Goal: Information Seeking & Learning: Learn about a topic

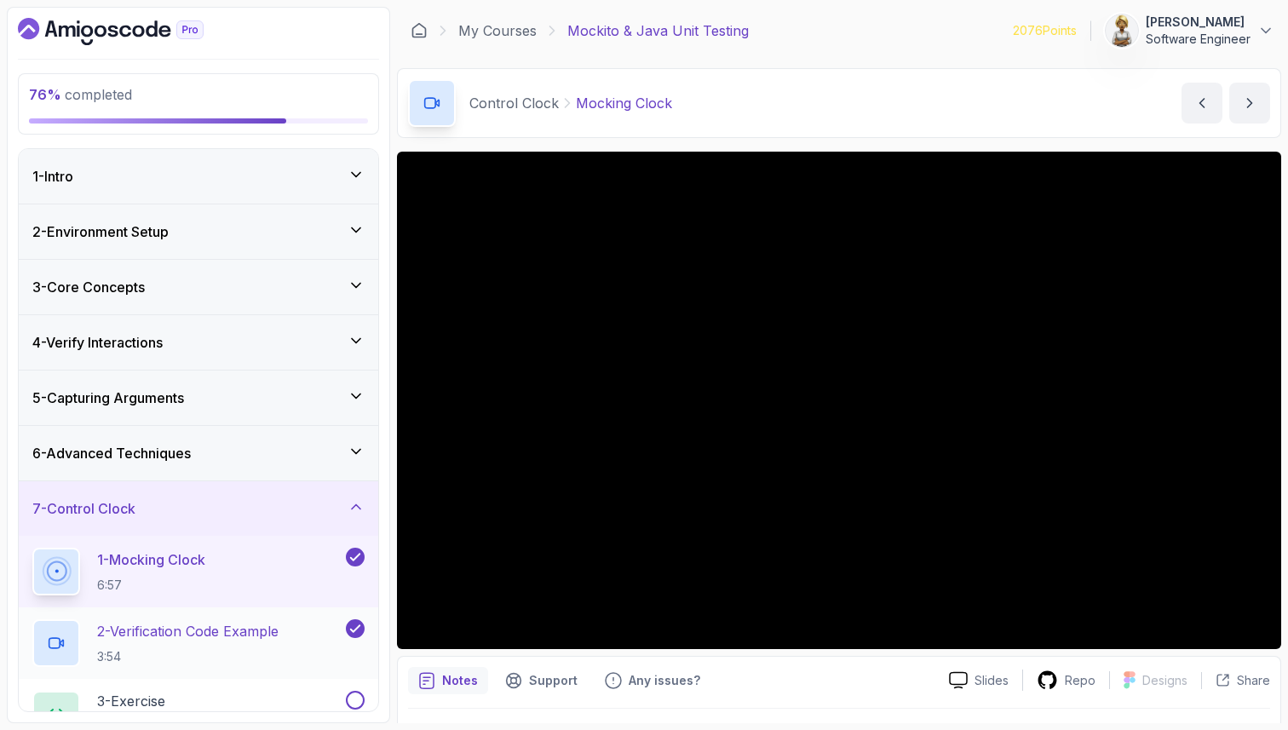
click at [192, 620] on div "2 - Verification Code Example 3:54" at bounding box center [187, 643] width 310 height 48
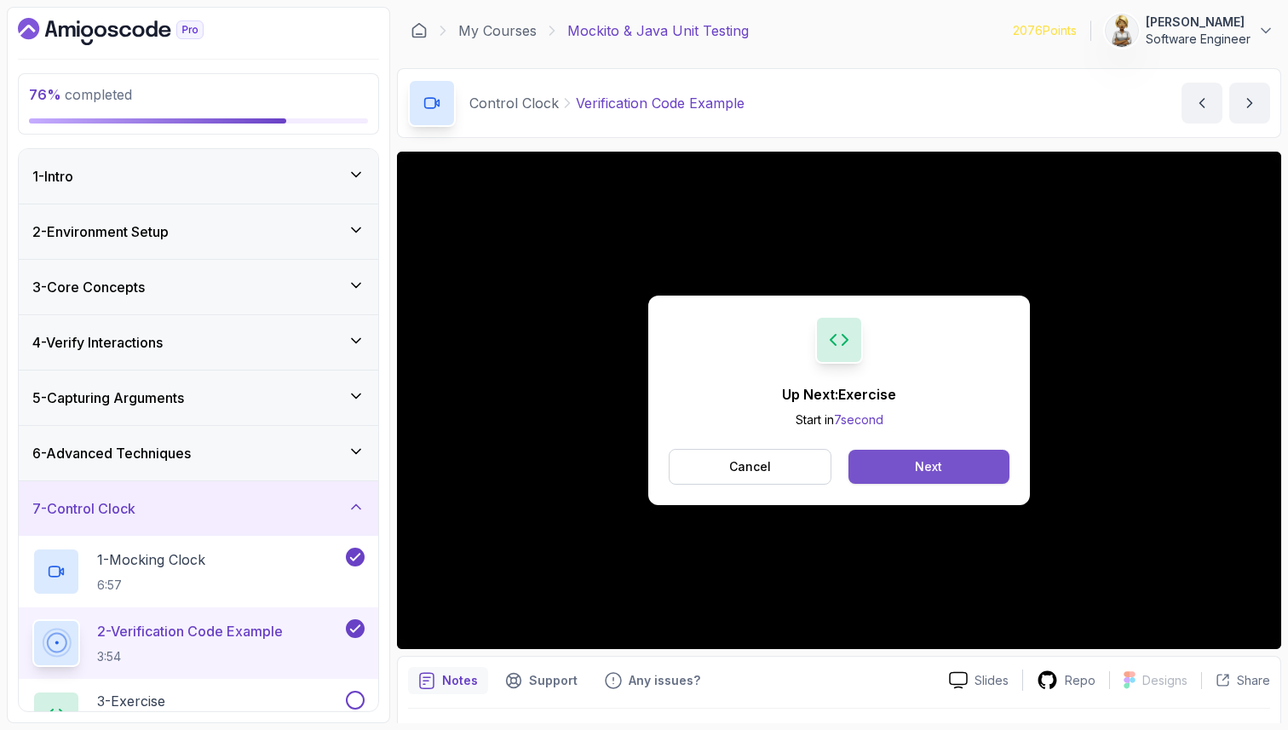
click at [894, 464] on button "Next" at bounding box center [928, 467] width 161 height 34
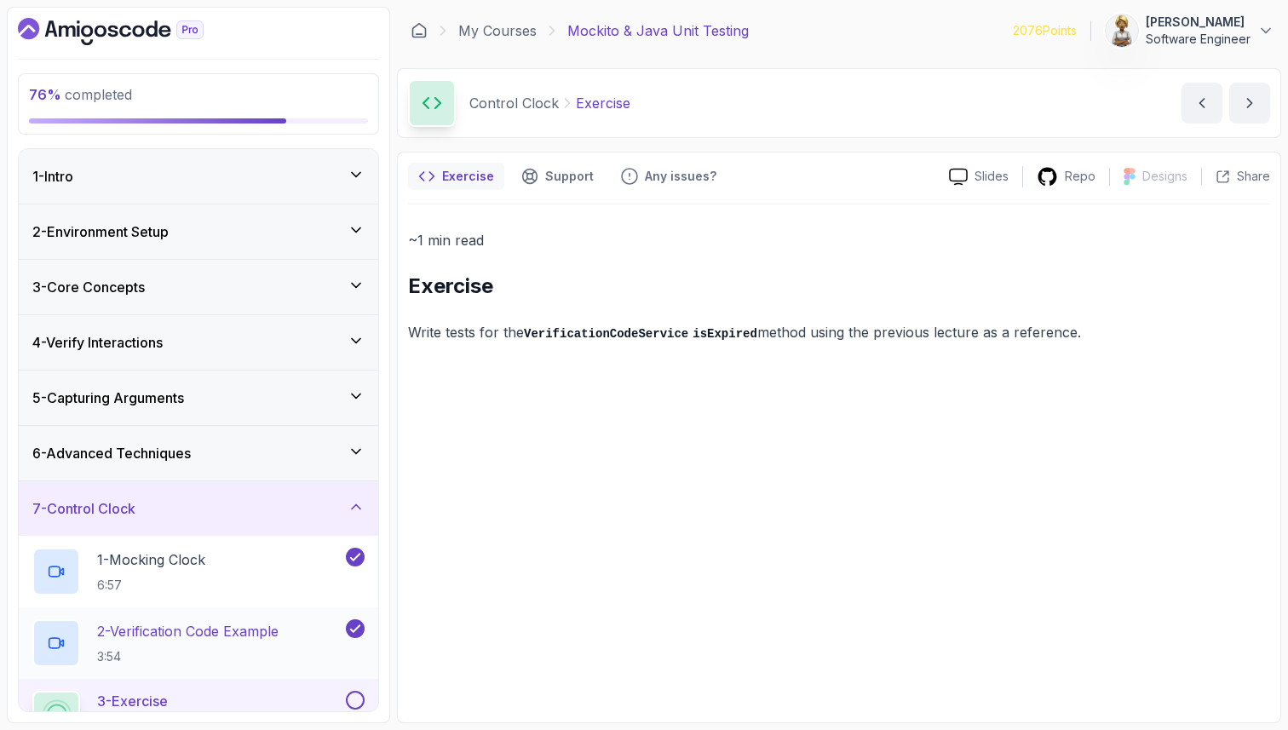
click at [226, 642] on h2 "2 - Verification Code Example 3:54" at bounding box center [187, 643] width 181 height 44
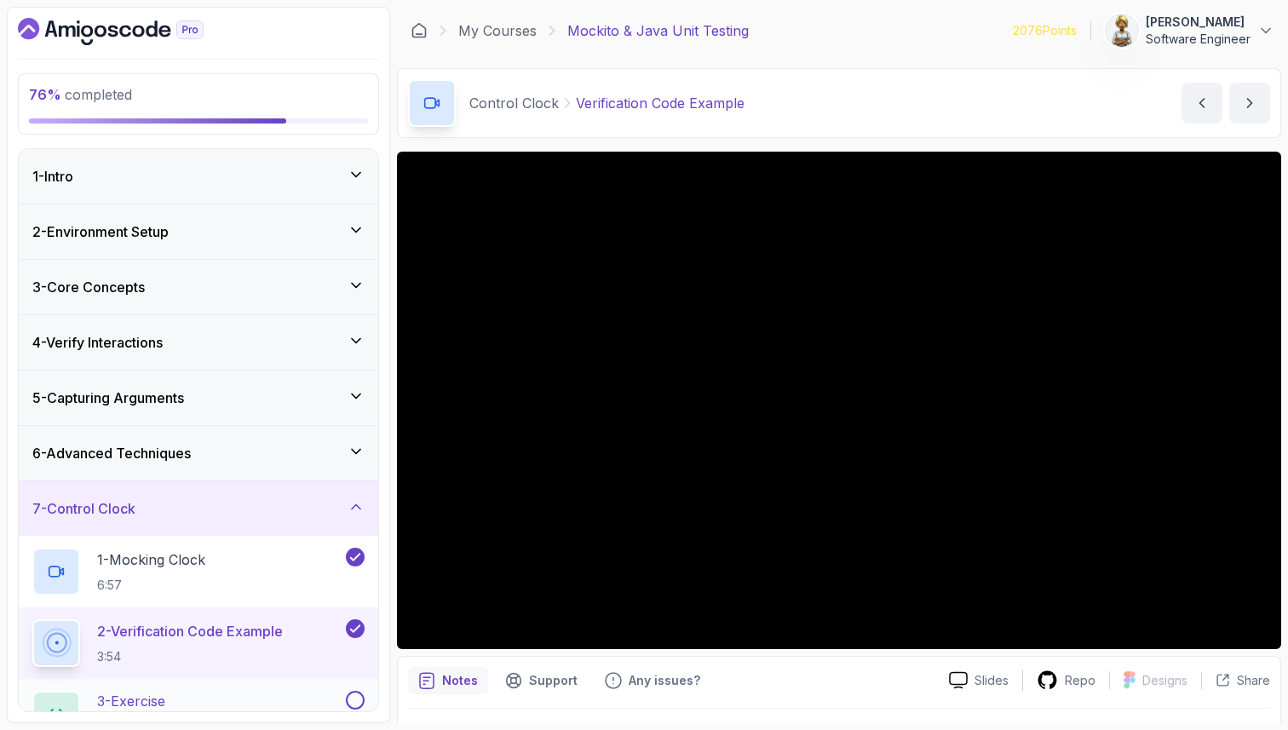
click at [263, 705] on div "3 - Exercise exercise" at bounding box center [187, 715] width 310 height 48
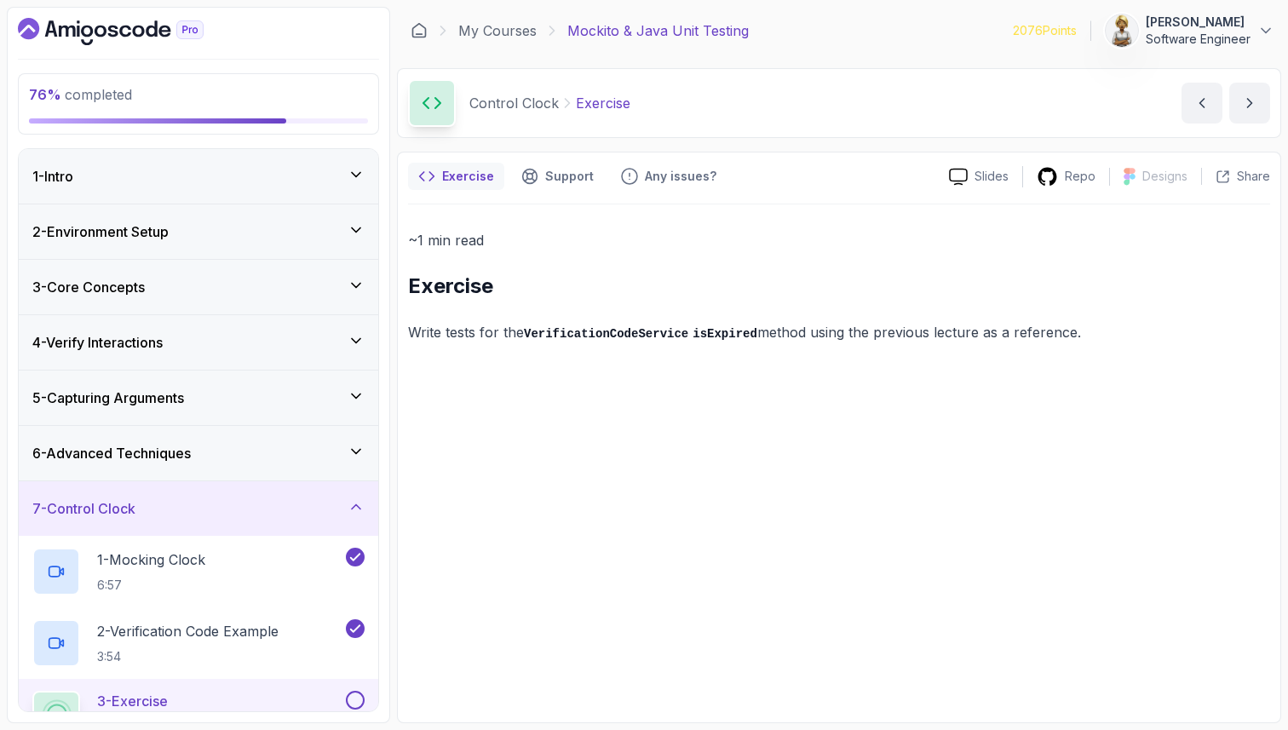
click at [1002, 332] on p "Write tests for the VerificationCodeService isExpired method using the previous…" at bounding box center [839, 332] width 862 height 25
click at [270, 648] on p "3:54" at bounding box center [187, 656] width 181 height 17
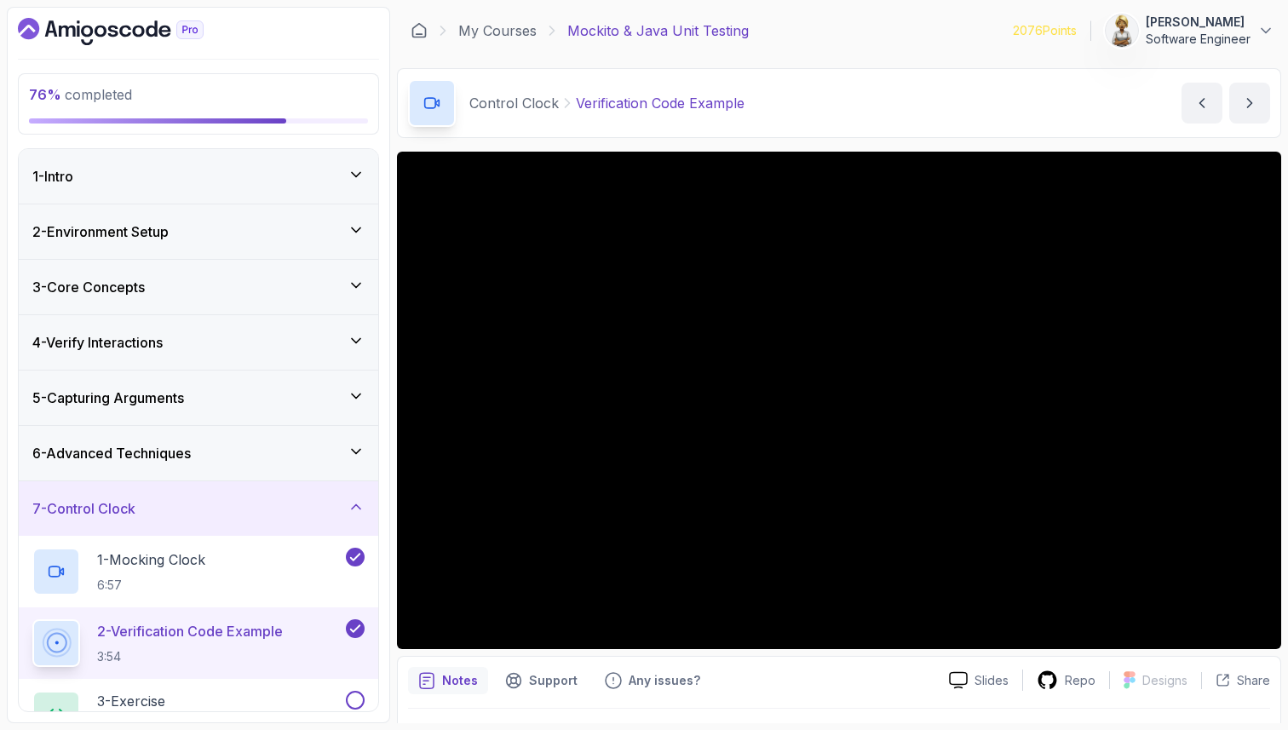
click at [455, 681] on p "Notes" at bounding box center [460, 680] width 36 height 17
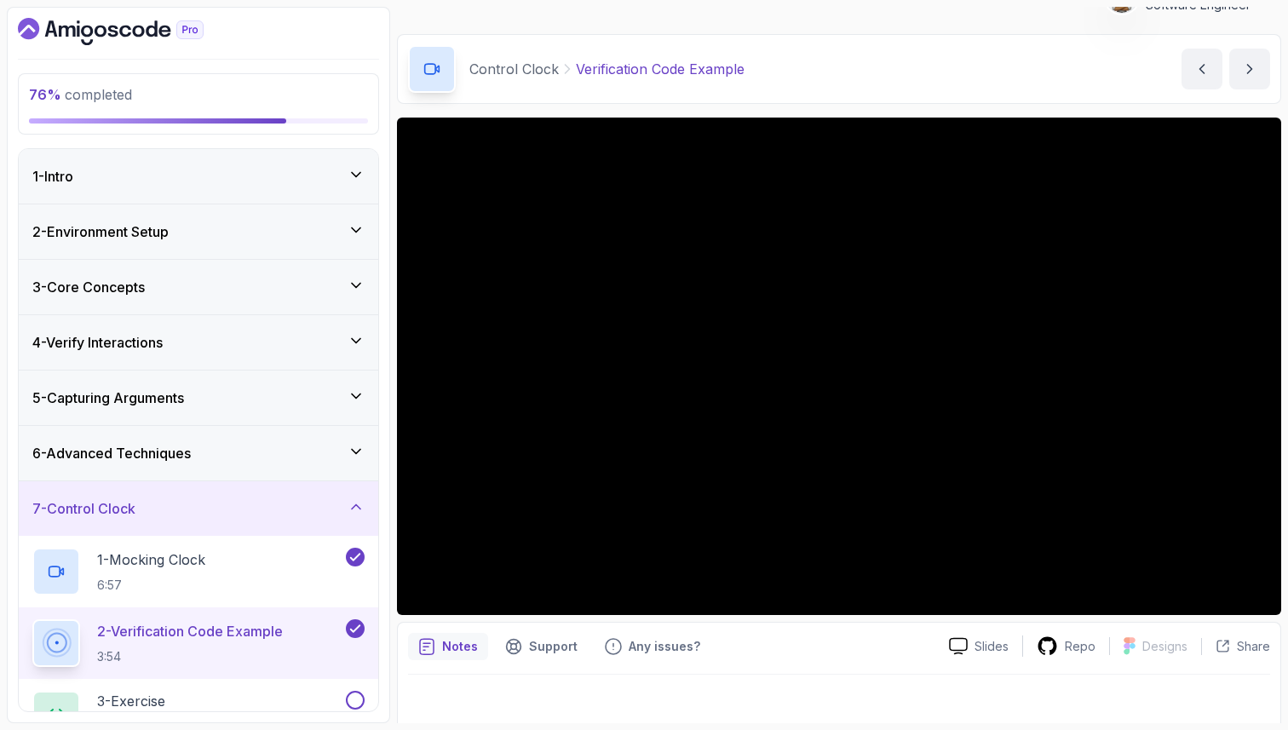
scroll to position [44, 0]
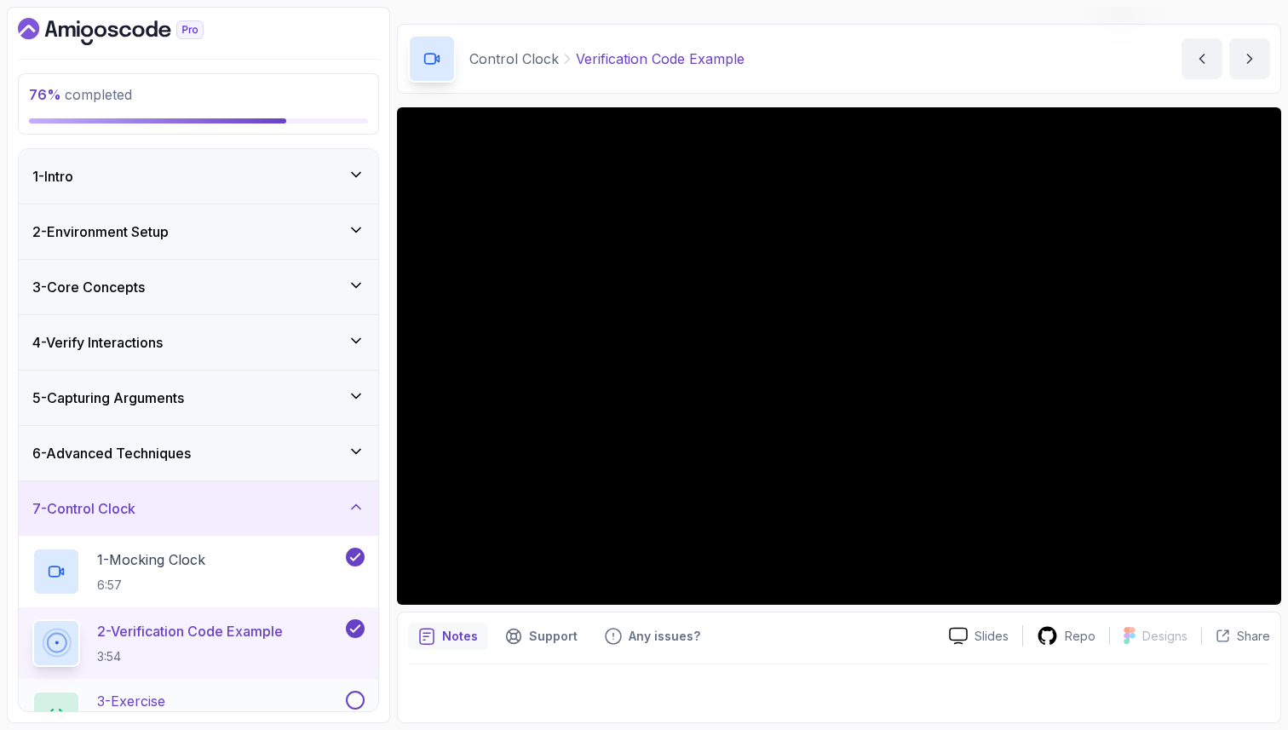
click at [358, 698] on button at bounding box center [355, 700] width 19 height 19
click at [284, 696] on div "3 - Exercise exercise" at bounding box center [187, 715] width 310 height 48
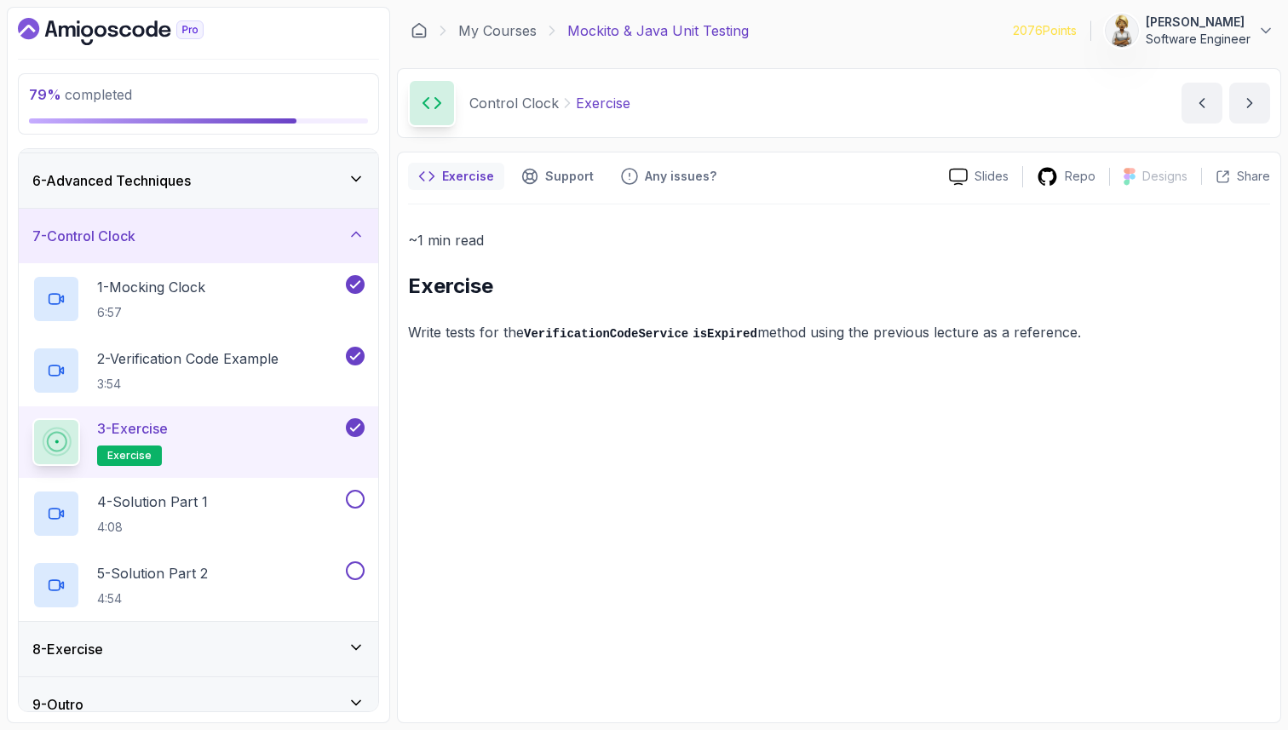
scroll to position [292, 0]
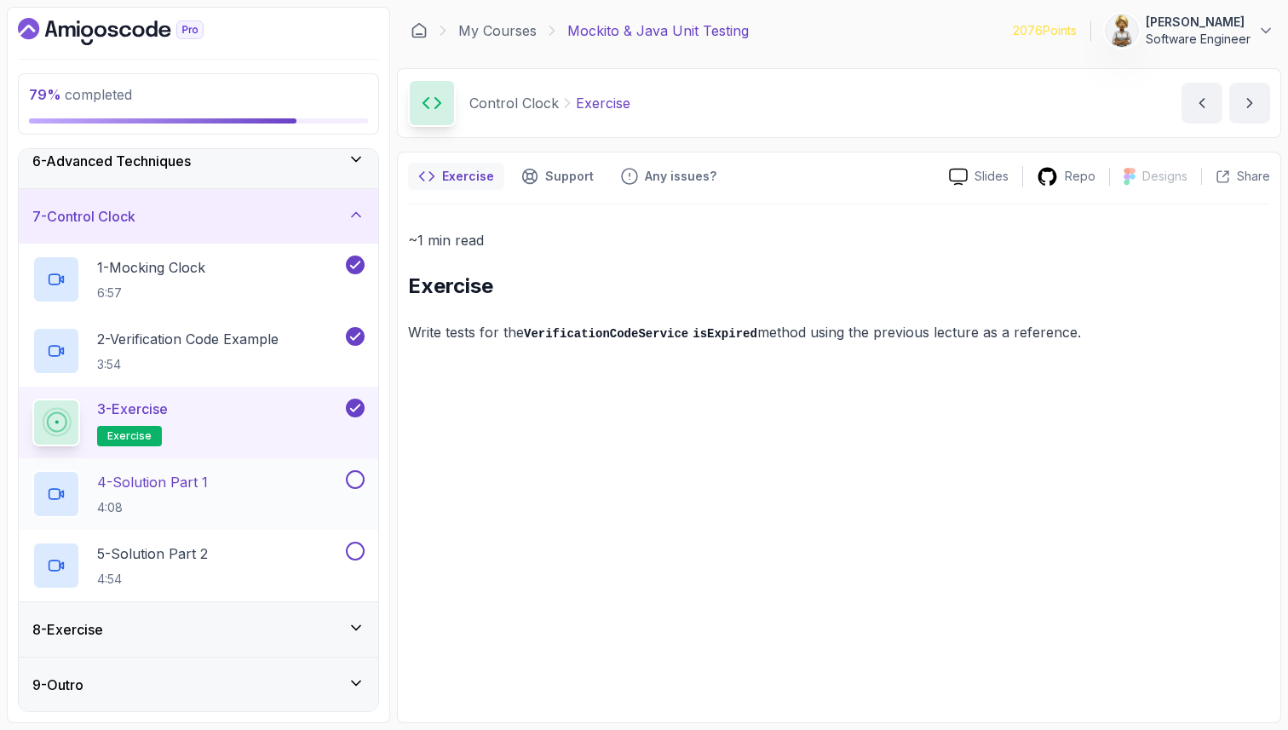
click at [189, 472] on p "4 - Solution Part 1" at bounding box center [152, 482] width 111 height 20
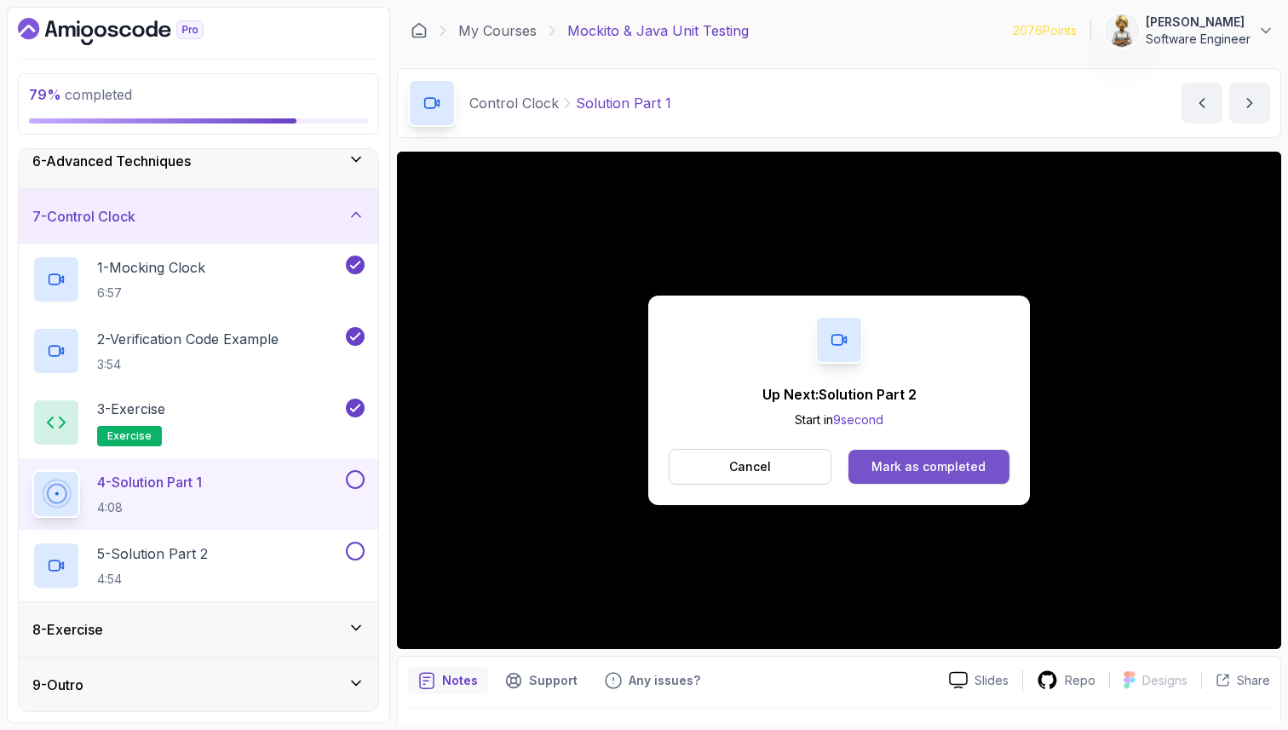
click at [889, 471] on div "Mark as completed" at bounding box center [928, 466] width 114 height 17
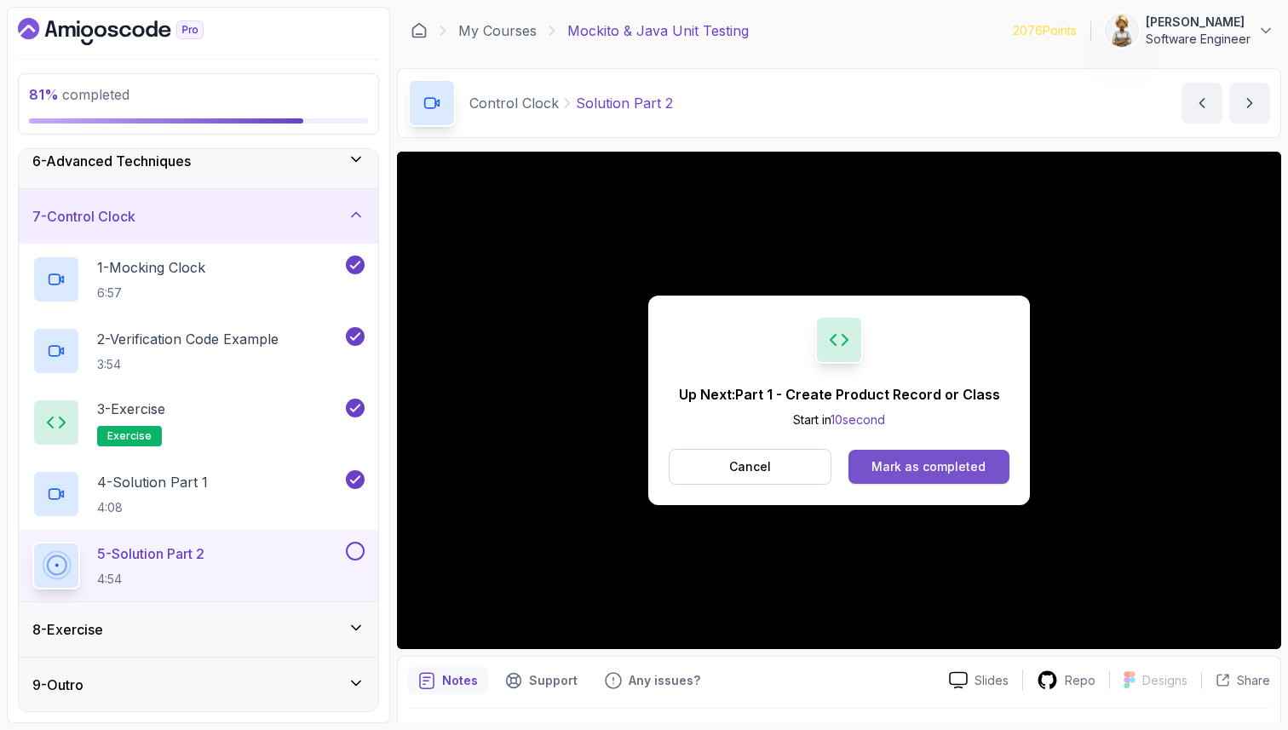
click at [936, 462] on div "Mark as completed" at bounding box center [928, 466] width 114 height 17
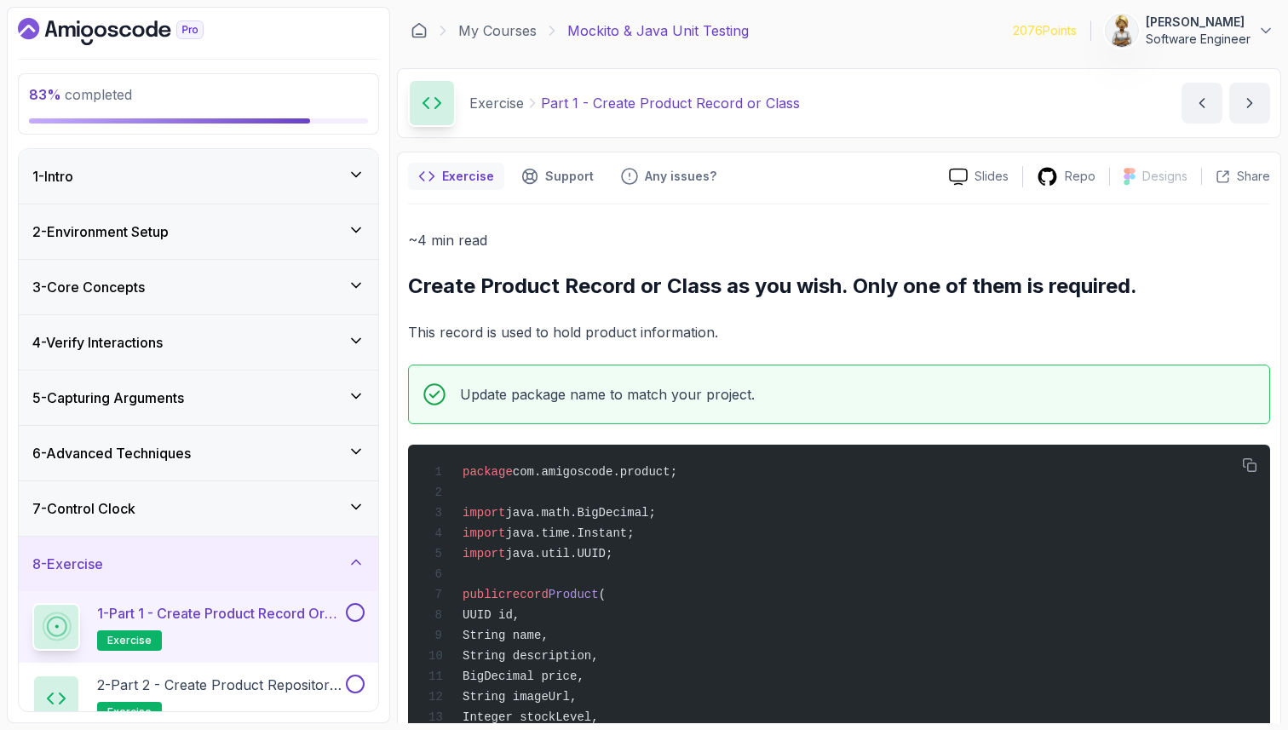
click at [227, 568] on div "8 - Exercise" at bounding box center [198, 563] width 332 height 20
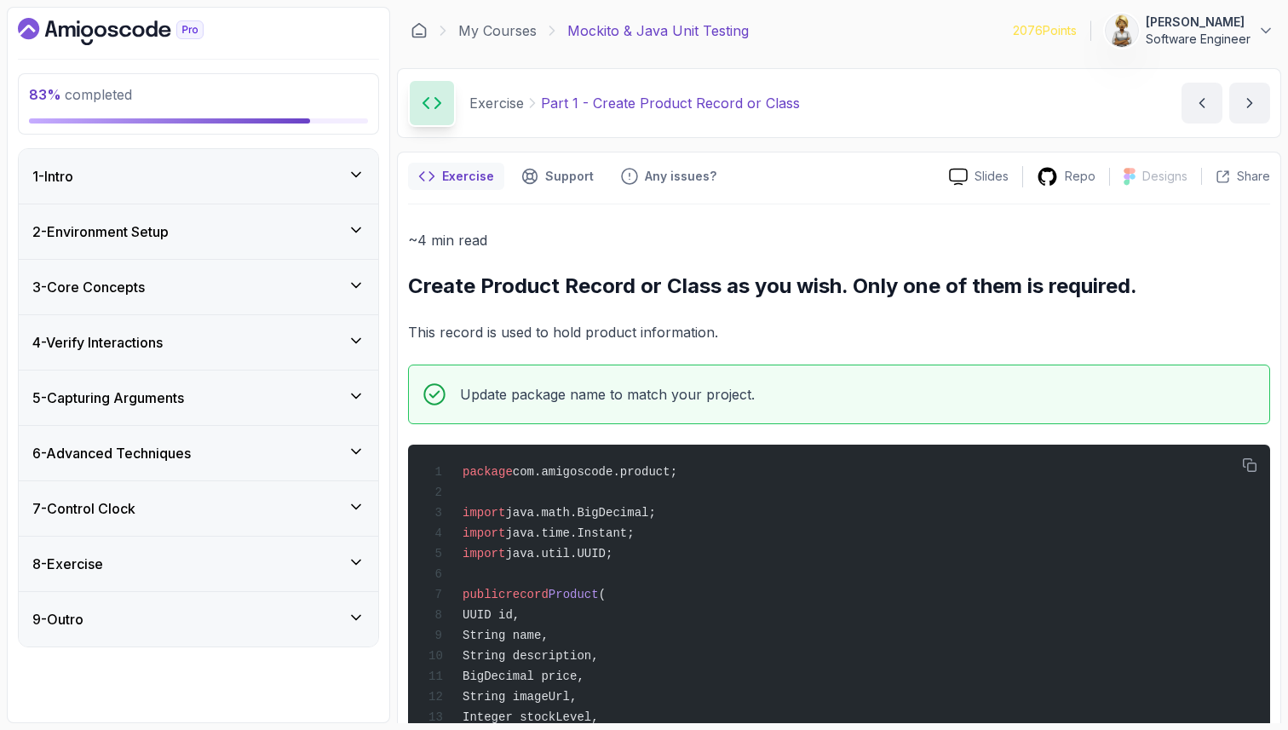
click at [356, 556] on icon at bounding box center [355, 561] width 17 height 17
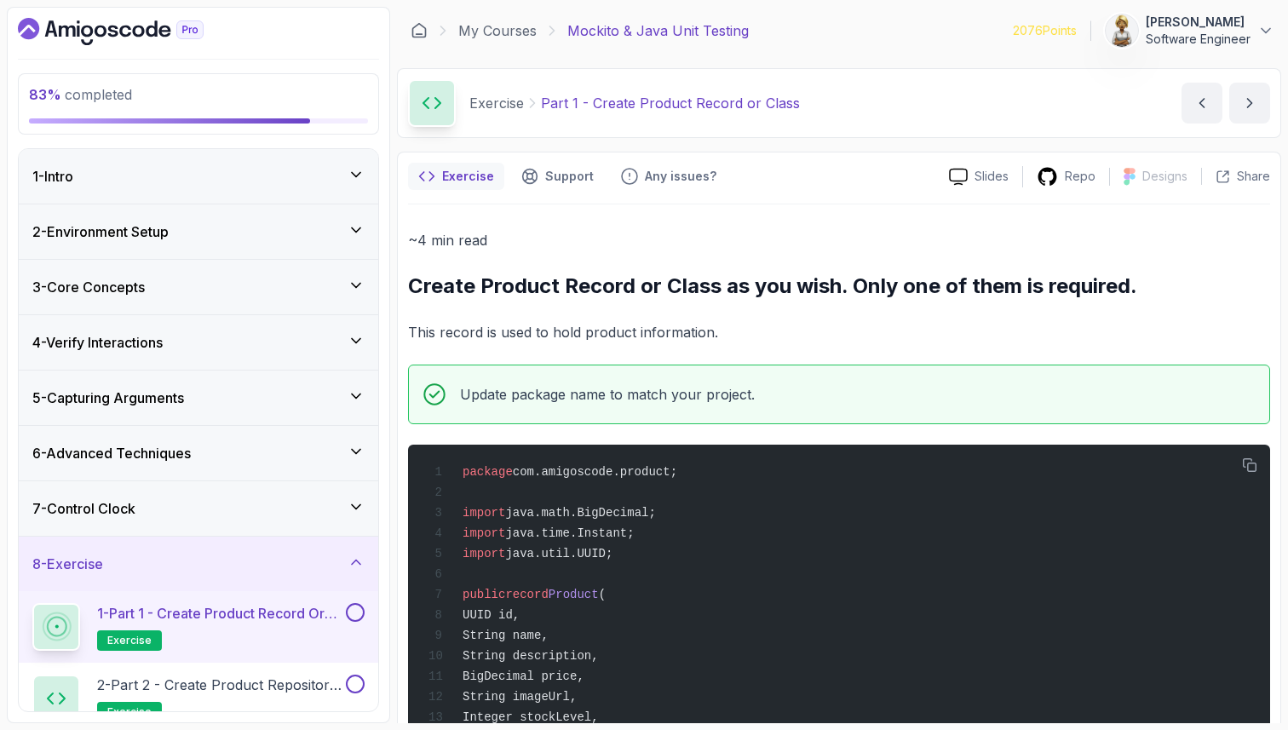
click at [230, 569] on div "8 - Exercise" at bounding box center [198, 563] width 332 height 20
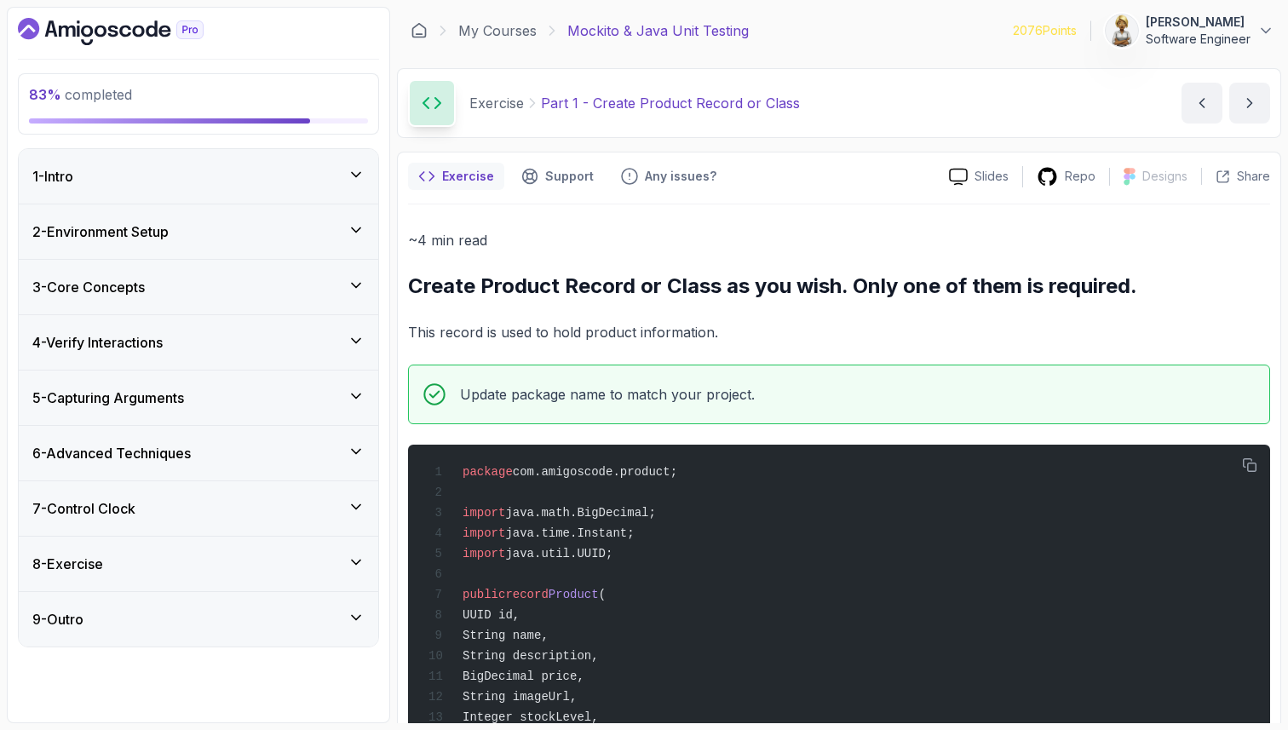
click at [230, 569] on div "8 - Exercise" at bounding box center [198, 563] width 332 height 20
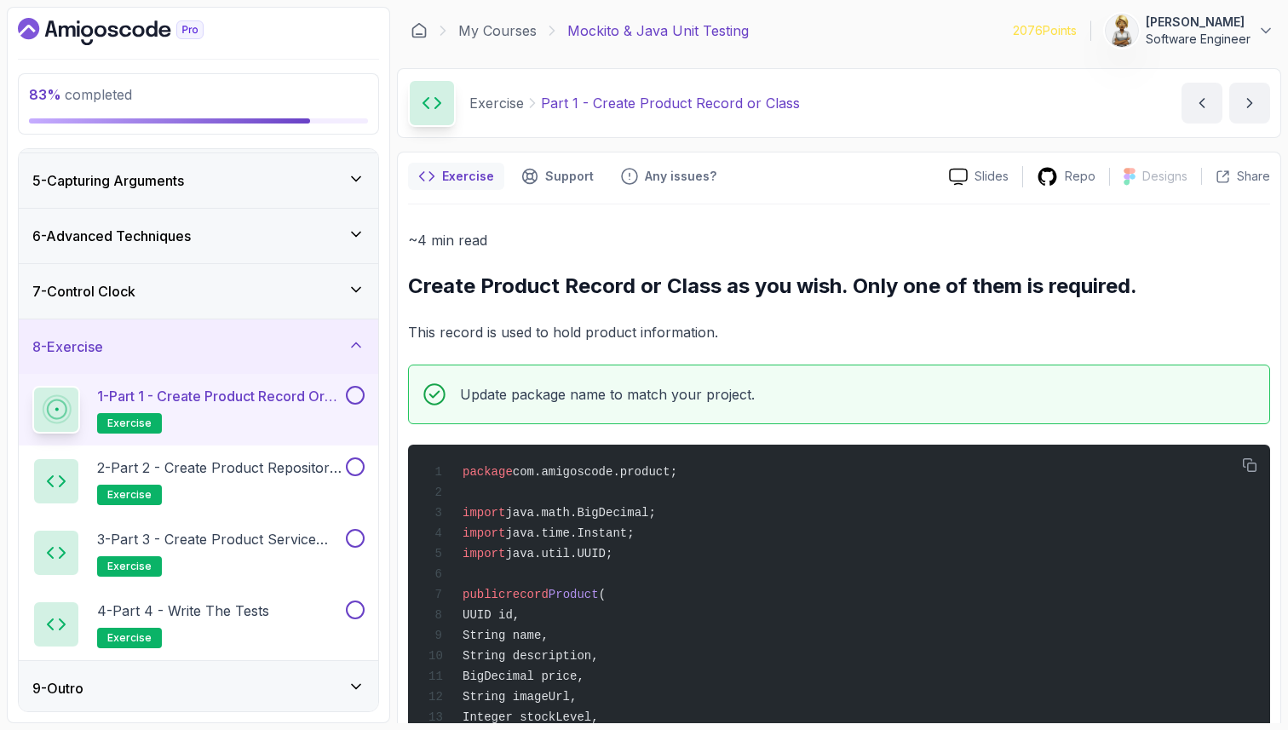
scroll to position [221, 0]
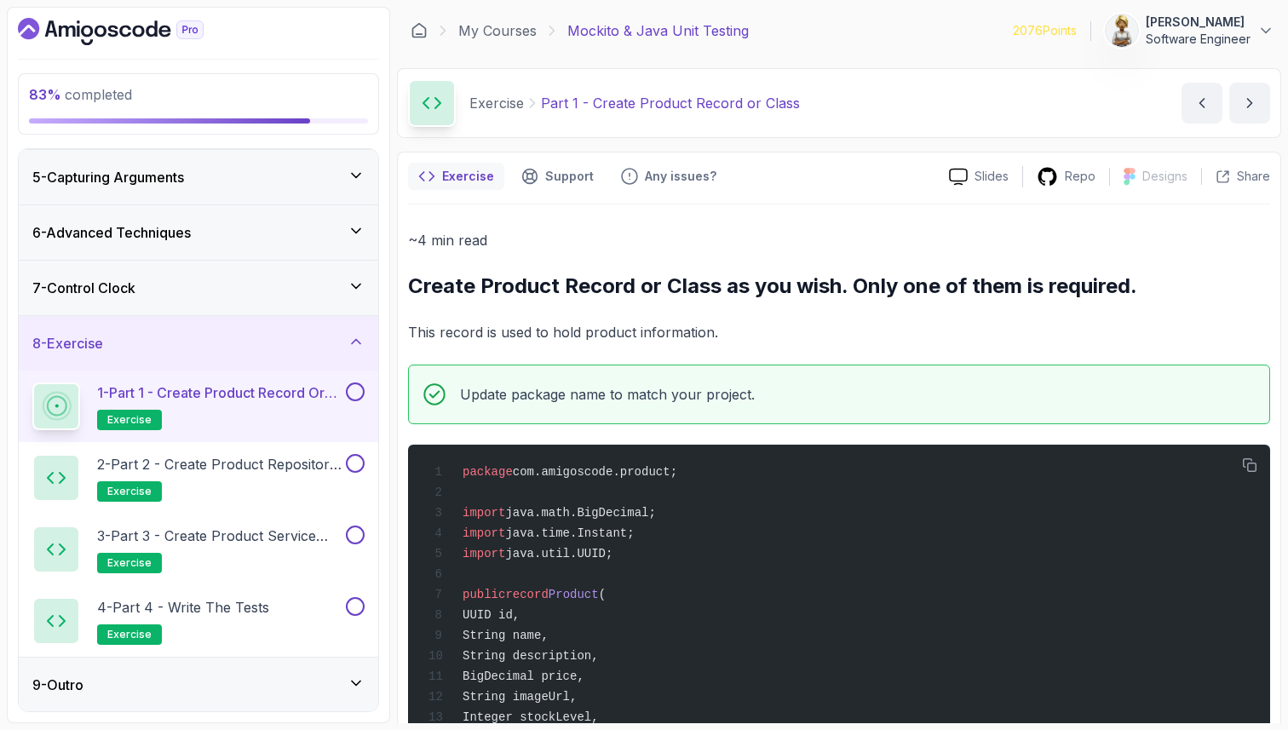
click at [263, 406] on h2 "1 - Part 1 - Create Product Record or Class exercise" at bounding box center [219, 406] width 245 height 48
click at [594, 326] on p "This record is used to hold product information." at bounding box center [839, 332] width 862 height 24
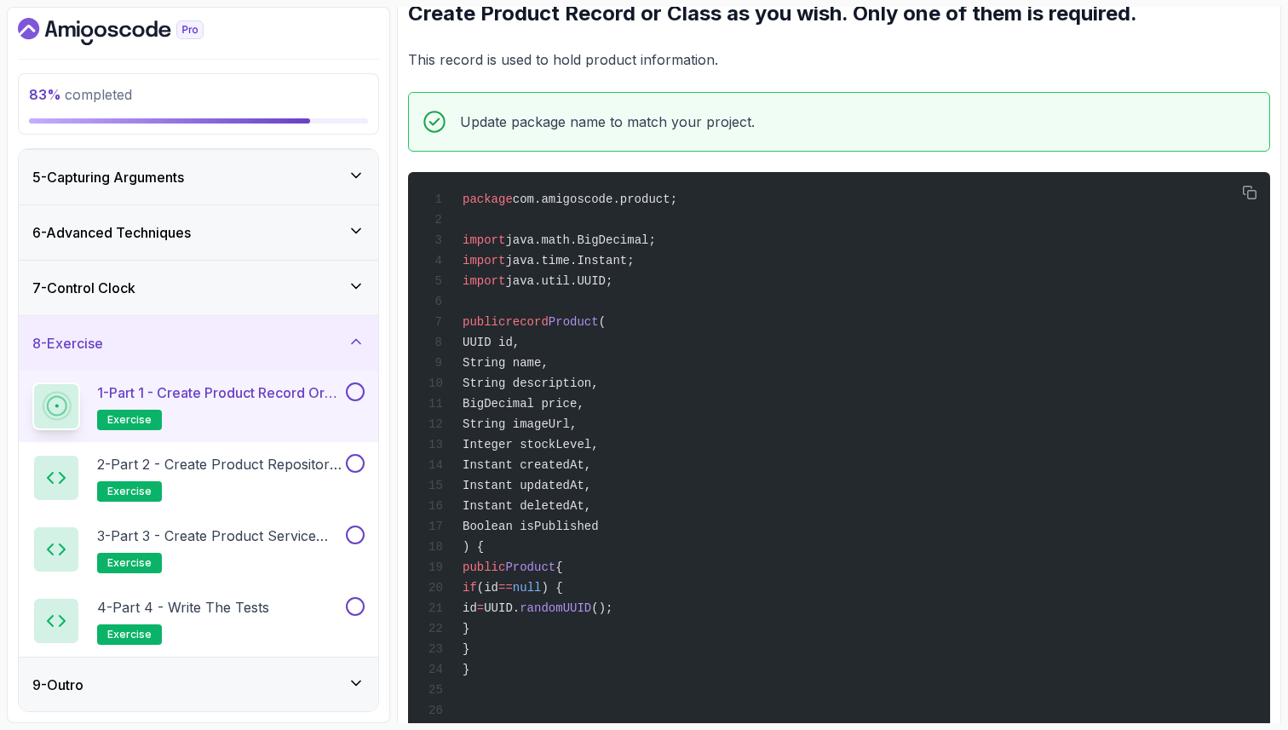
scroll to position [307, 0]
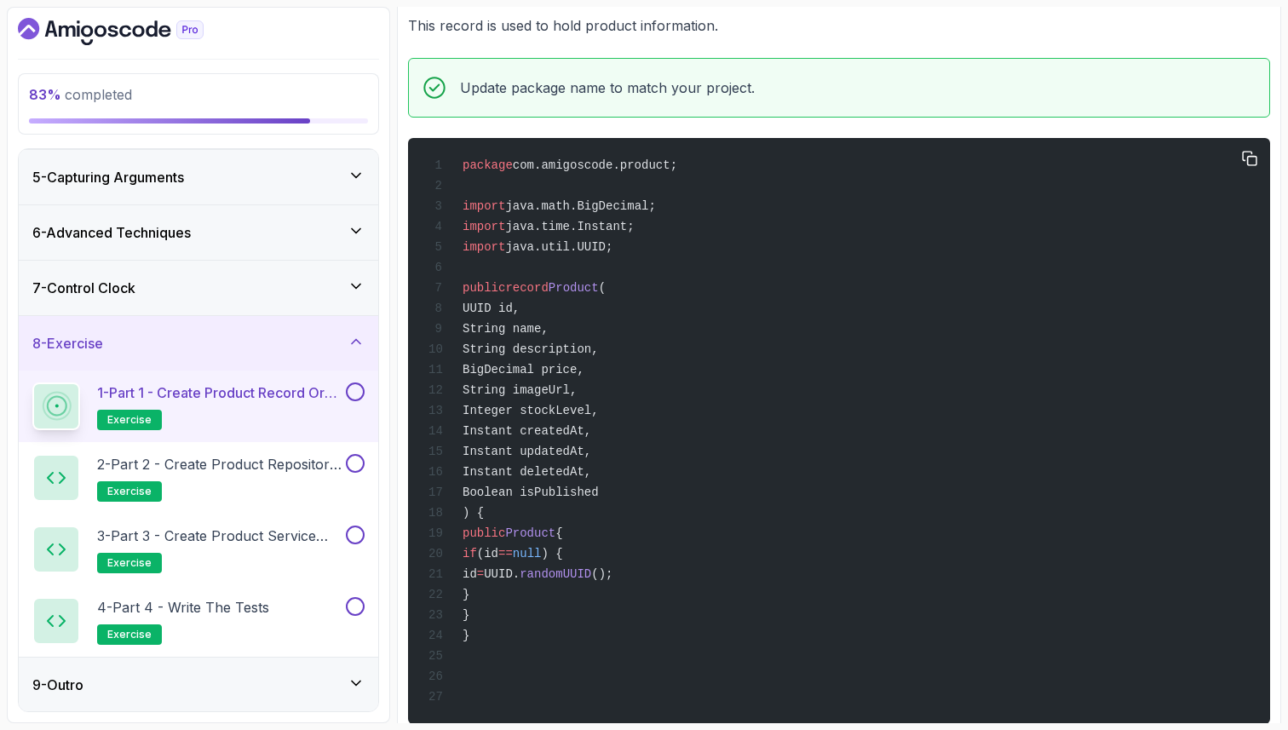
drag, startPoint x: 614, startPoint y: 296, endPoint x: 565, endPoint y: 296, distance: 49.4
click at [565, 295] on span "public record Product (" at bounding box center [516, 288] width 177 height 14
copy span "Product"
drag, startPoint x: 492, startPoint y: 315, endPoint x: 635, endPoint y: 511, distance: 242.5
click at [635, 511] on div "package com.amigoscode.product; import java.math.BigDecimal; import java.time.I…" at bounding box center [839, 430] width 834 height 565
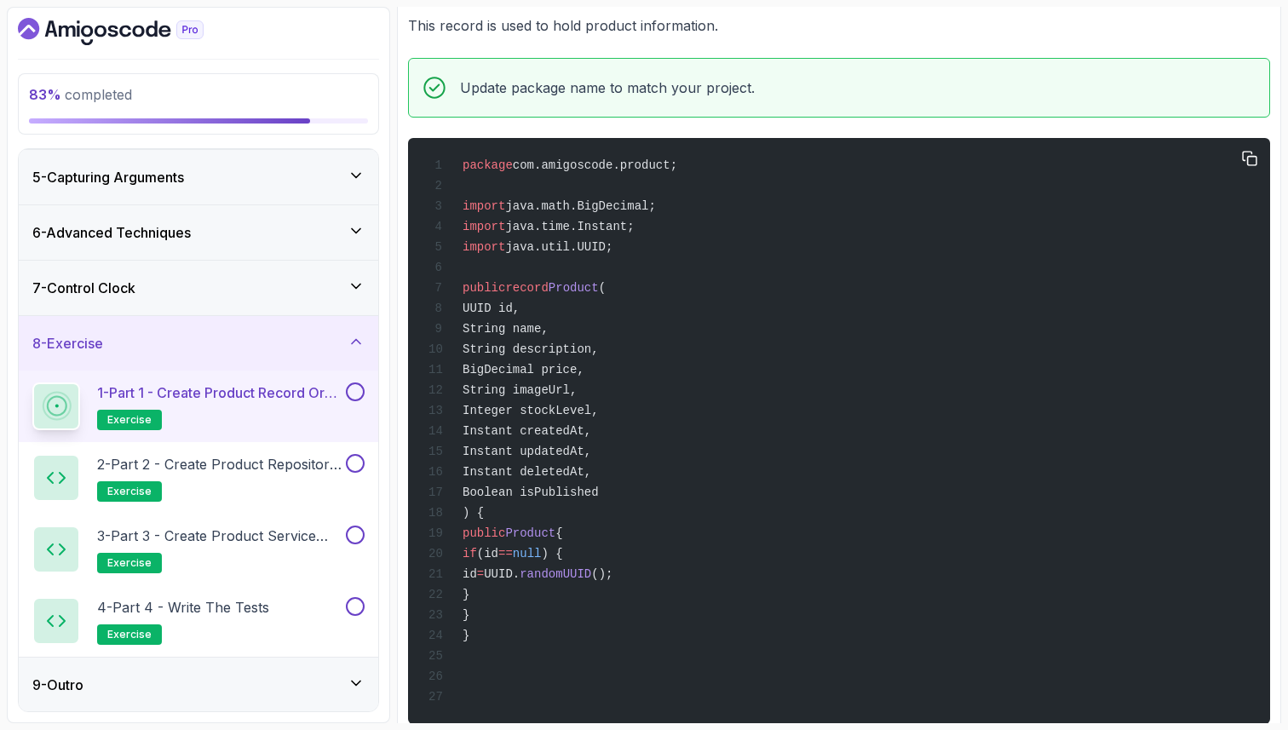
copy code "UUID id, String name, String description, BigDecimal price, String imageUrl, In…"
click at [497, 540] on span "public" at bounding box center [483, 533] width 43 height 14
drag, startPoint x: 486, startPoint y: 549, endPoint x: 572, endPoint y: 622, distance: 112.4
click at [572, 623] on div "package com.amigoscode.product; import java.math.BigDecimal; import java.time.I…" at bounding box center [839, 430] width 834 height 565
click at [536, 648] on div "package com.amigoscode.product; import java.math.BigDecimal; import java.time.I…" at bounding box center [839, 430] width 834 height 565
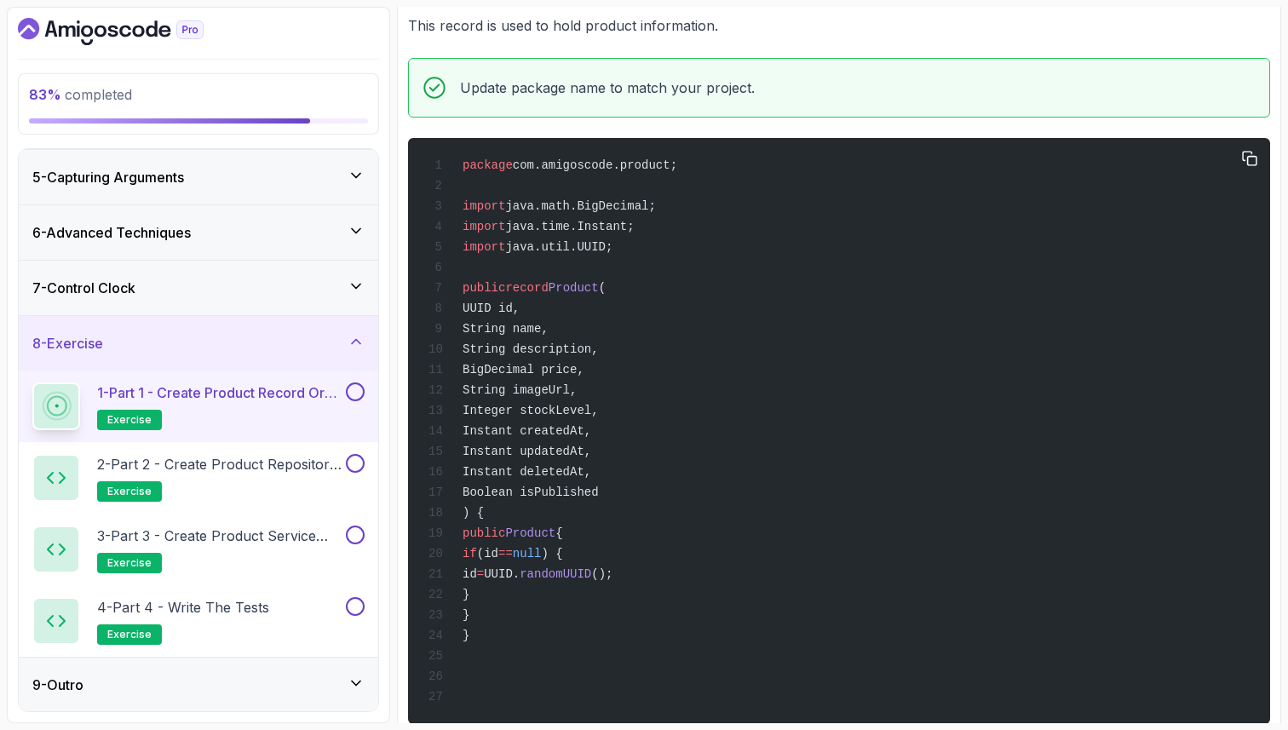
drag, startPoint x: 505, startPoint y: 630, endPoint x: 490, endPoint y: 548, distance: 84.0
click at [490, 548] on div "package com.amigoscode.product; import java.math.BigDecimal; import java.time.I…" at bounding box center [839, 430] width 834 height 565
copy code "public Product { if (id == null ) { id = UUID. randomUUID (); } }"
click at [698, 353] on div "package com.amigoscode.product; import java.math.BigDecimal; import java.time.I…" at bounding box center [839, 430] width 834 height 565
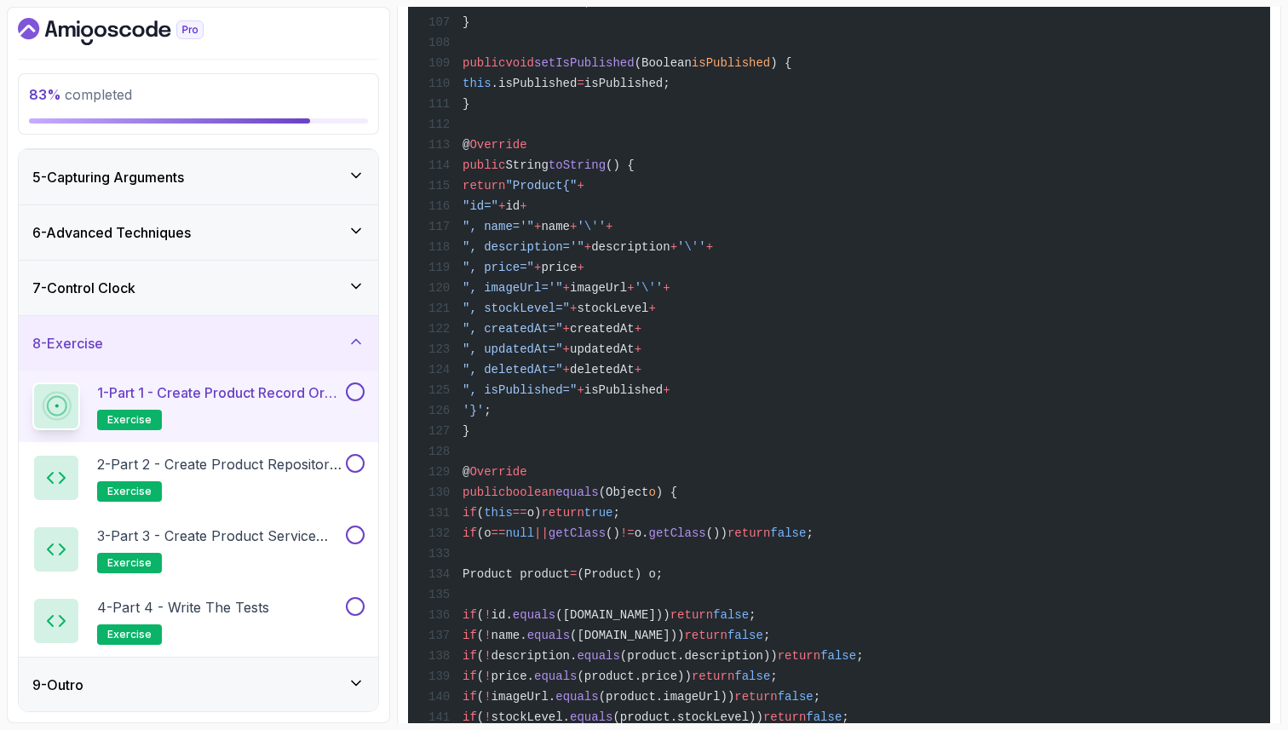
scroll to position [3937, 0]
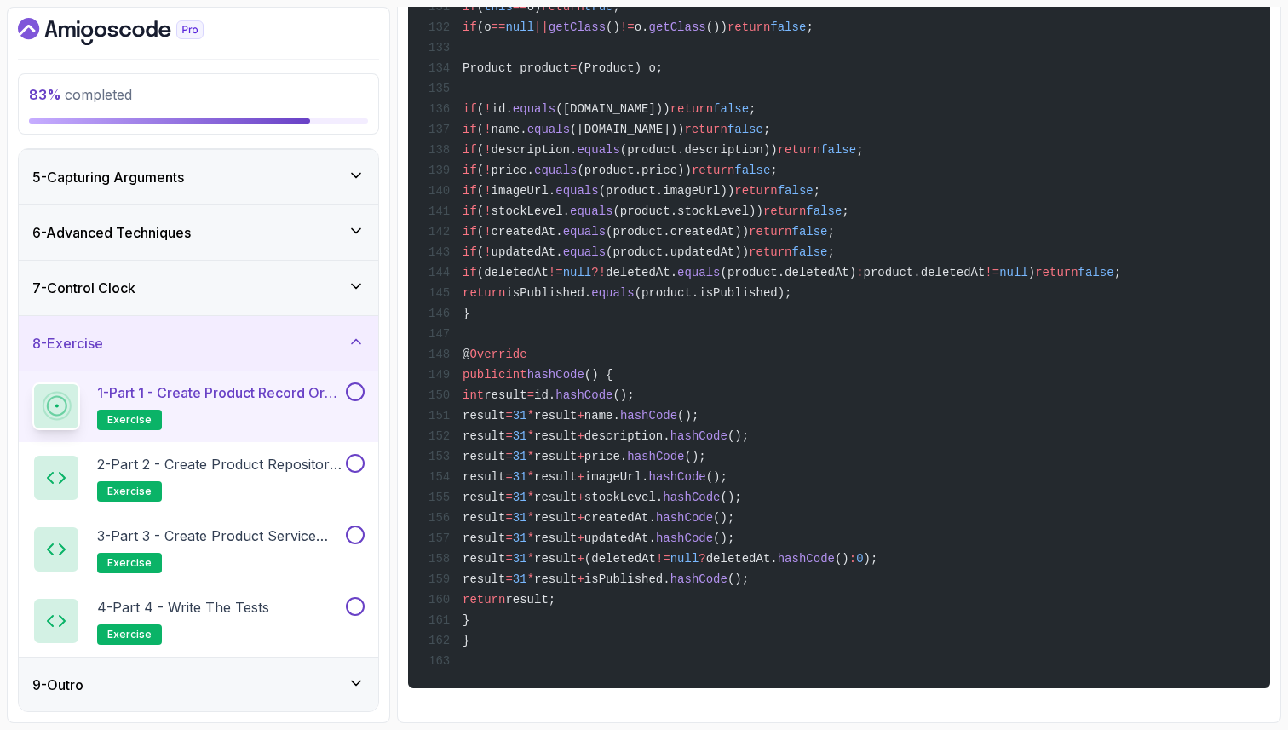
click at [362, 387] on button at bounding box center [355, 391] width 19 height 19
click at [262, 462] on p "2 - Part 2 - Create Product Repository Interface" at bounding box center [219, 464] width 245 height 20
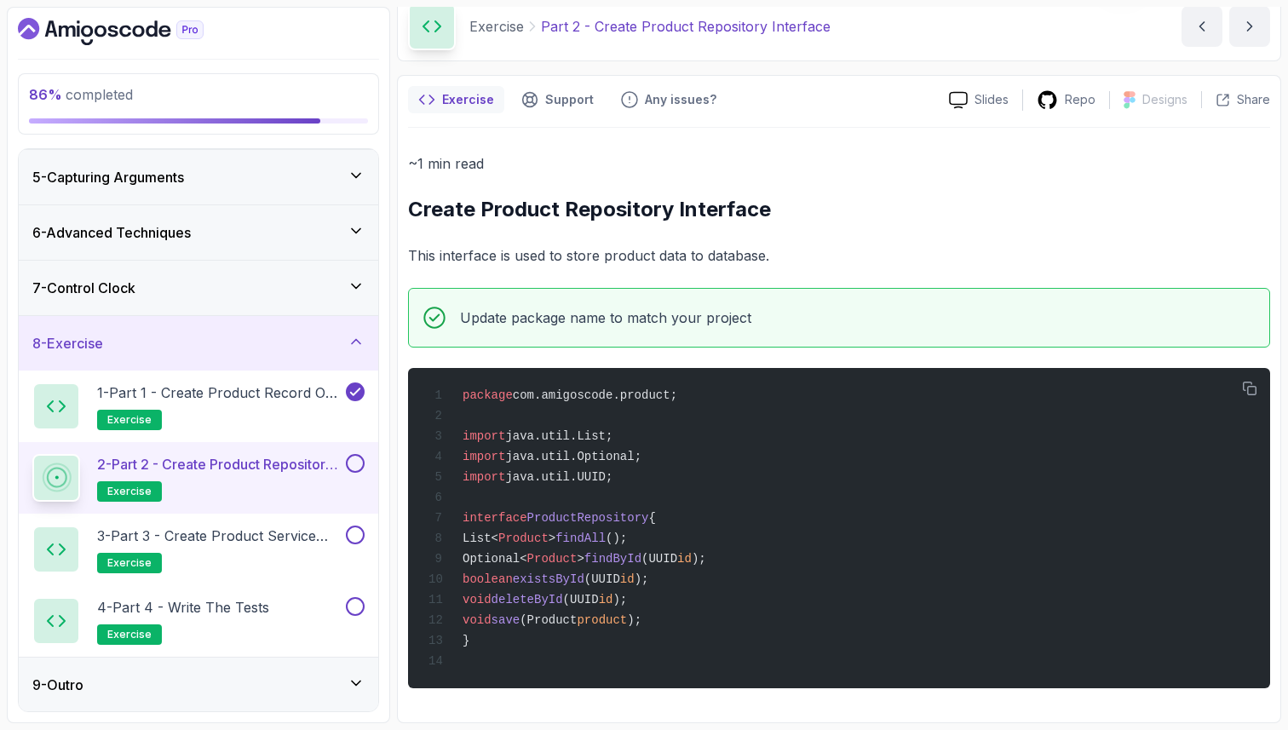
scroll to position [89, 0]
drag, startPoint x: 481, startPoint y: 199, endPoint x: 670, endPoint y: 194, distance: 189.1
click at [670, 198] on h2 "Create Product Repository Interface" at bounding box center [839, 209] width 862 height 27
copy h2 "Product Repository"
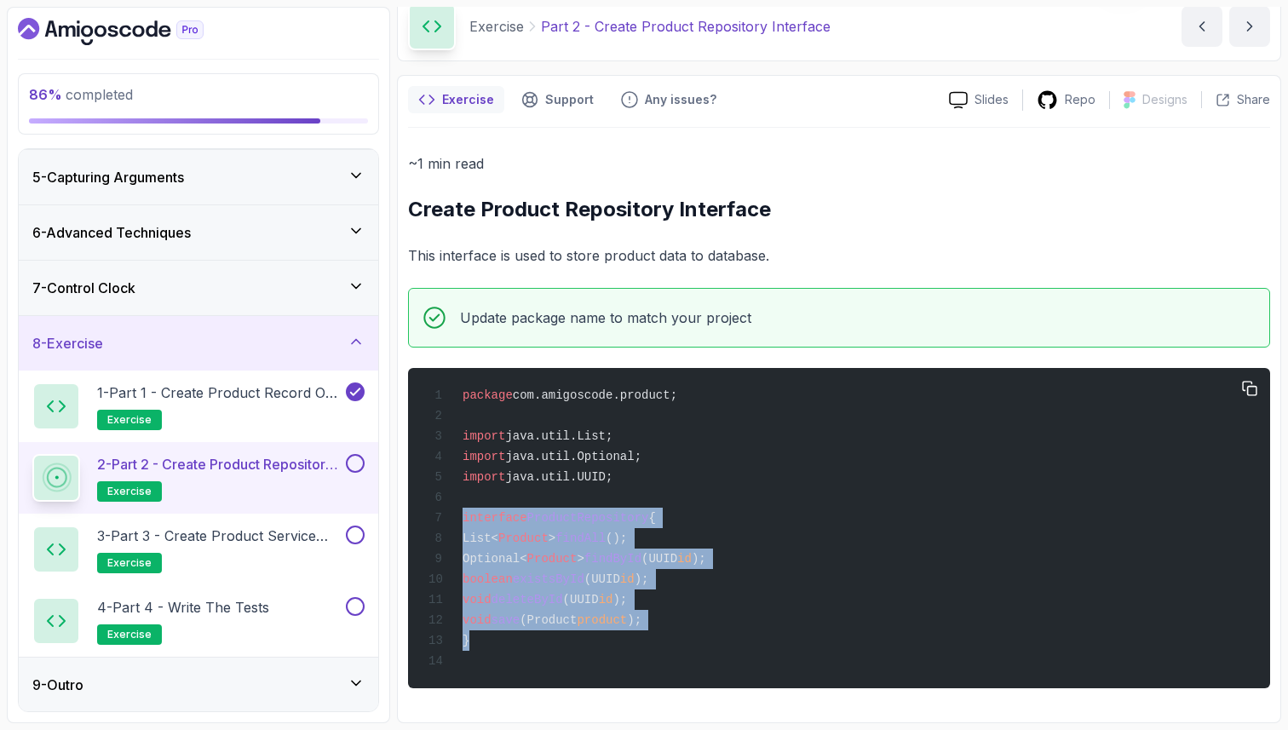
drag, startPoint x: 465, startPoint y: 512, endPoint x: 475, endPoint y: 634, distance: 122.2
click at [475, 635] on div "package com.amigoscode.product; import java.util.List; import java.util.Optiona…" at bounding box center [839, 528] width 834 height 300
copy code "interface ProductRepository { List< Product > findAll (); Optional< Product > f…"
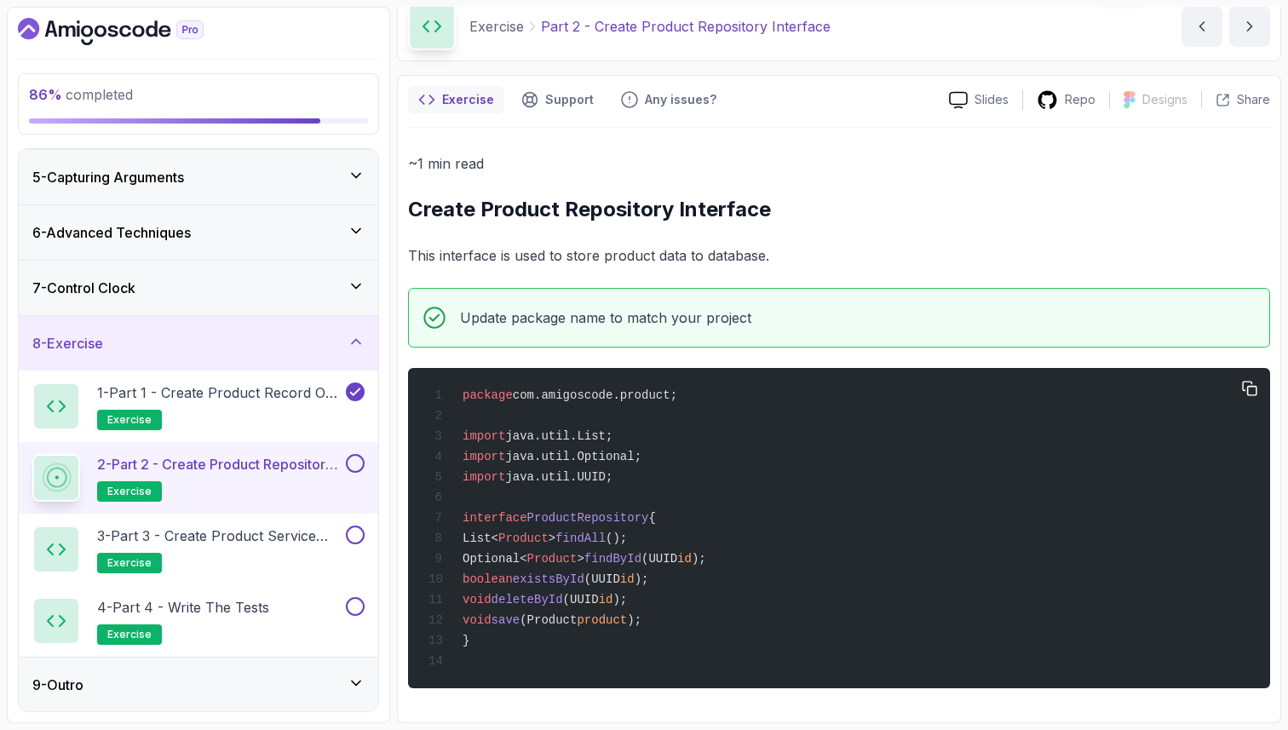
click at [711, 411] on div "package com.amigoscode.product; import java.util.List; import java.util.Optiona…" at bounding box center [839, 528] width 834 height 300
click at [352, 459] on button at bounding box center [355, 463] width 19 height 19
click at [289, 538] on p "3 - Part 3 - Create Product Service Class" at bounding box center [219, 535] width 245 height 20
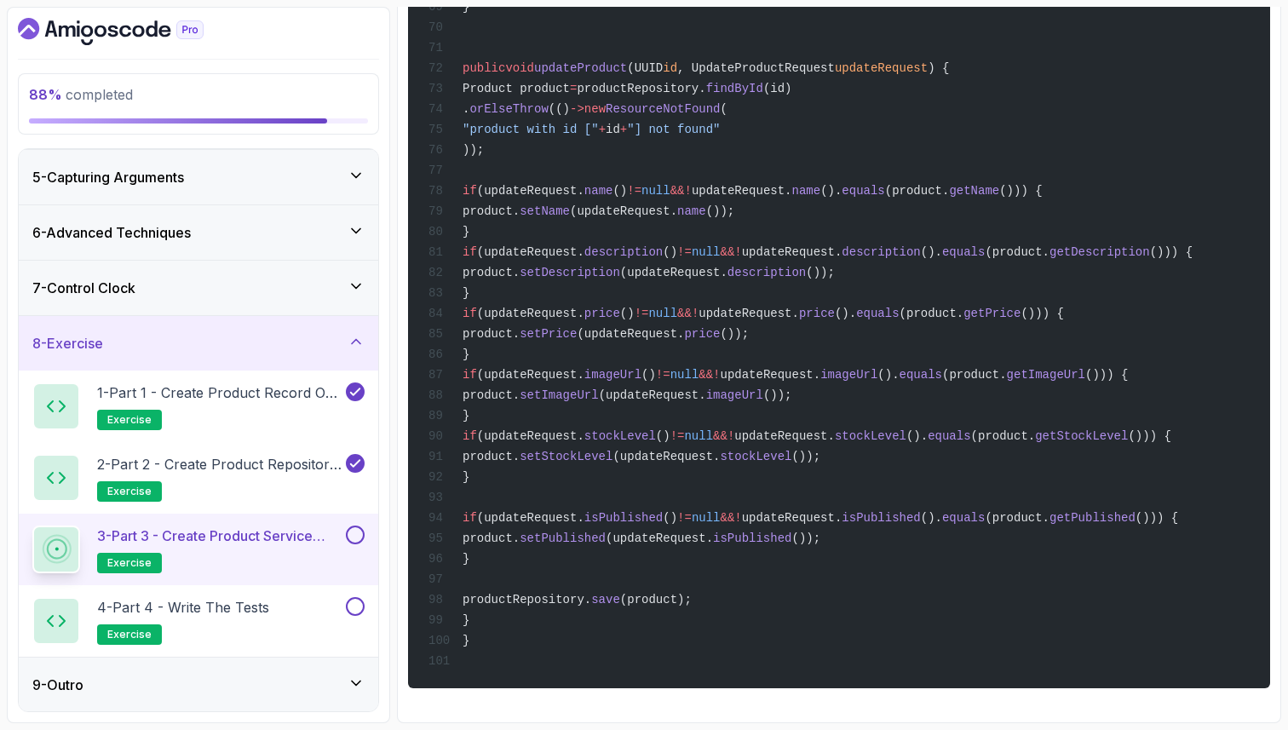
scroll to position [1941, 0]
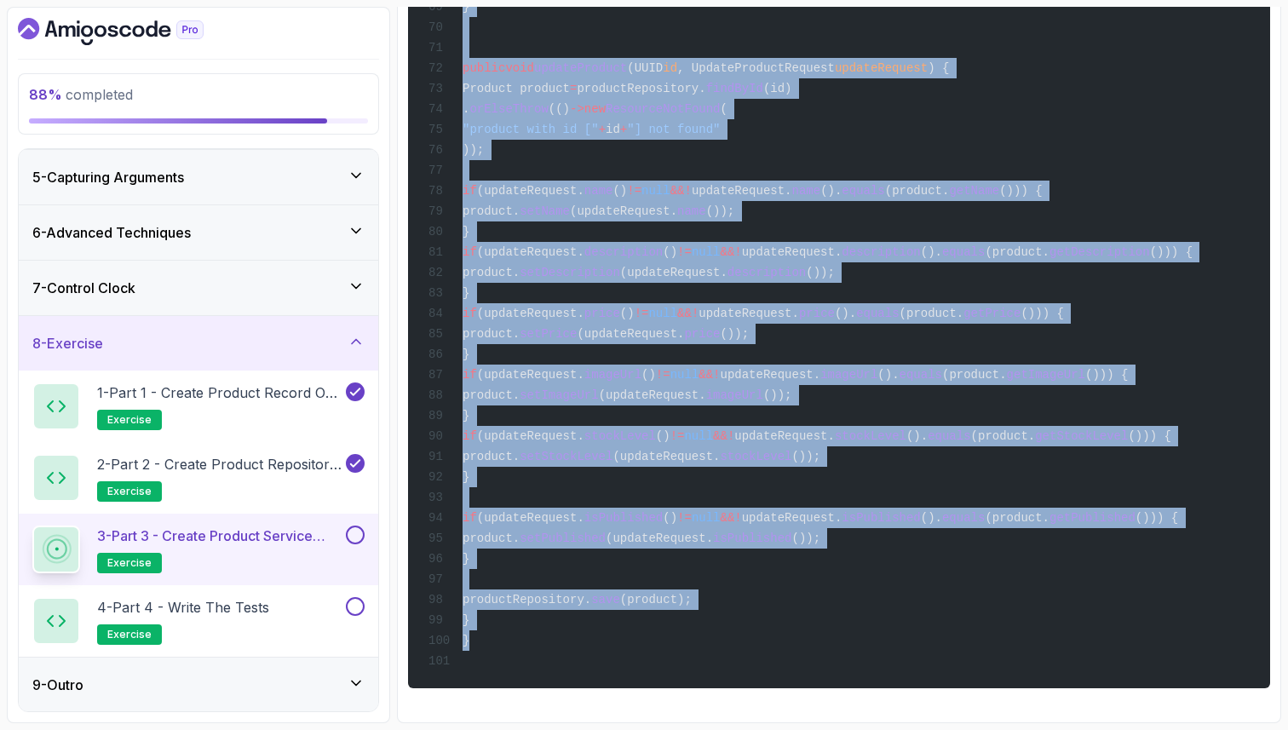
drag, startPoint x: 464, startPoint y: 599, endPoint x: 561, endPoint y: 652, distance: 110.9
copy code "@ Service public class ProductService { private final ProductRepository product…"
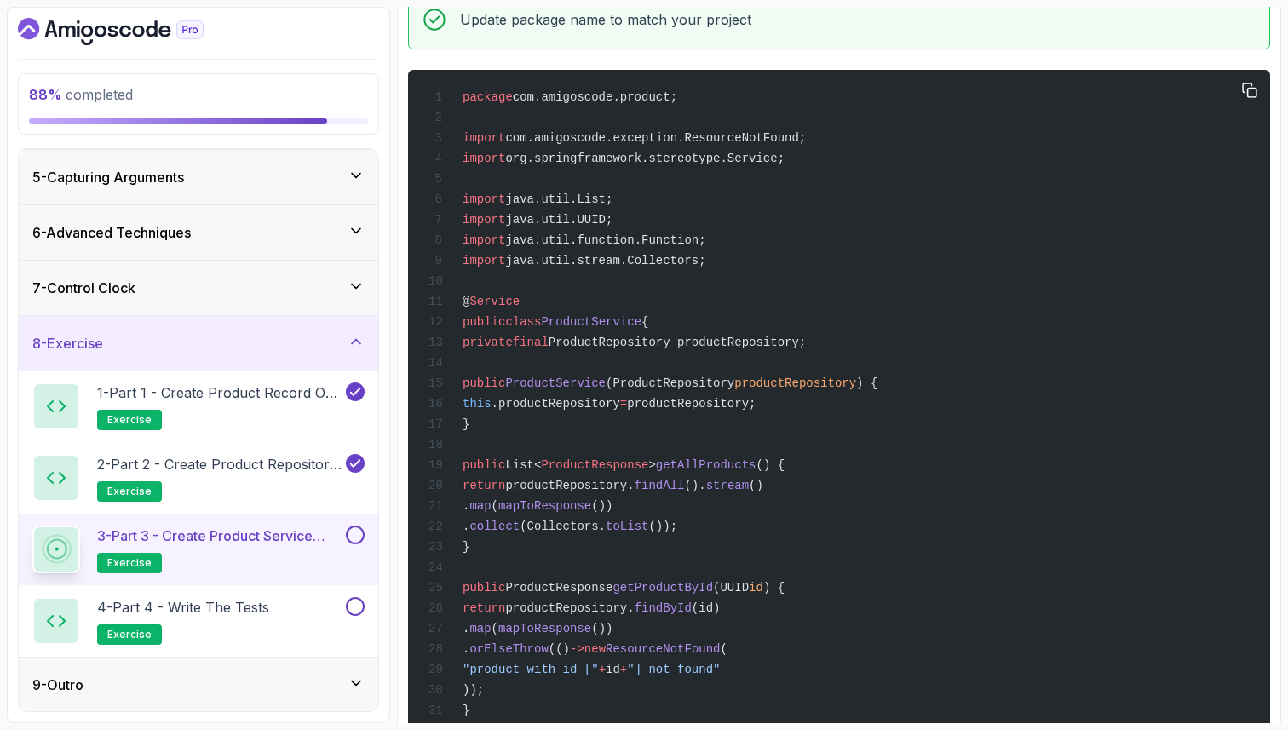
scroll to position [409, 0]
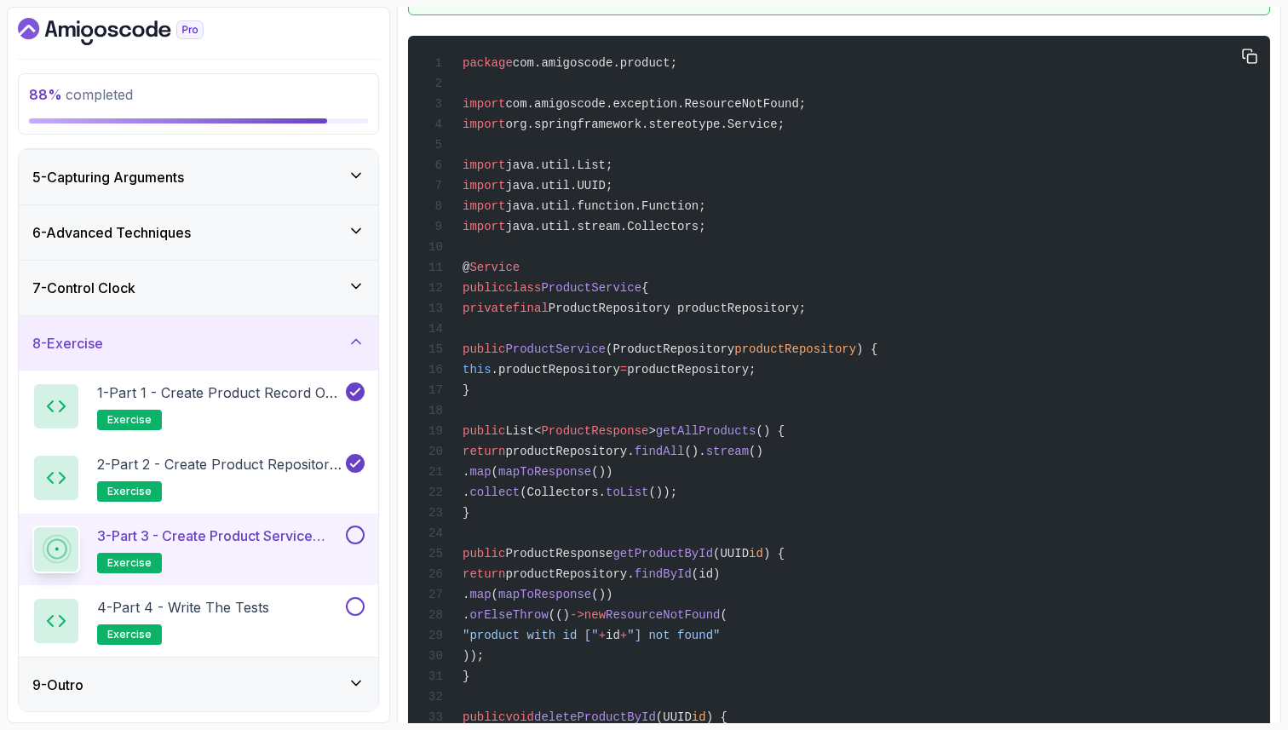
click at [191, 452] on div "2 - Part 2 - Create Product Repository Interface exercise" at bounding box center [198, 478] width 359 height 72
click at [261, 470] on p "2 - Part 2 - Create Product Repository Interface" at bounding box center [219, 464] width 245 height 20
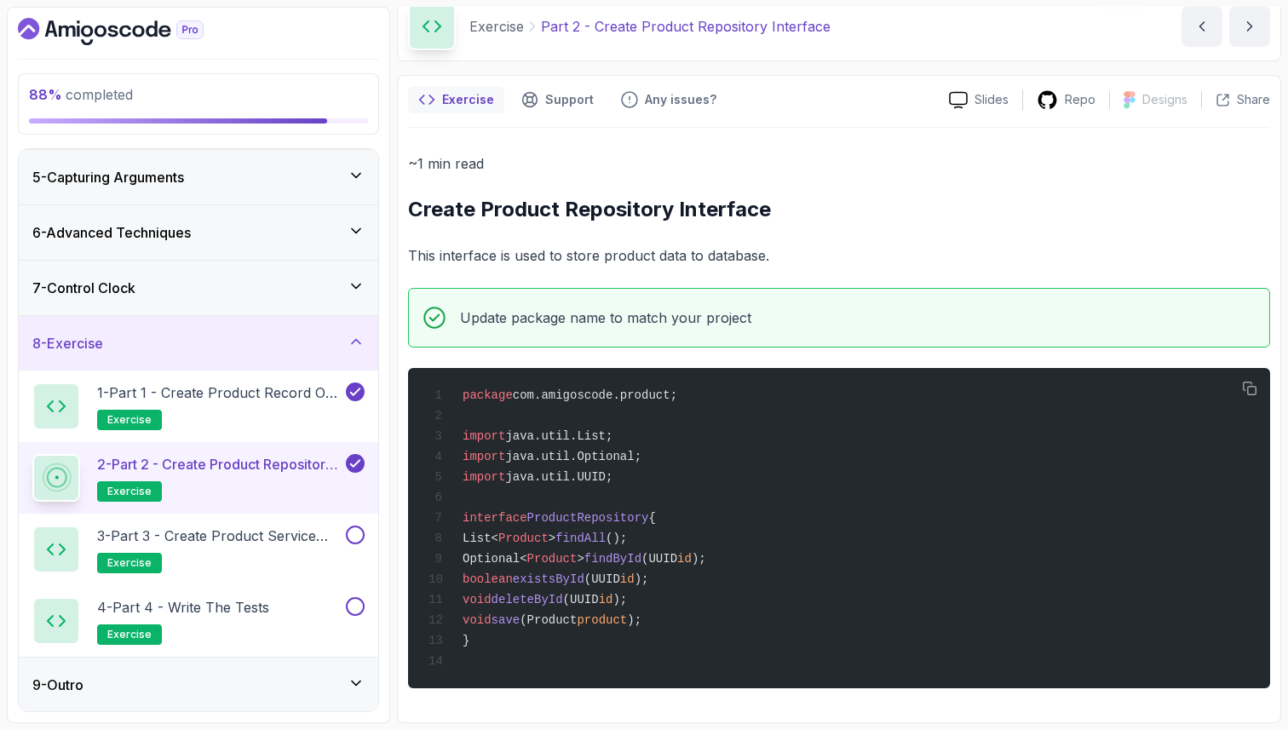
scroll to position [89, 0]
click at [1138, 229] on div "~1 min read Create Product Repository Interface This interface is used to store…" at bounding box center [839, 420] width 862 height 536
click at [301, 395] on p "1 - Part 1 - Create Product Record or Class" at bounding box center [219, 392] width 245 height 20
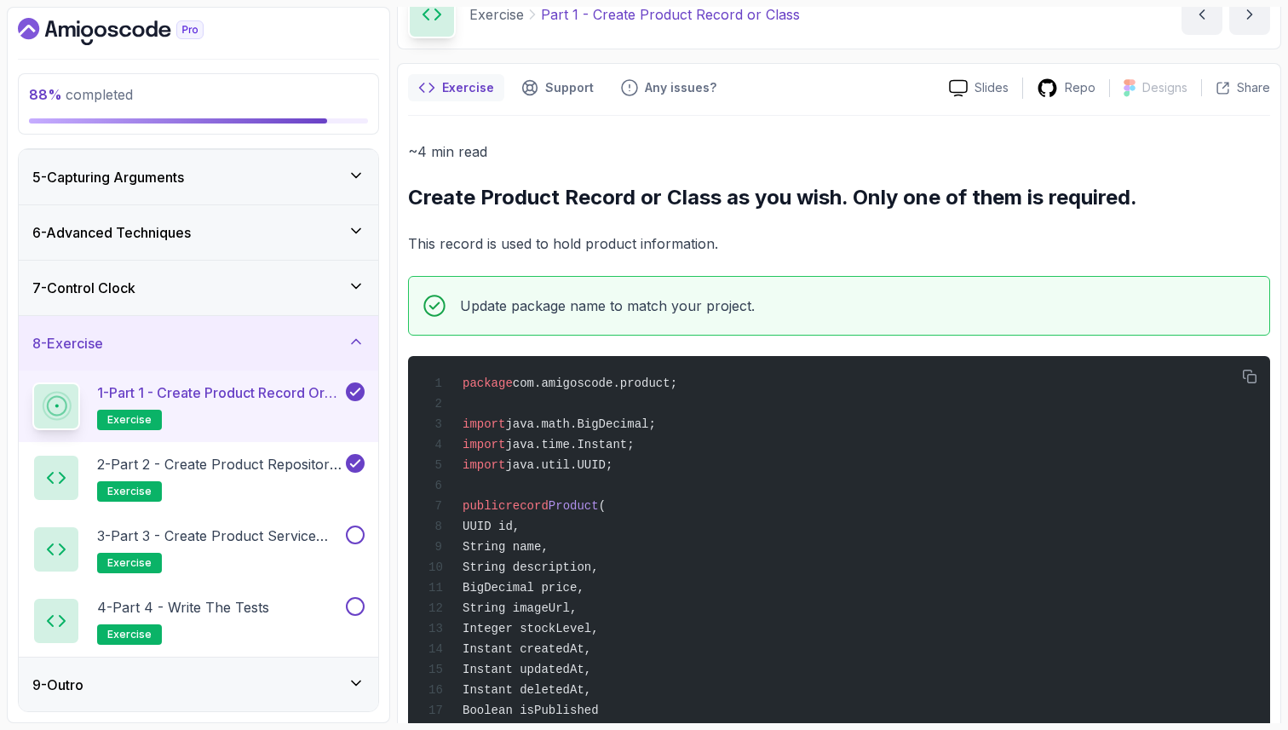
scroll to position [409, 0]
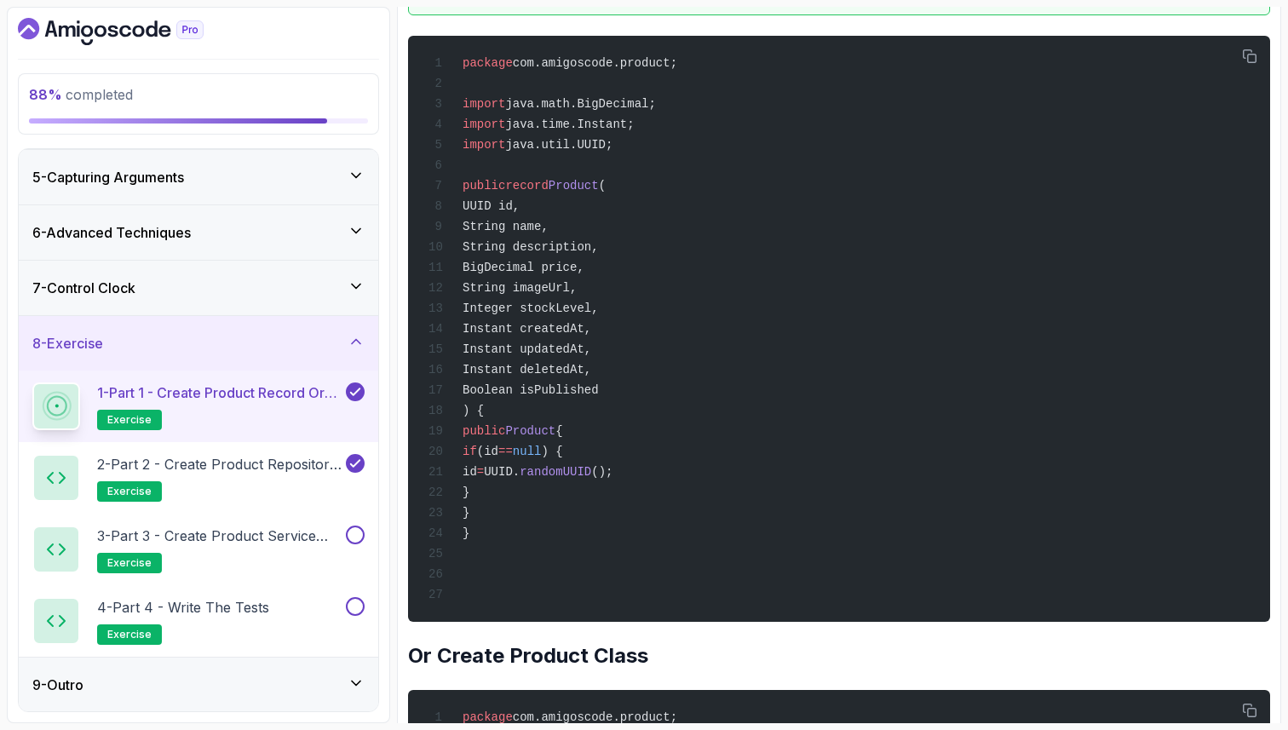
click at [566, 669] on h2 "Or Create Product Class" at bounding box center [839, 655] width 862 height 27
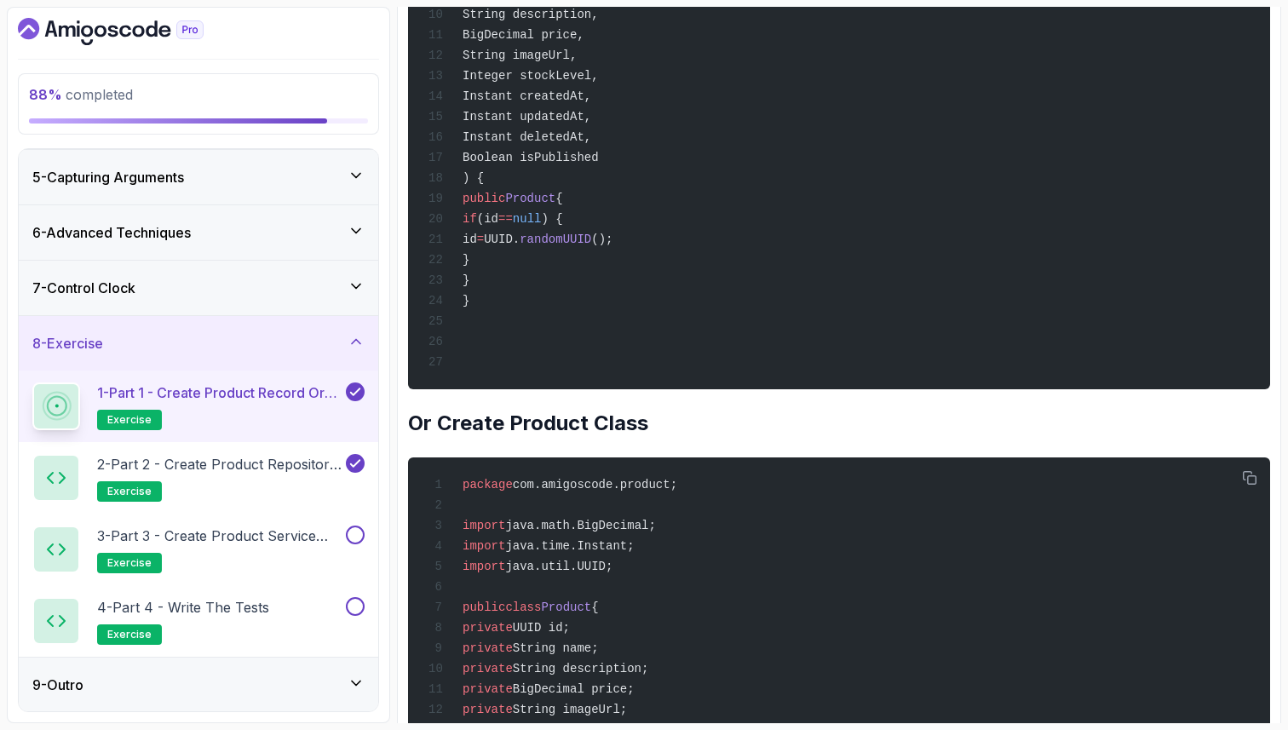
scroll to position [681, 0]
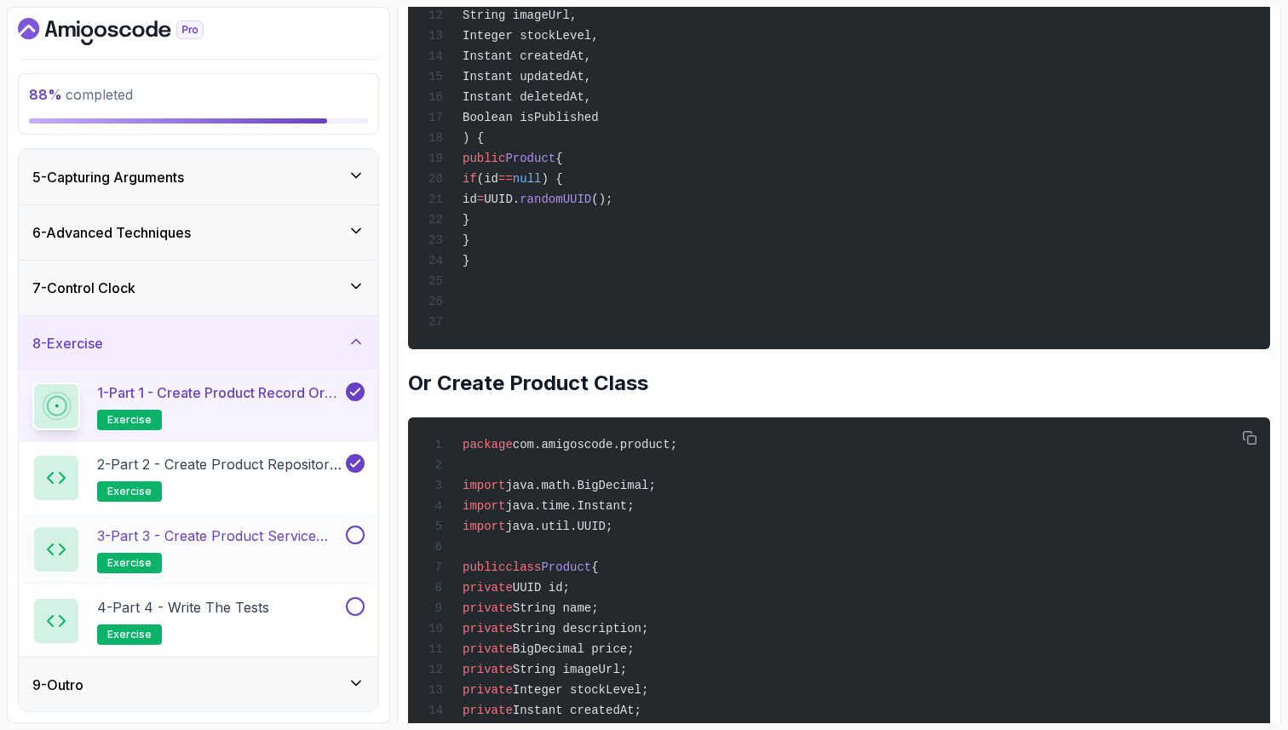
click at [247, 536] on p "3 - Part 3 - Create Product Service Class" at bounding box center [219, 535] width 245 height 20
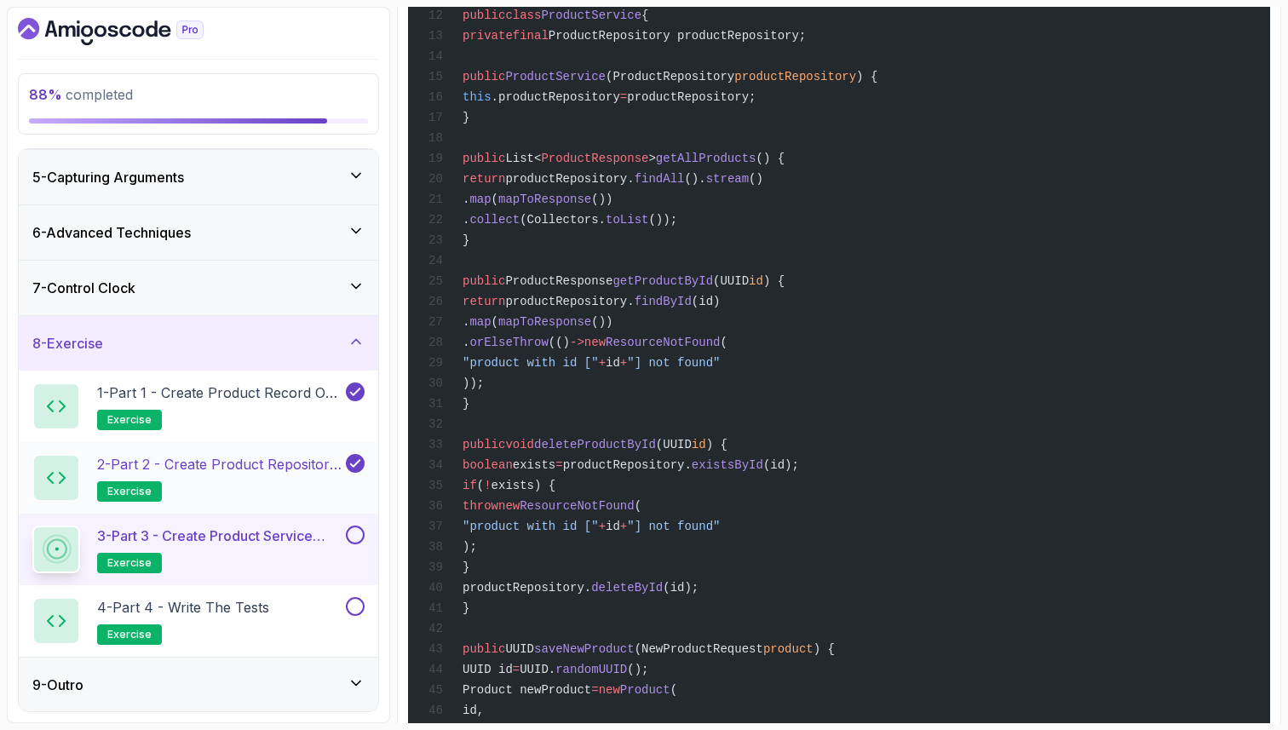
click at [260, 465] on p "2 - Part 2 - Create Product Repository Interface" at bounding box center [219, 464] width 245 height 20
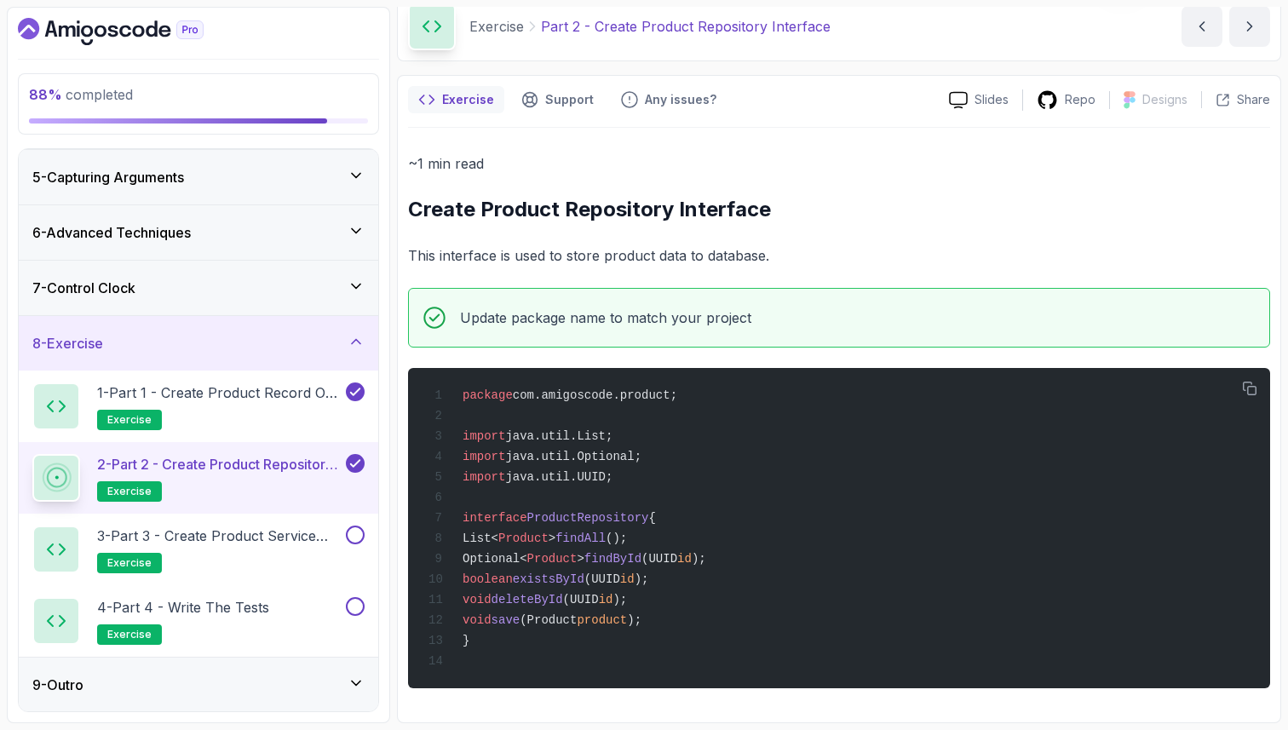
scroll to position [89, 0]
click at [750, 456] on div "package com.amigoscode.product; import java.util.List; import java.util.Optiona…" at bounding box center [839, 528] width 834 height 300
click at [191, 398] on p "1 - Part 1 - Create Product Record or Class" at bounding box center [219, 392] width 245 height 20
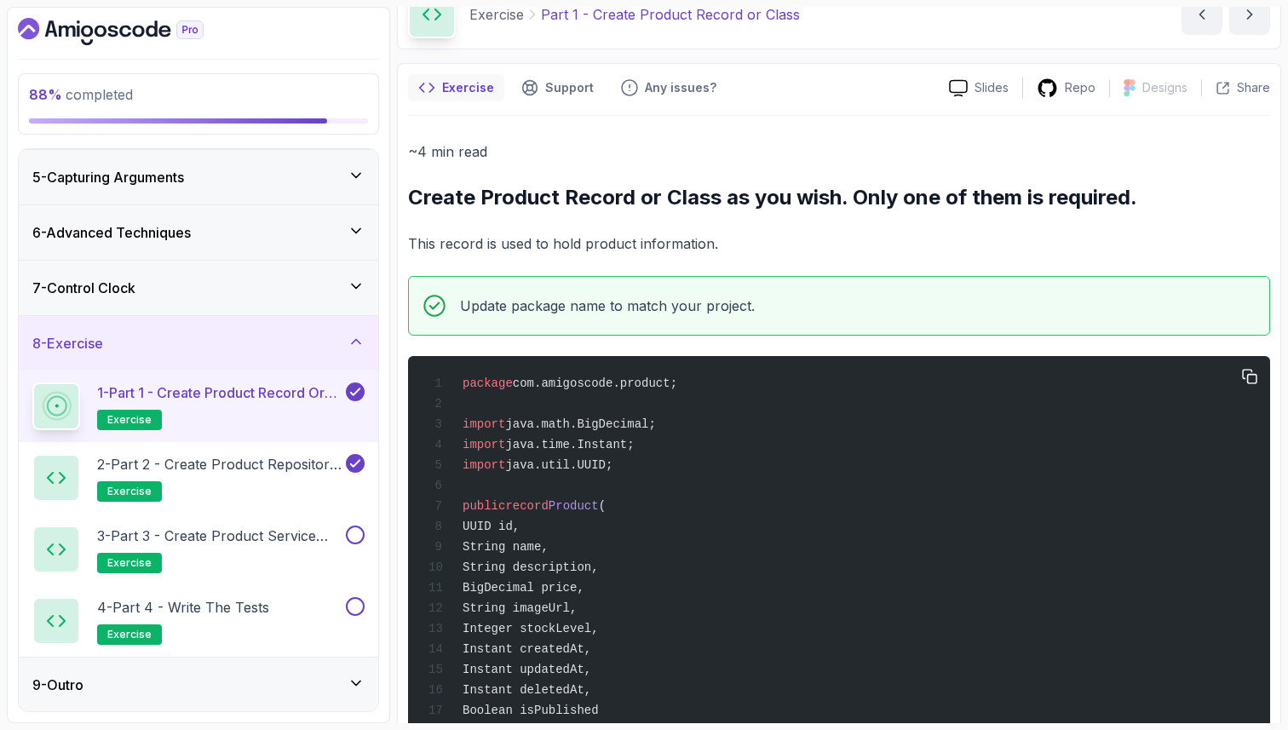
click at [576, 611] on span "String imageUrl," at bounding box center [519, 608] width 114 height 14
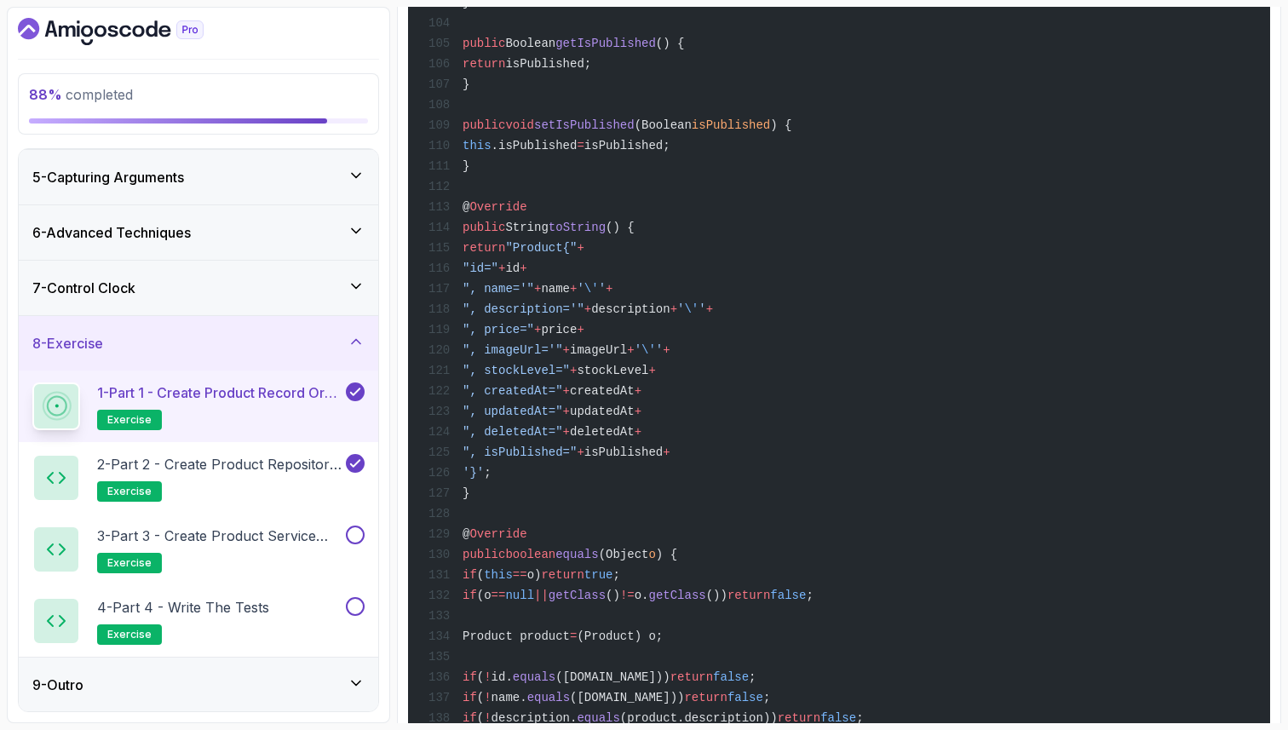
scroll to position [3907, 0]
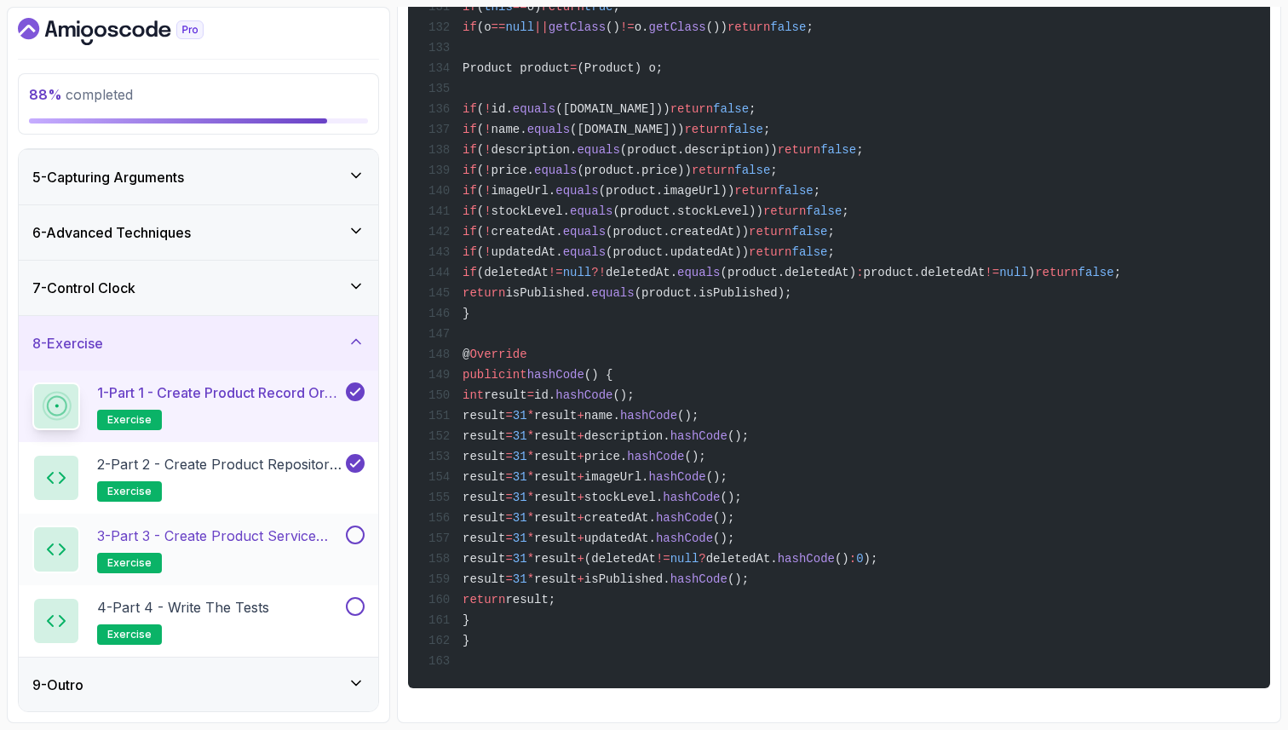
click at [291, 522] on div "3 - Part 3 - Create Product Service Class exercise" at bounding box center [198, 549] width 359 height 72
click at [273, 531] on p "3 - Part 3 - Create Product Service Class" at bounding box center [219, 535] width 245 height 20
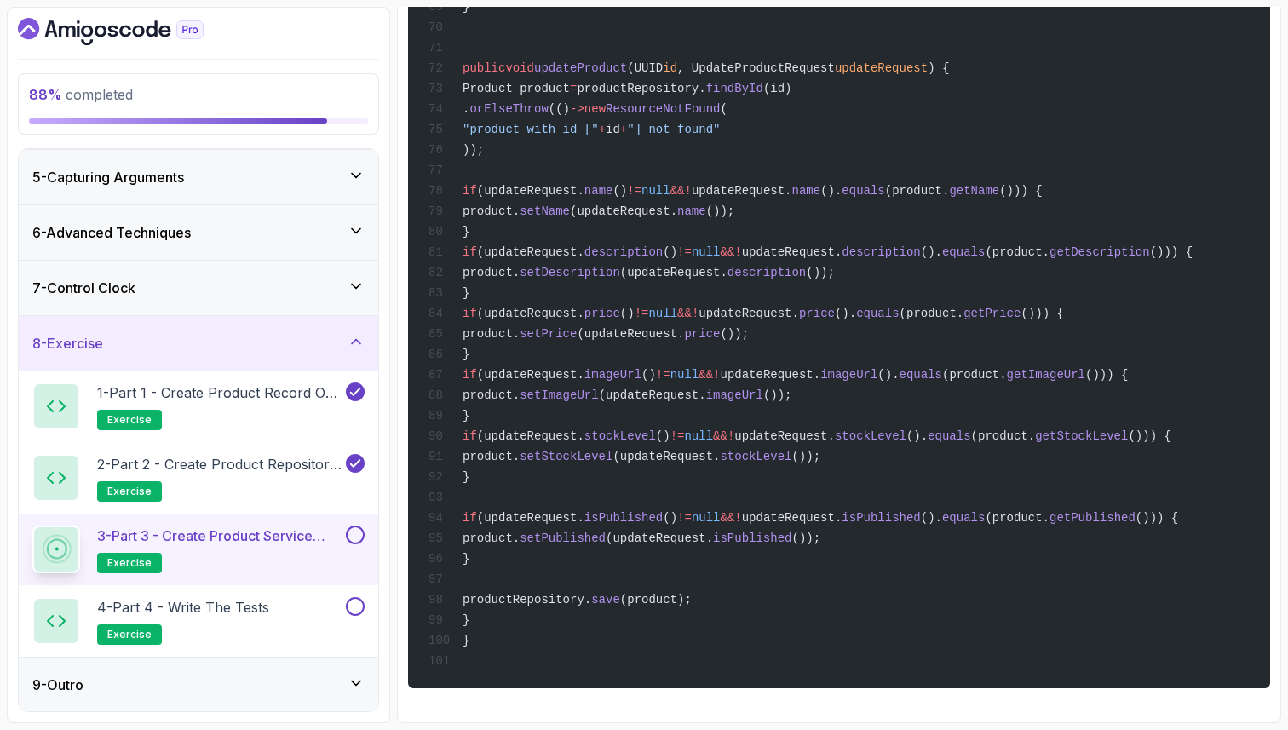
scroll to position [1941, 0]
click at [268, 537] on p "3 - Part 3 - Create Product Service Class" at bounding box center [219, 535] width 245 height 20
click at [361, 533] on button at bounding box center [355, 534] width 19 height 19
click at [260, 610] on p "4 - Part 4 - Write the tests" at bounding box center [183, 607] width 172 height 20
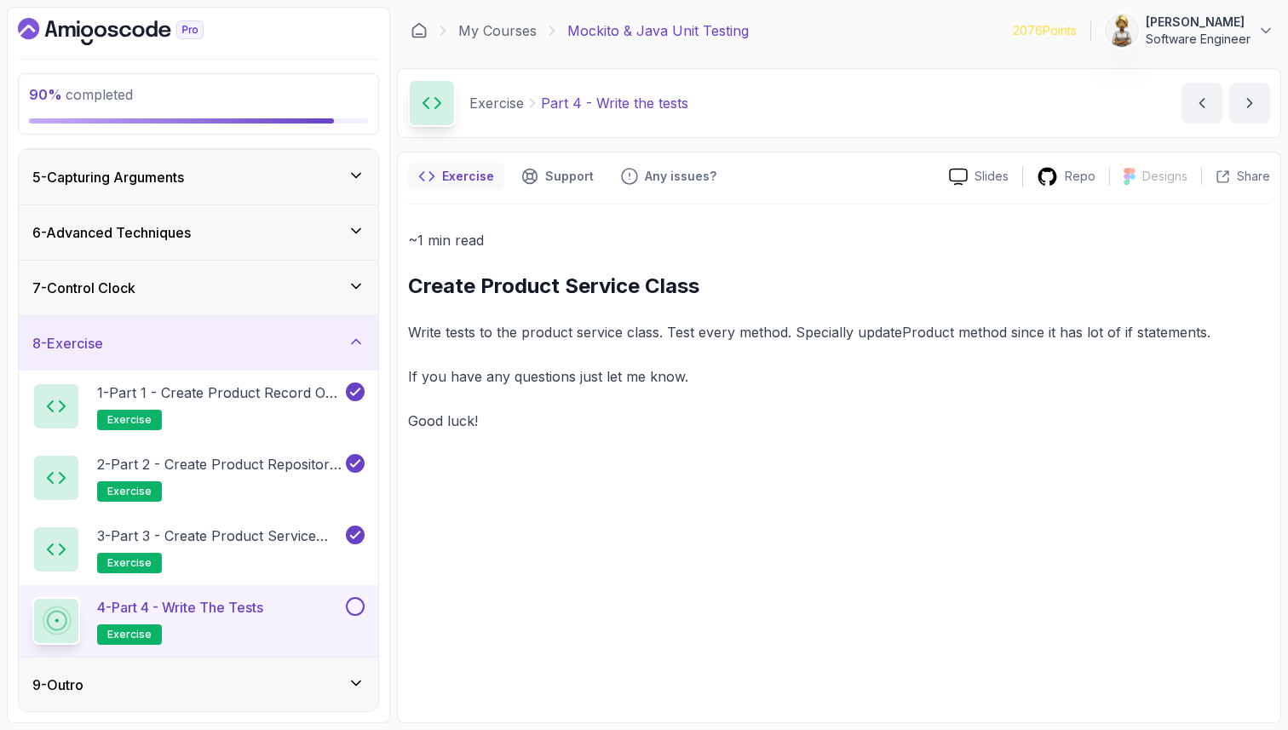
click at [352, 677] on icon at bounding box center [355, 682] width 17 height 17
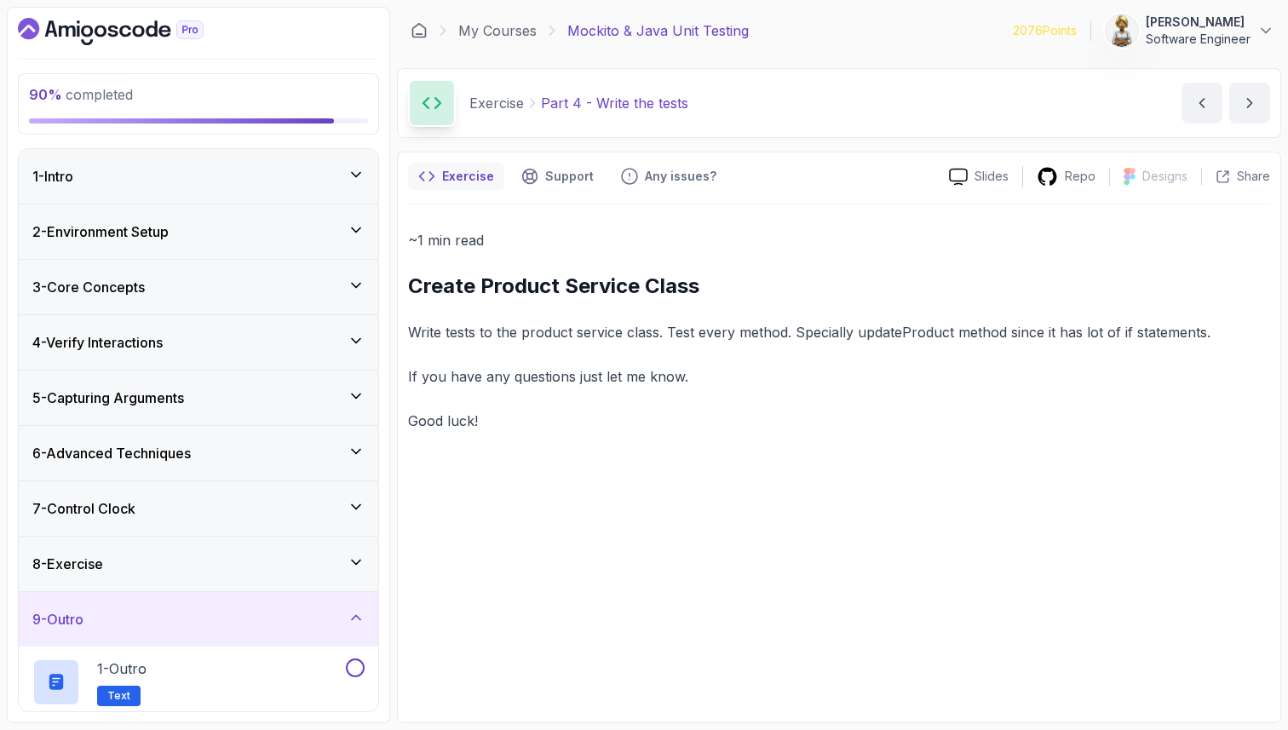
click at [357, 559] on icon at bounding box center [355, 561] width 17 height 17
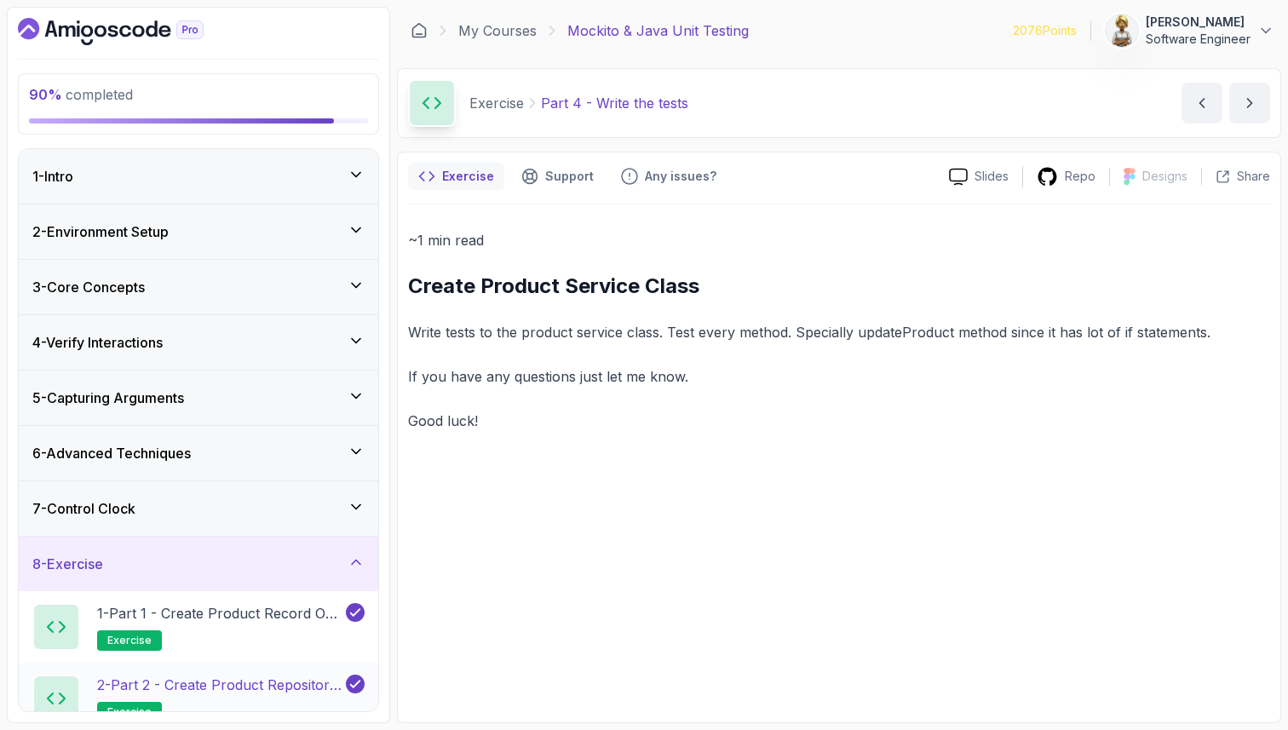
click at [238, 685] on p "2 - Part 2 - Create Product Repository Interface" at bounding box center [219, 684] width 245 height 20
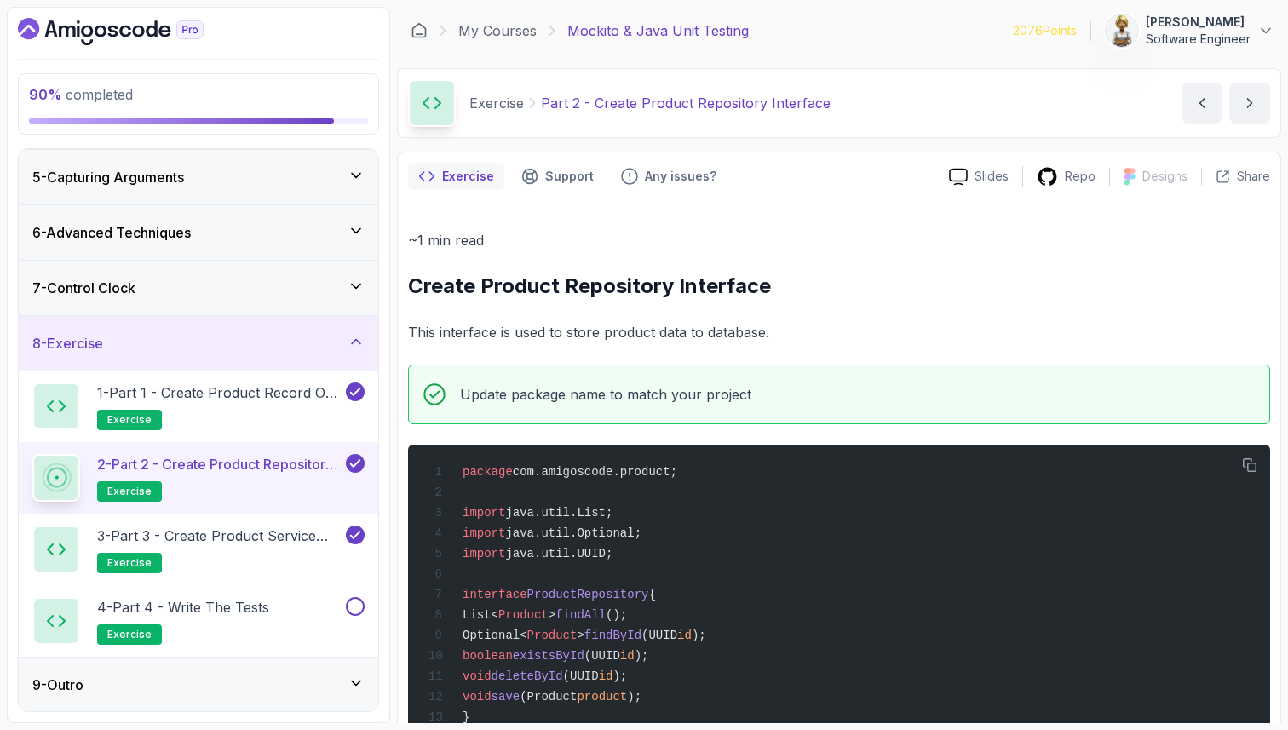
scroll to position [221, 0]
click at [230, 606] on p "4 - Part 4 - Write the tests" at bounding box center [183, 607] width 172 height 20
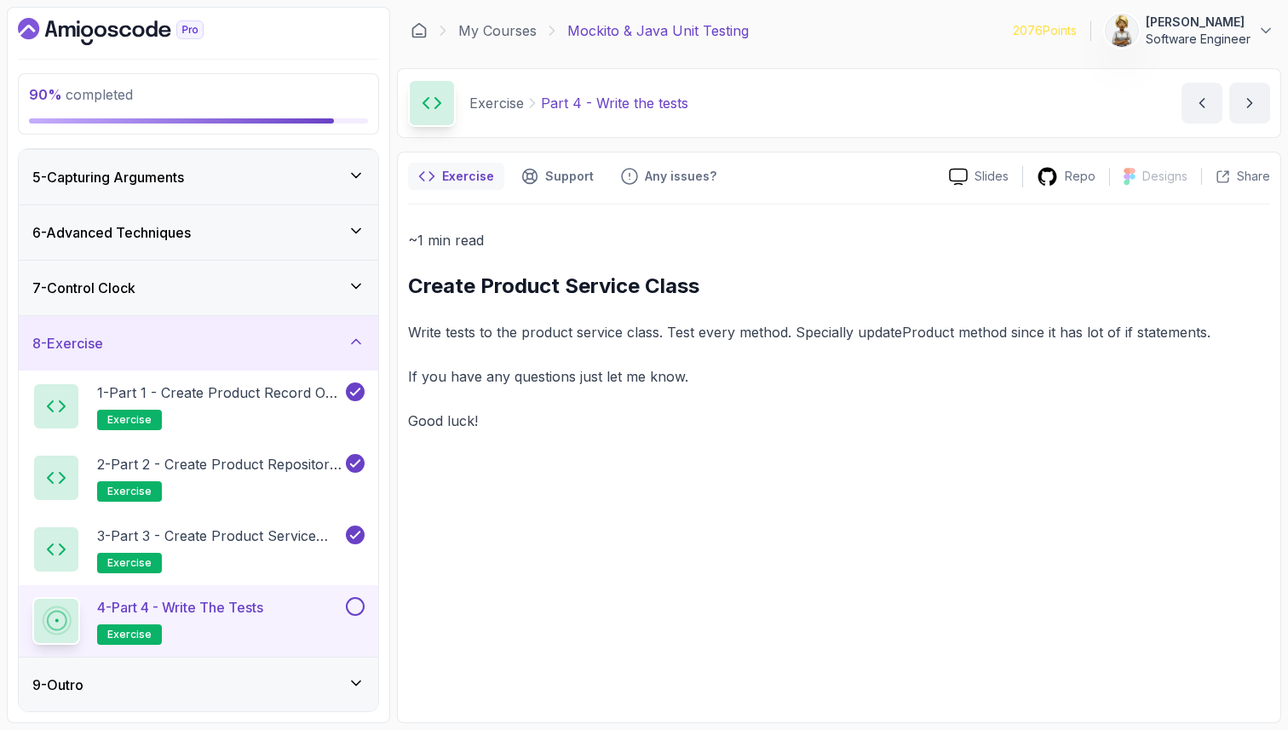
click at [293, 682] on div "9 - Outro" at bounding box center [198, 684] width 332 height 20
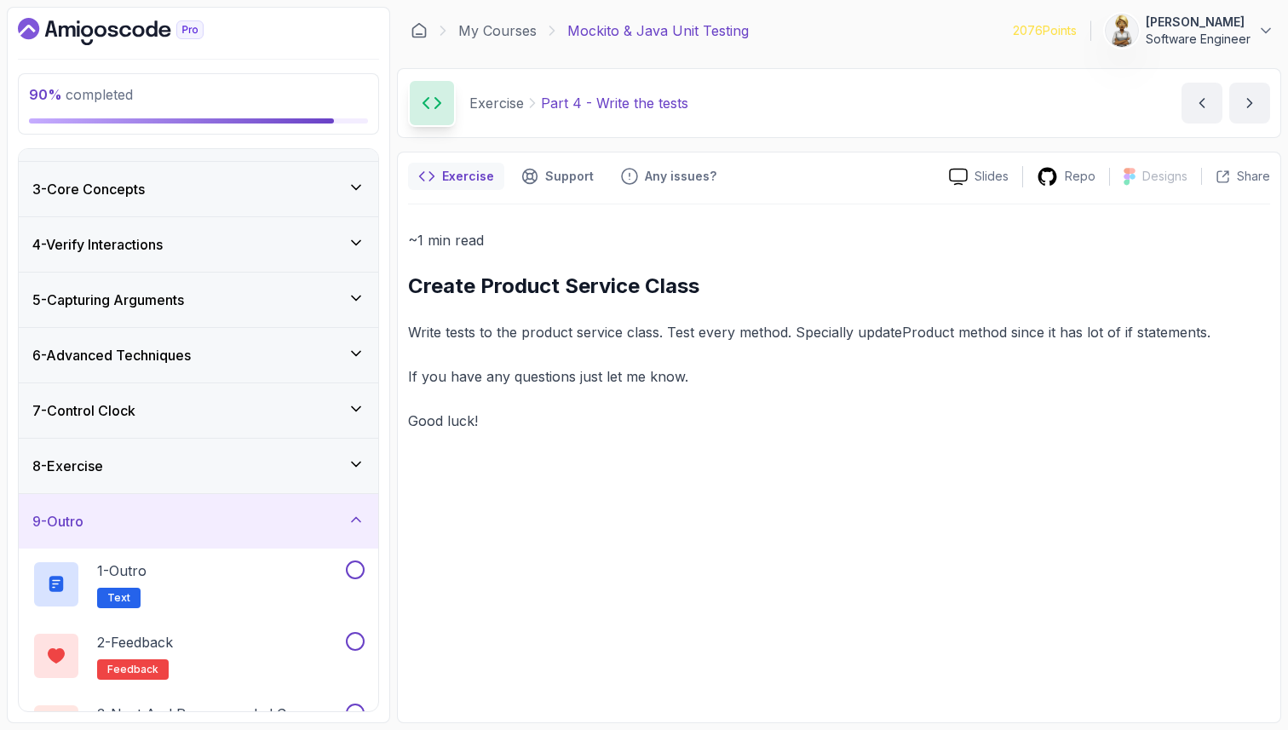
scroll to position [150, 0]
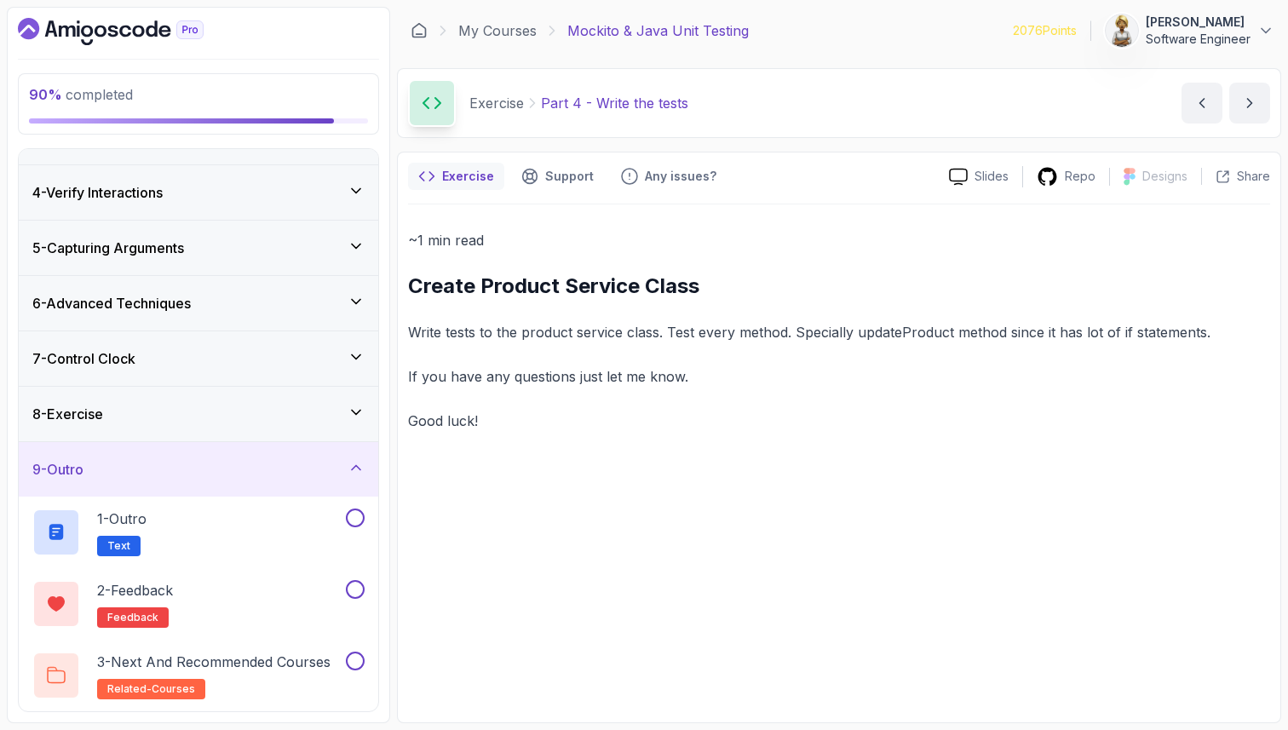
click at [293, 682] on h2 "3 - Next and Recommended Courses related-courses" at bounding box center [213, 675] width 233 height 48
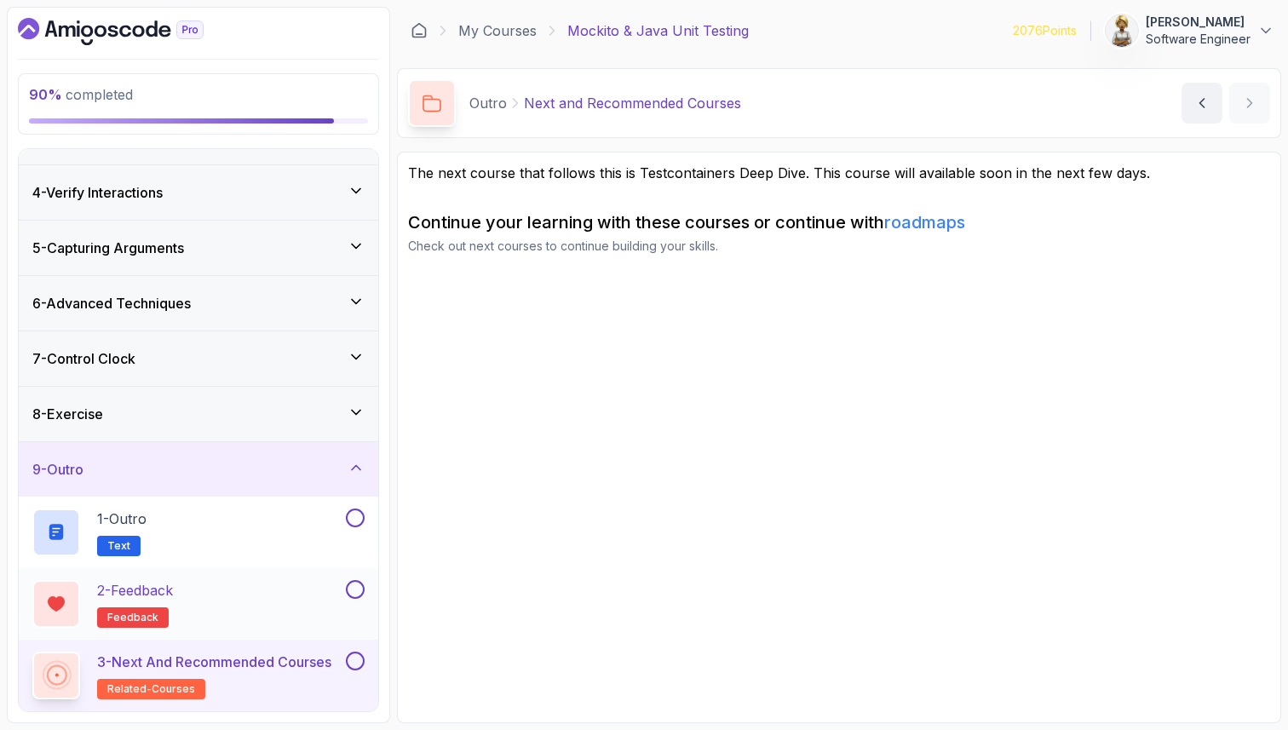
click at [217, 594] on div "2 - Feedback feedback" at bounding box center [187, 604] width 310 height 48
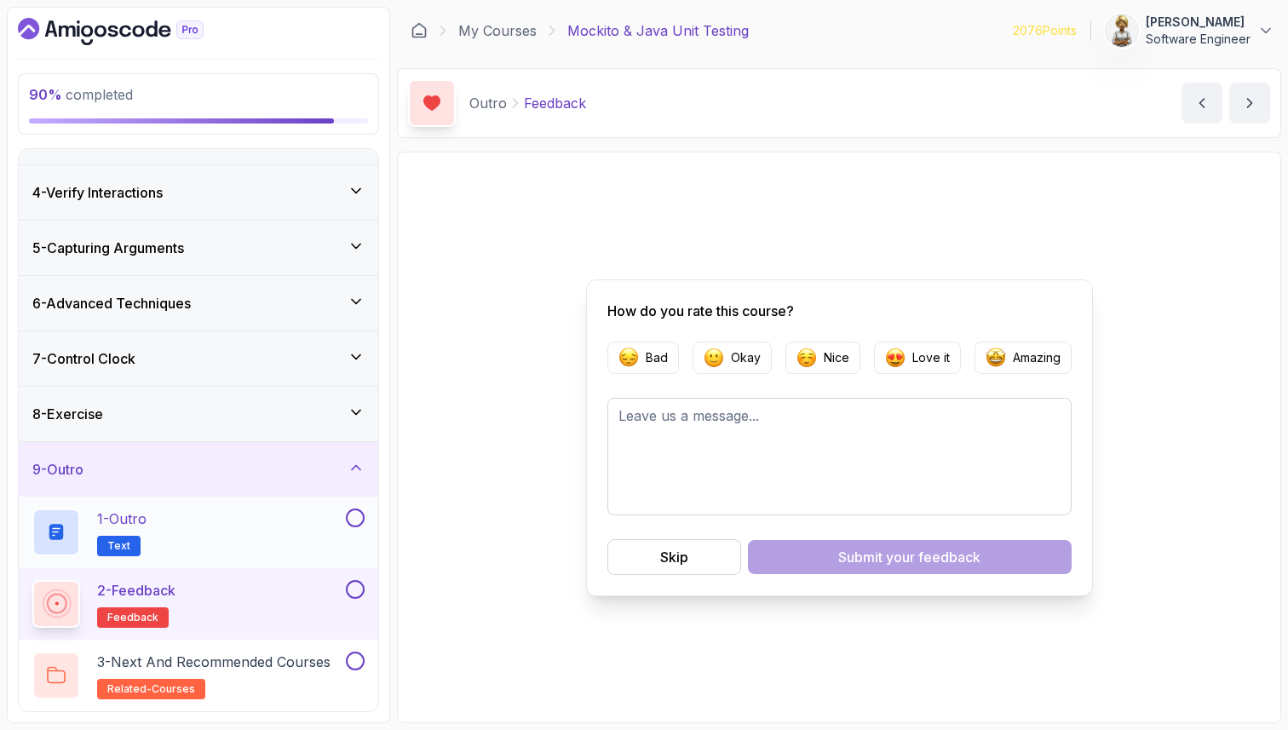
click at [204, 526] on div "1 - Outro Text" at bounding box center [187, 532] width 310 height 48
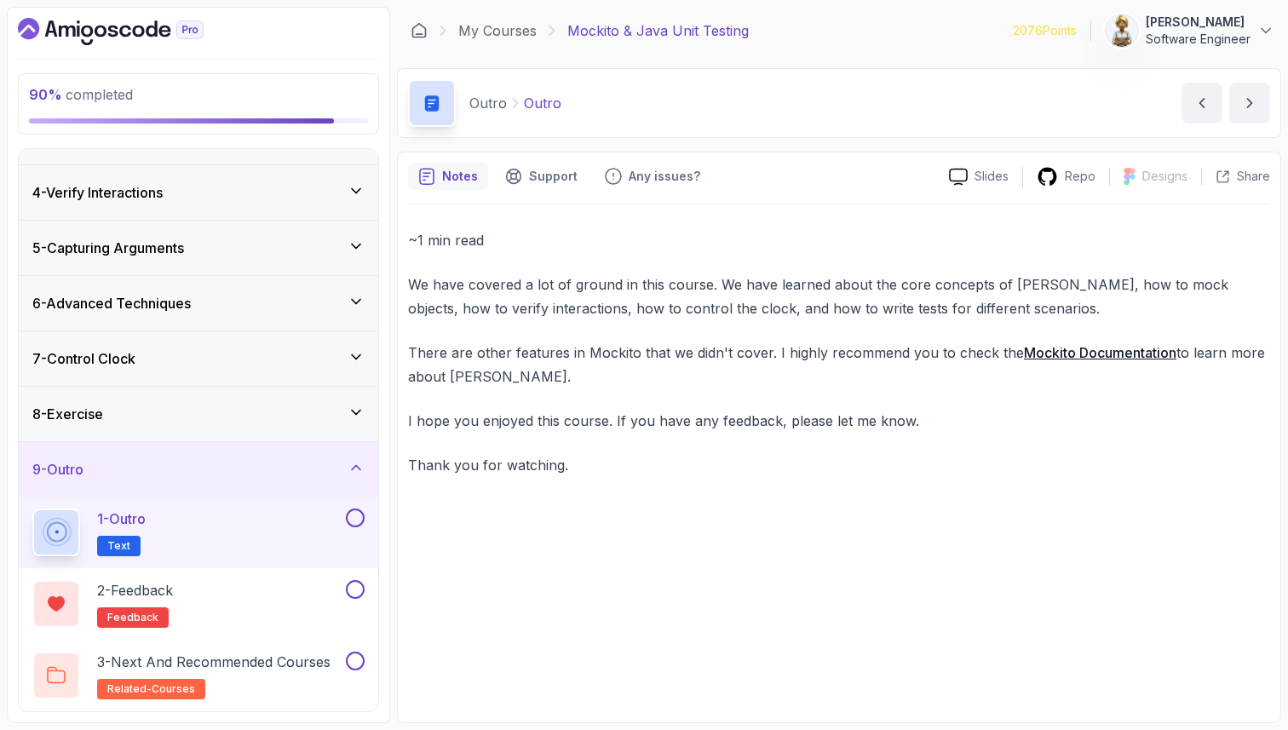
click at [353, 517] on button at bounding box center [355, 517] width 19 height 19
click at [300, 587] on div "2 - Feedback feedback" at bounding box center [187, 604] width 310 height 48
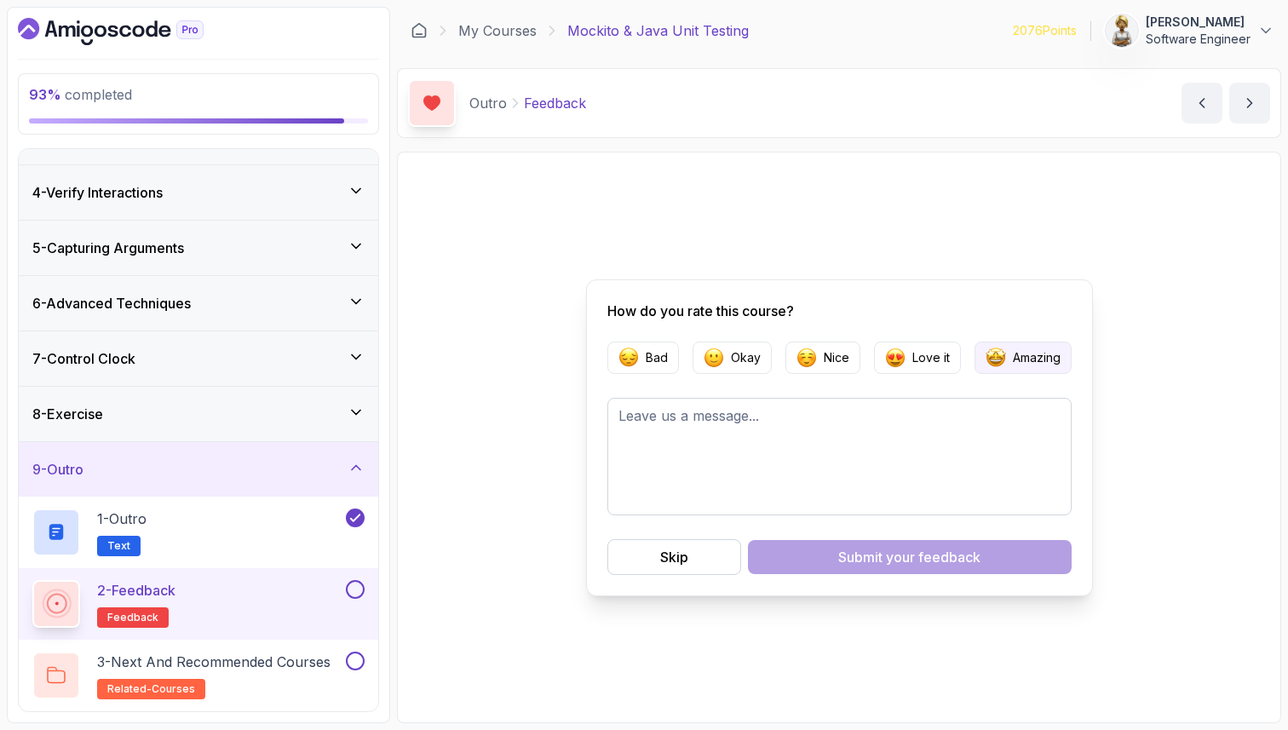
click at [1018, 352] on p "Amazing" at bounding box center [1036, 357] width 48 height 17
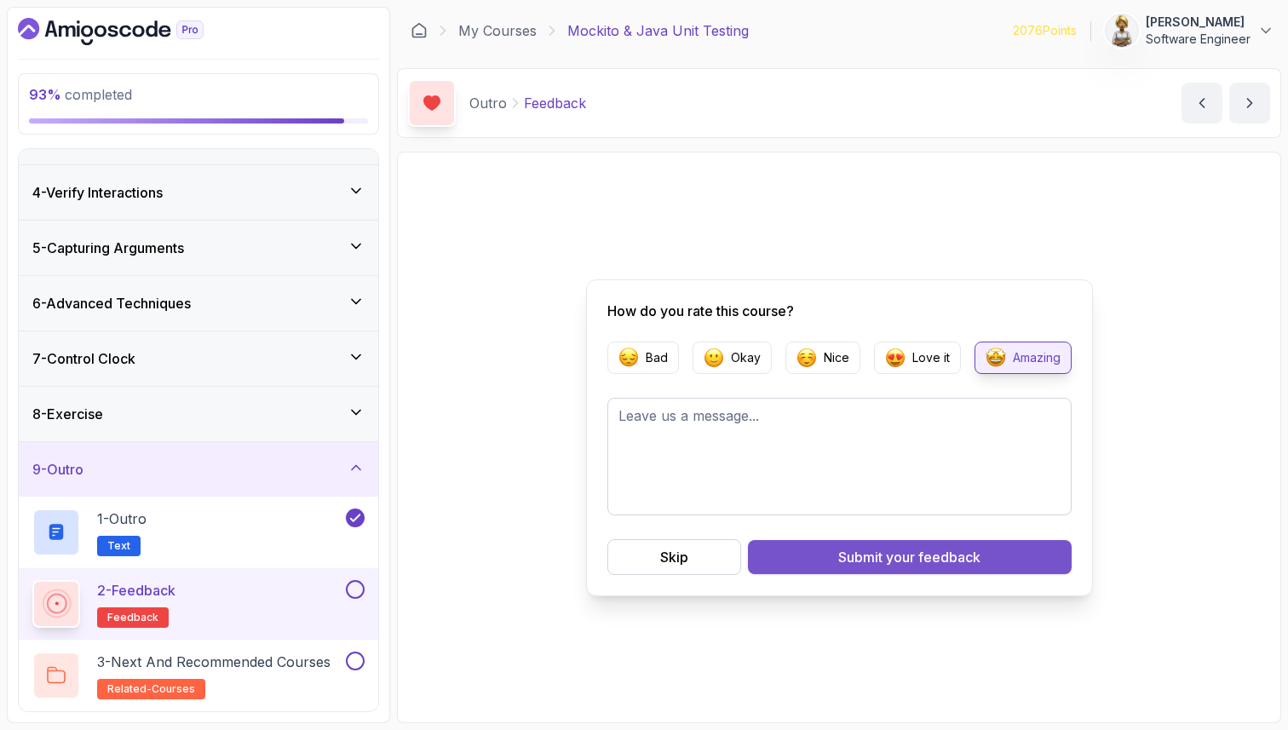
click at [865, 557] on div "Submit your feedback" at bounding box center [909, 557] width 142 height 20
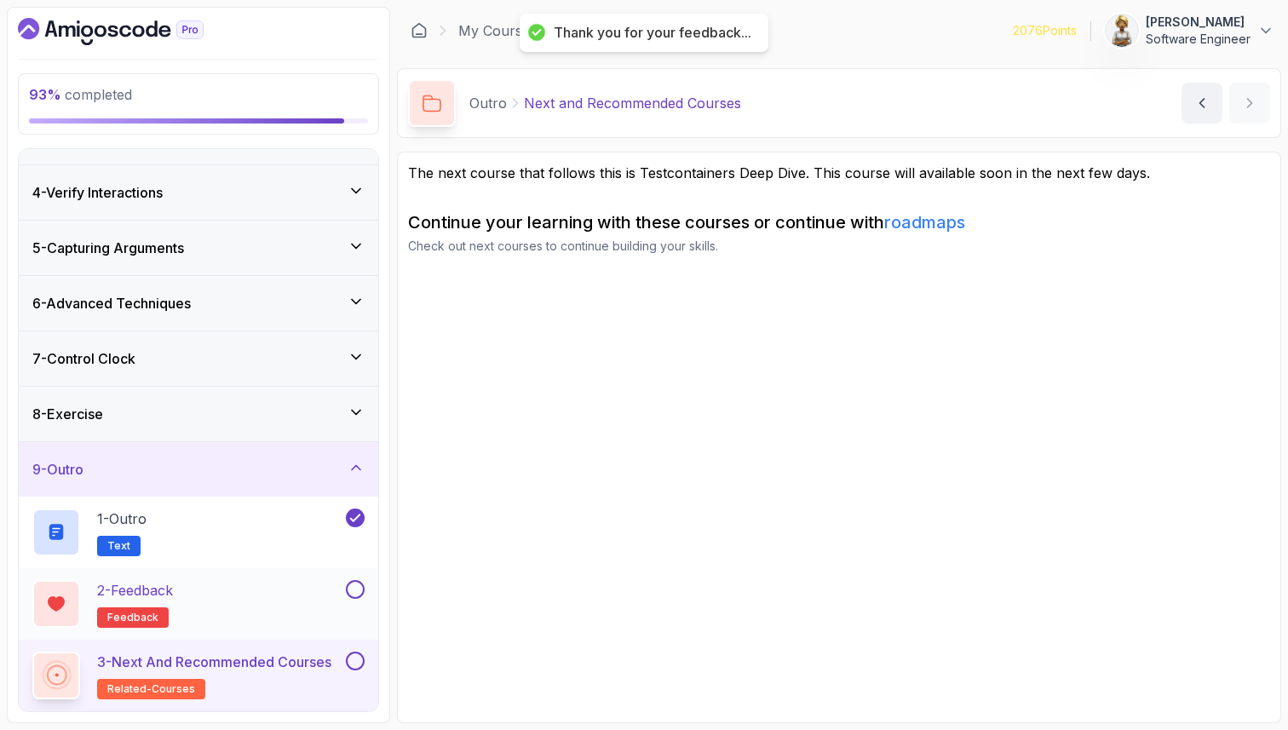
click at [355, 588] on button at bounding box center [355, 589] width 19 height 19
click at [280, 664] on p "3 - Next and Recommended Courses" at bounding box center [214, 661] width 234 height 20
click at [359, 663] on button at bounding box center [355, 660] width 19 height 19
click at [362, 405] on icon at bounding box center [355, 412] width 17 height 17
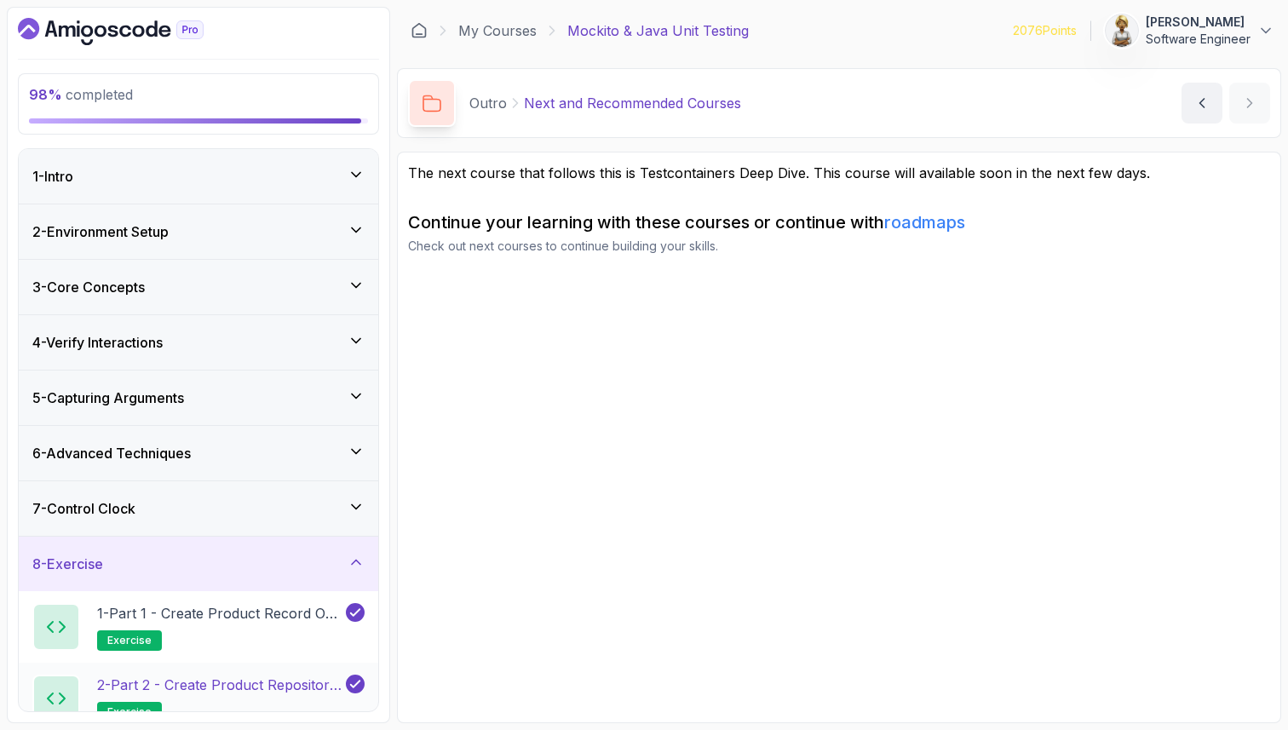
click at [215, 691] on p "2 - Part 2 - Create Product Repository Interface" at bounding box center [219, 684] width 245 height 20
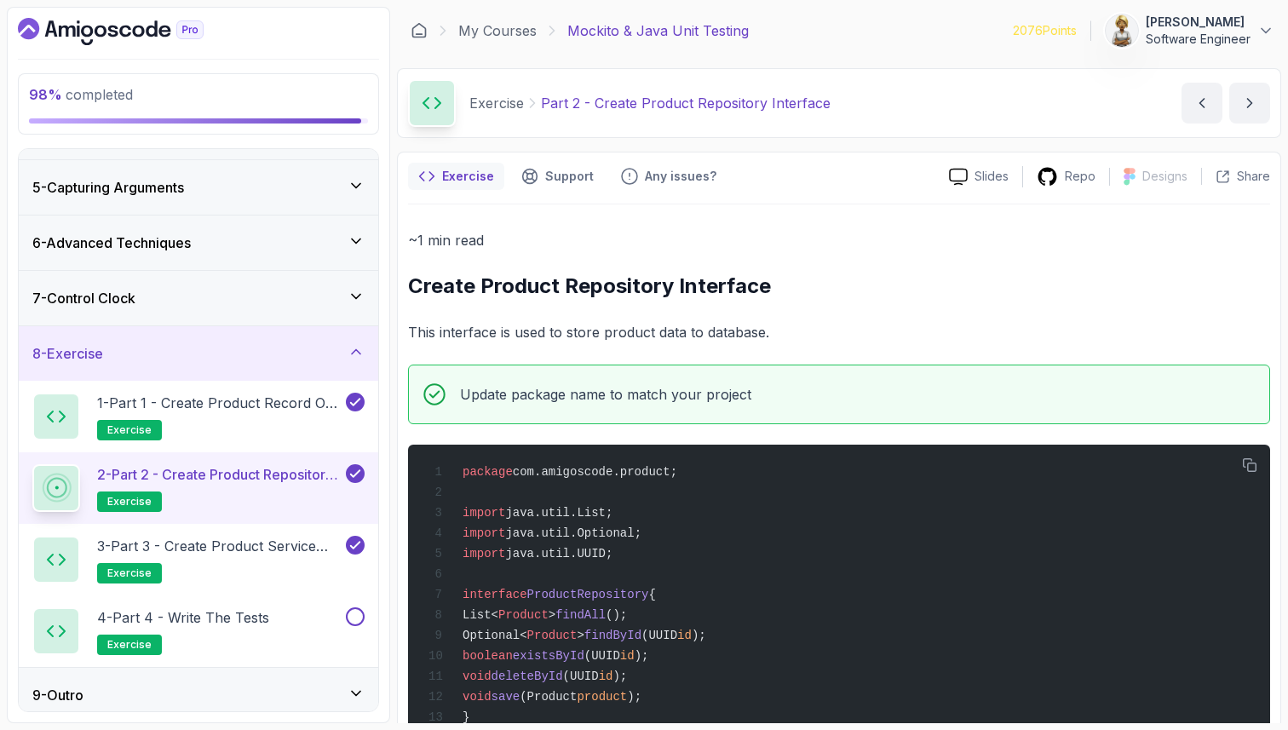
scroll to position [221, 0]
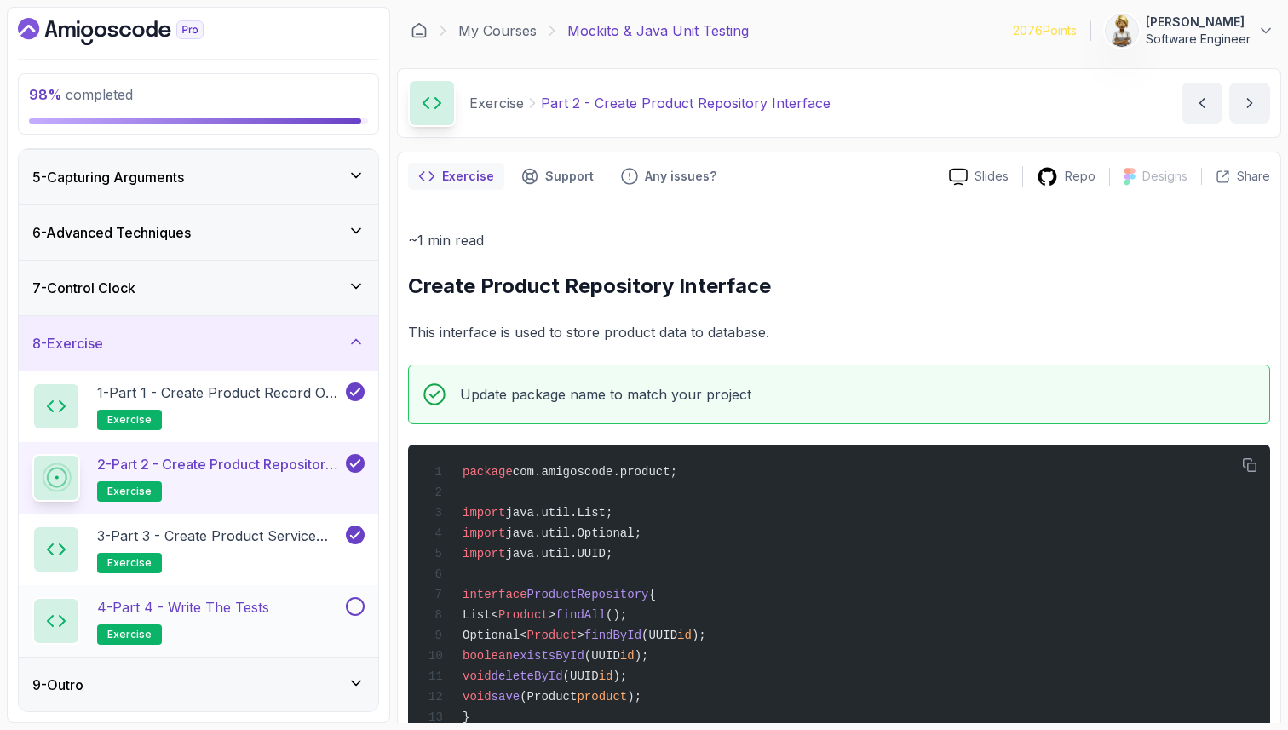
click at [209, 617] on h2 "4 - Part 4 - Write the tests exercise" at bounding box center [183, 621] width 172 height 48
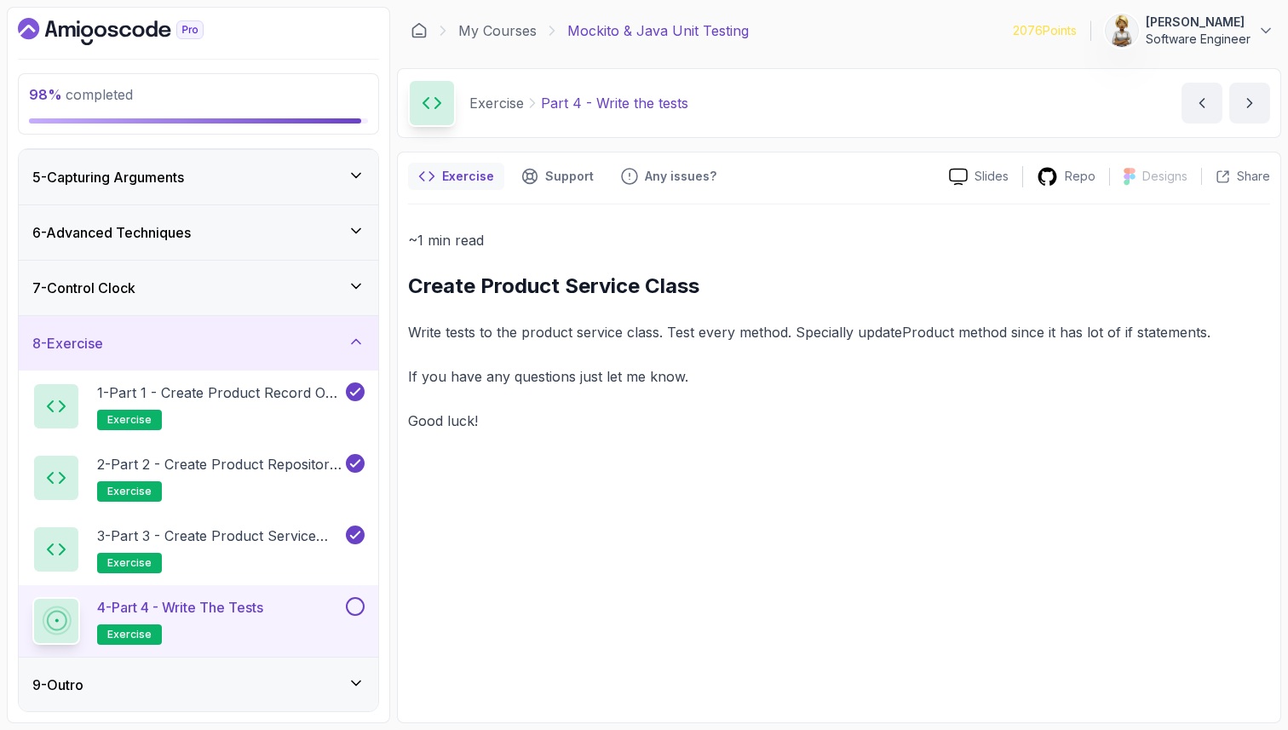
click at [931, 333] on p "Write tests to the product service class. Test every method. Specially updatePr…" at bounding box center [839, 332] width 862 height 24
click at [993, 331] on p "Write tests to the product service class. Test every method. Specially updatePr…" at bounding box center [839, 332] width 862 height 24
click at [231, 474] on h2 "2 - Part 2 - Create Product Repository Interface exercise" at bounding box center [219, 478] width 245 height 48
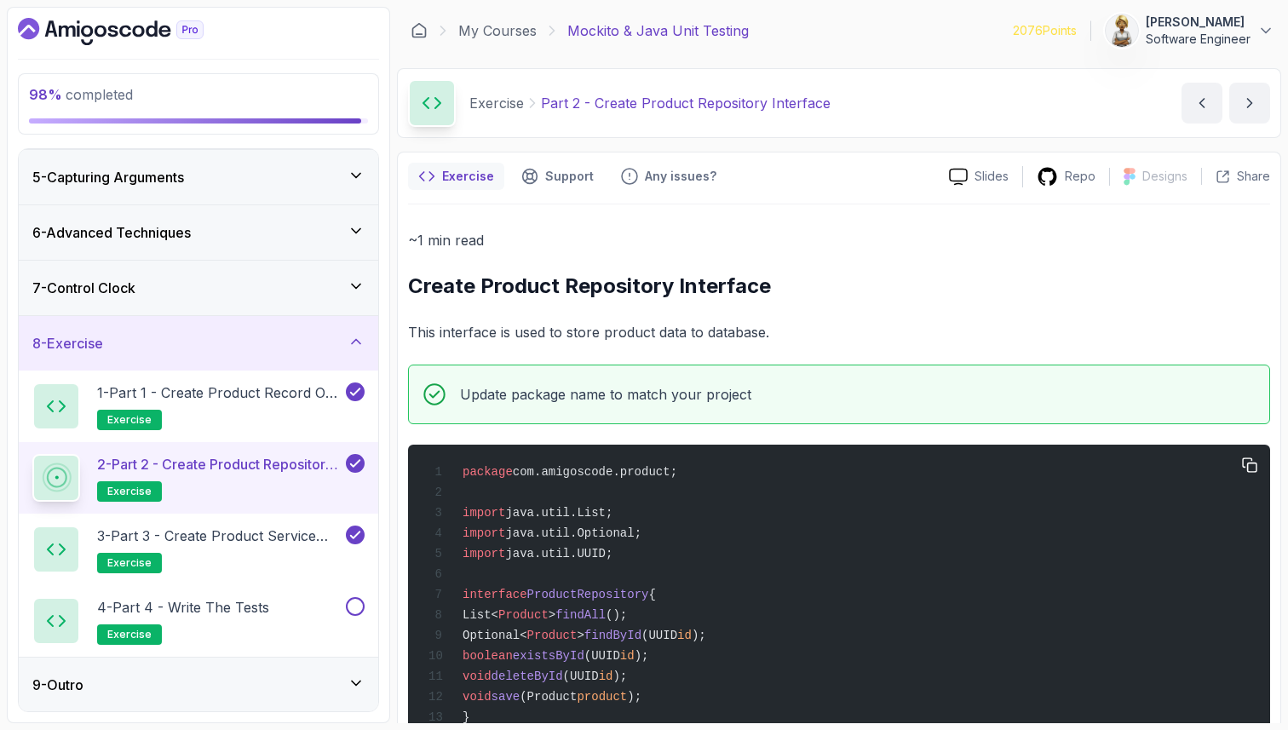
click at [712, 599] on div "package com.amigoscode.product; import java.util.List; import java.util.Optiona…" at bounding box center [839, 605] width 834 height 300
click at [279, 533] on p "3 - Part 3 - Create Product Service Class" at bounding box center [219, 535] width 245 height 20
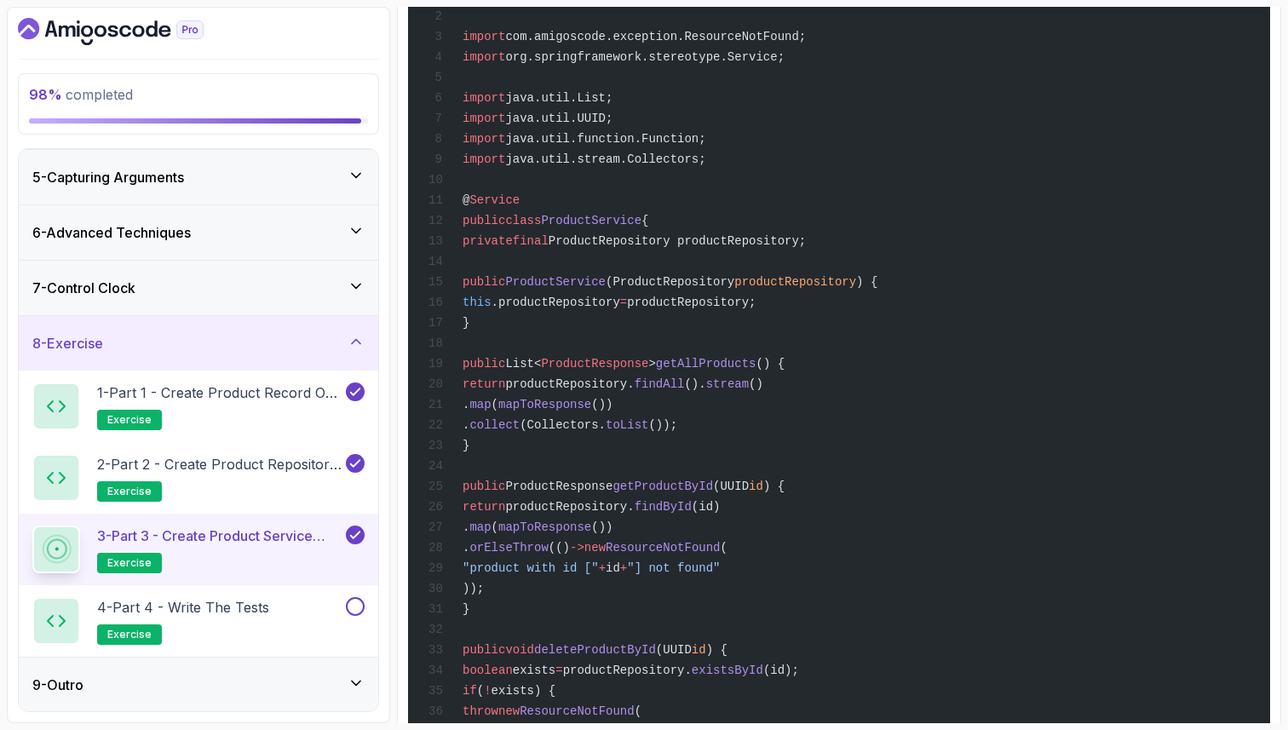
scroll to position [477, 0]
click at [266, 411] on h2 "1 - Part 1 - Create Product Record or Class exercise" at bounding box center [219, 406] width 245 height 48
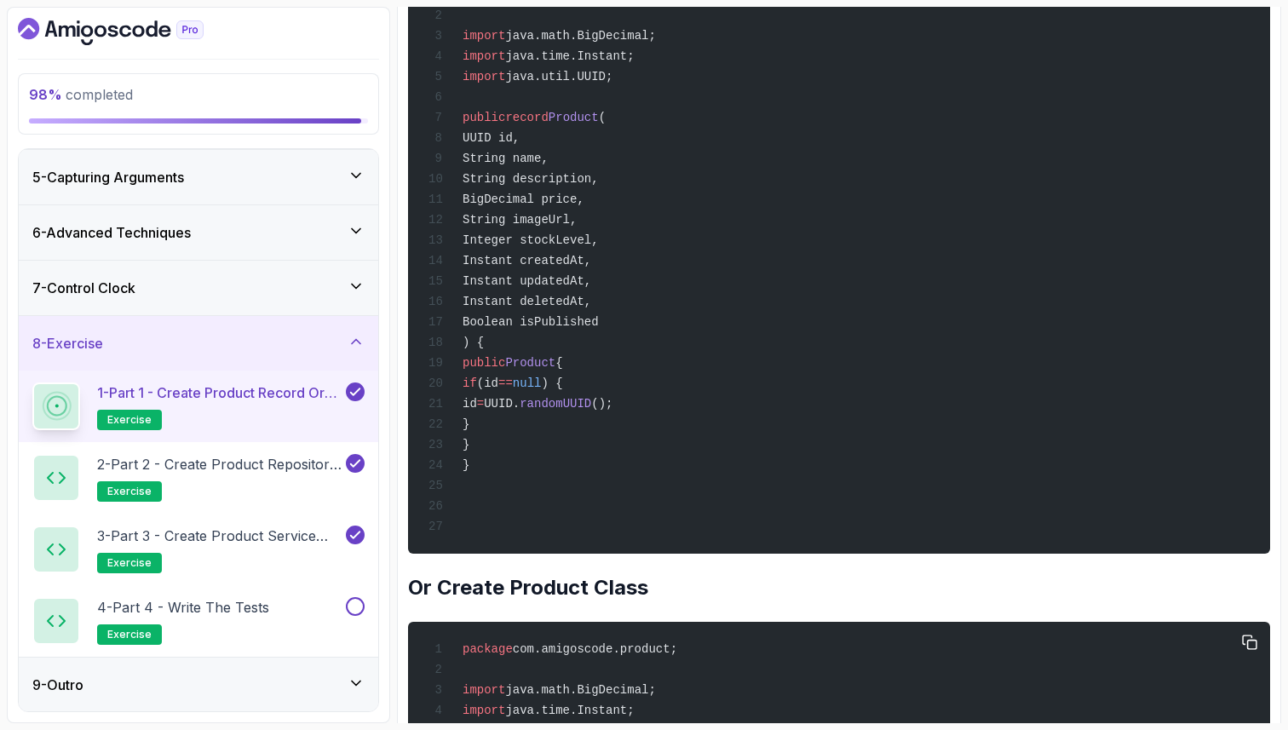
click at [608, 697] on span "java.math.BigDecimal;" at bounding box center [580, 690] width 150 height 14
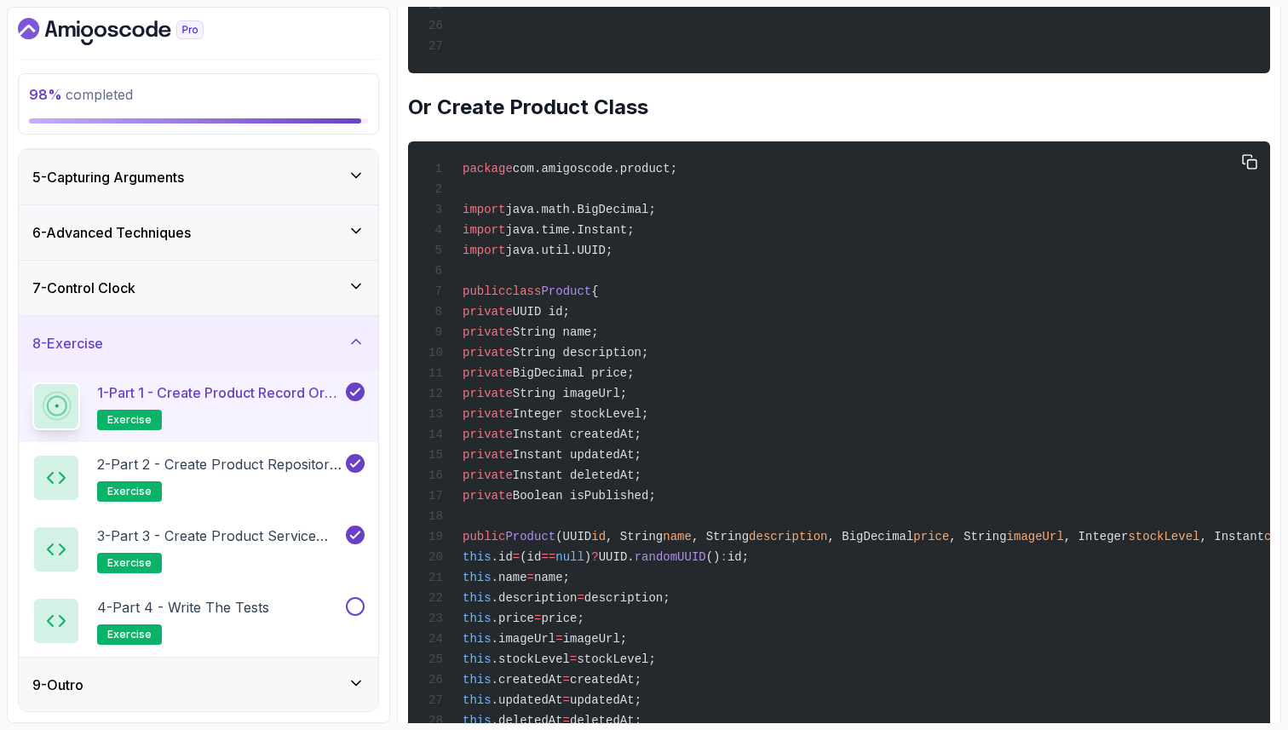
scroll to position [988, 0]
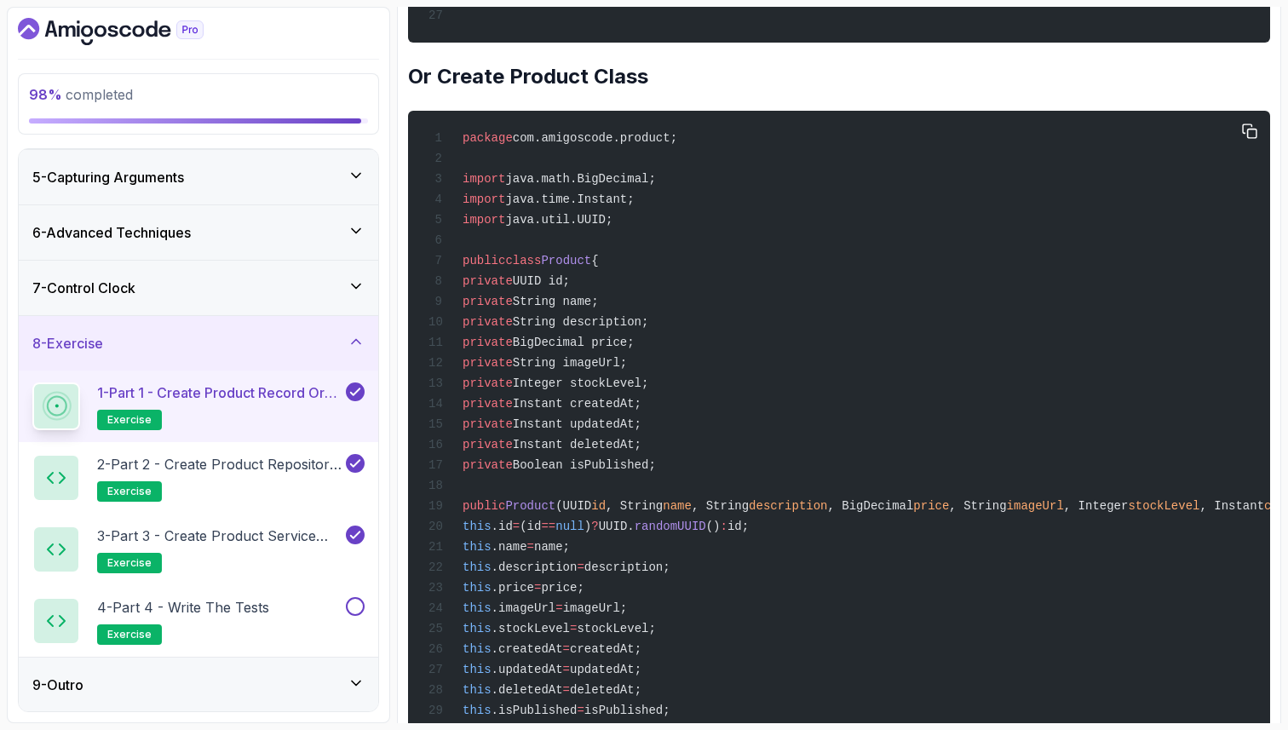
drag, startPoint x: 611, startPoint y: 310, endPoint x: 483, endPoint y: 307, distance: 128.6
copy span "private UUID id;"
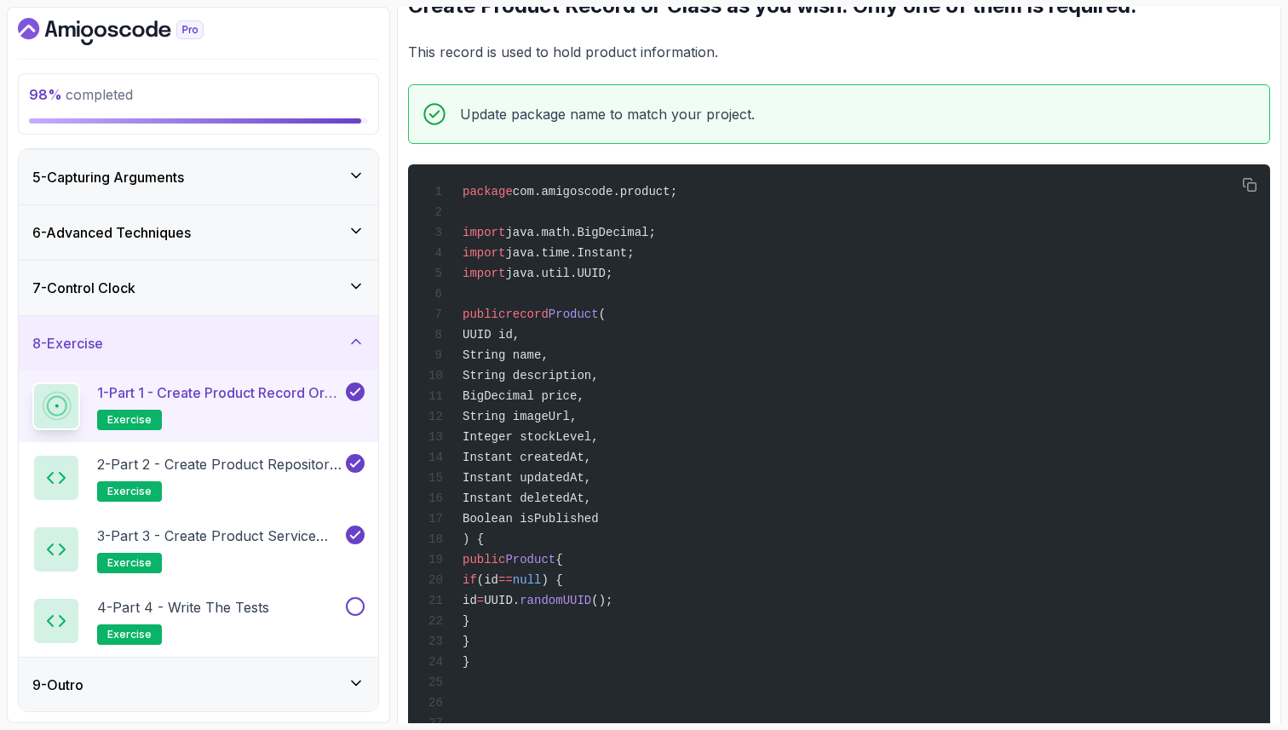
scroll to position [272, 0]
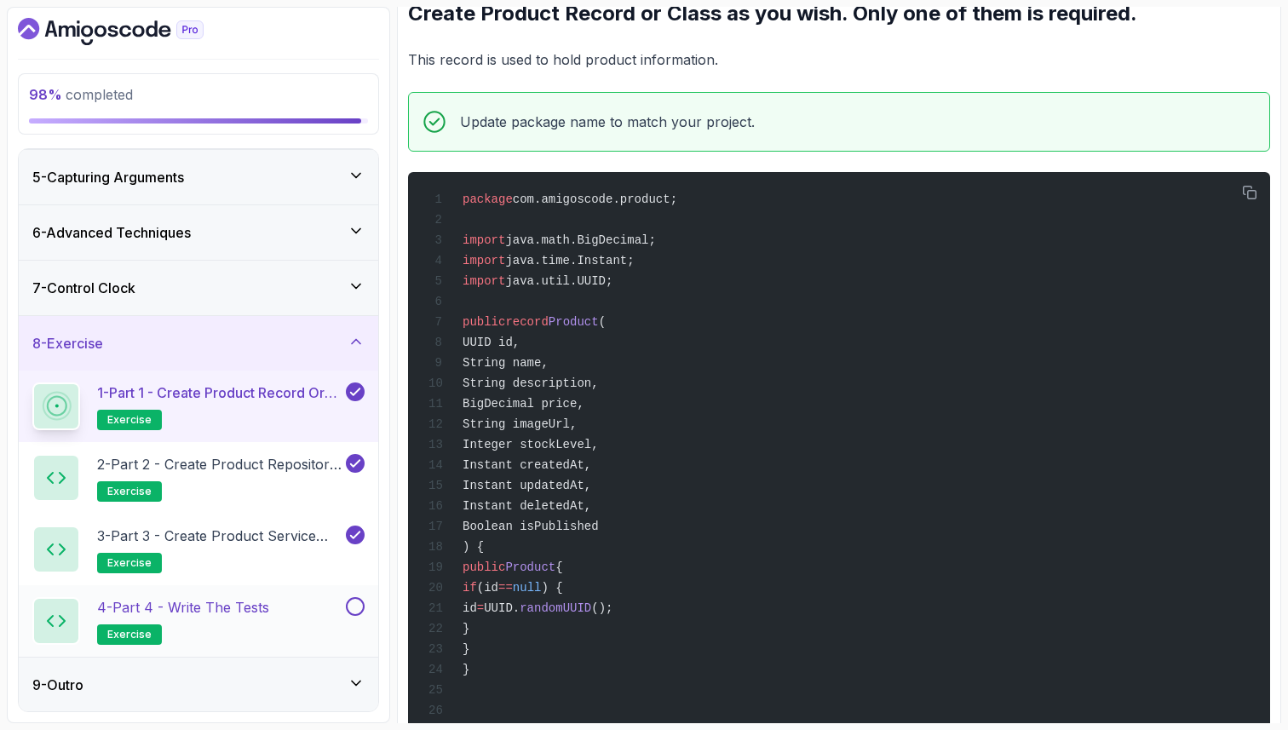
click at [265, 612] on p "4 - Part 4 - Write the tests" at bounding box center [183, 607] width 172 height 20
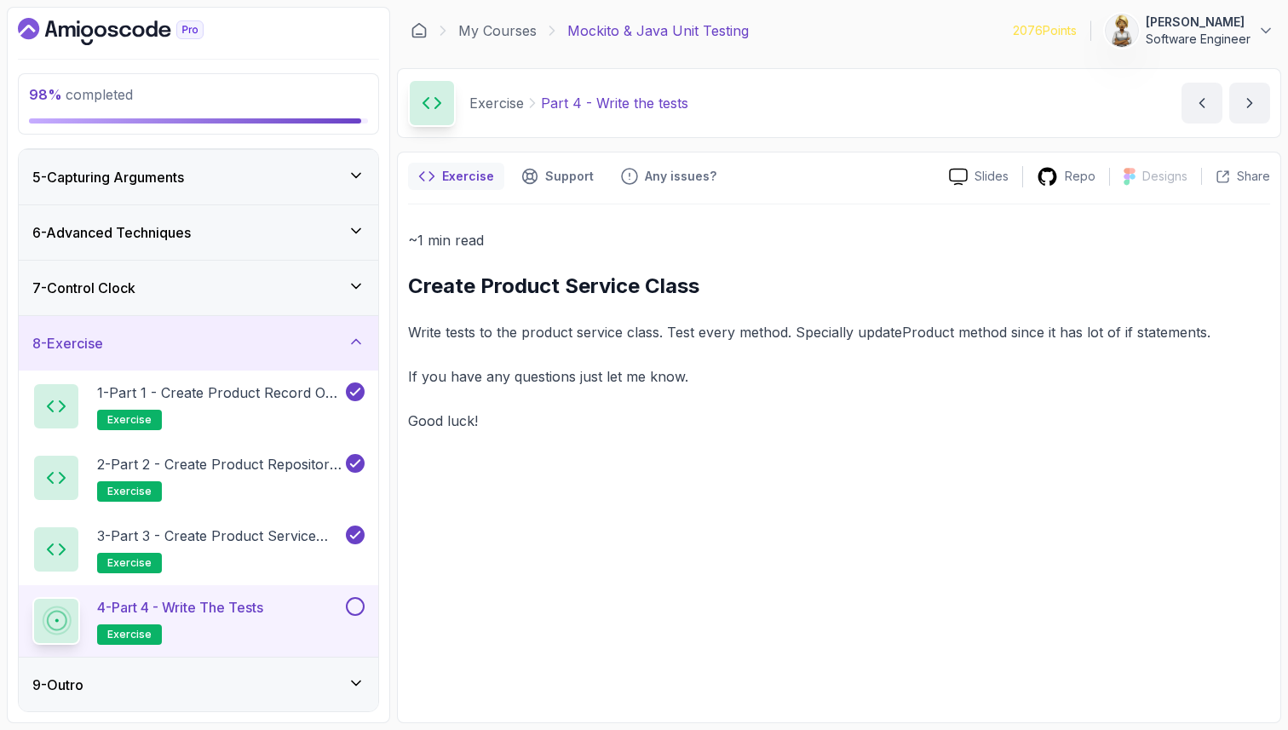
click at [639, 467] on div "~1 min read Create Product Service Class Write tests to the product service cla…" at bounding box center [839, 458] width 862 height 508
click at [198, 271] on div "7 - Control Clock" at bounding box center [198, 288] width 359 height 54
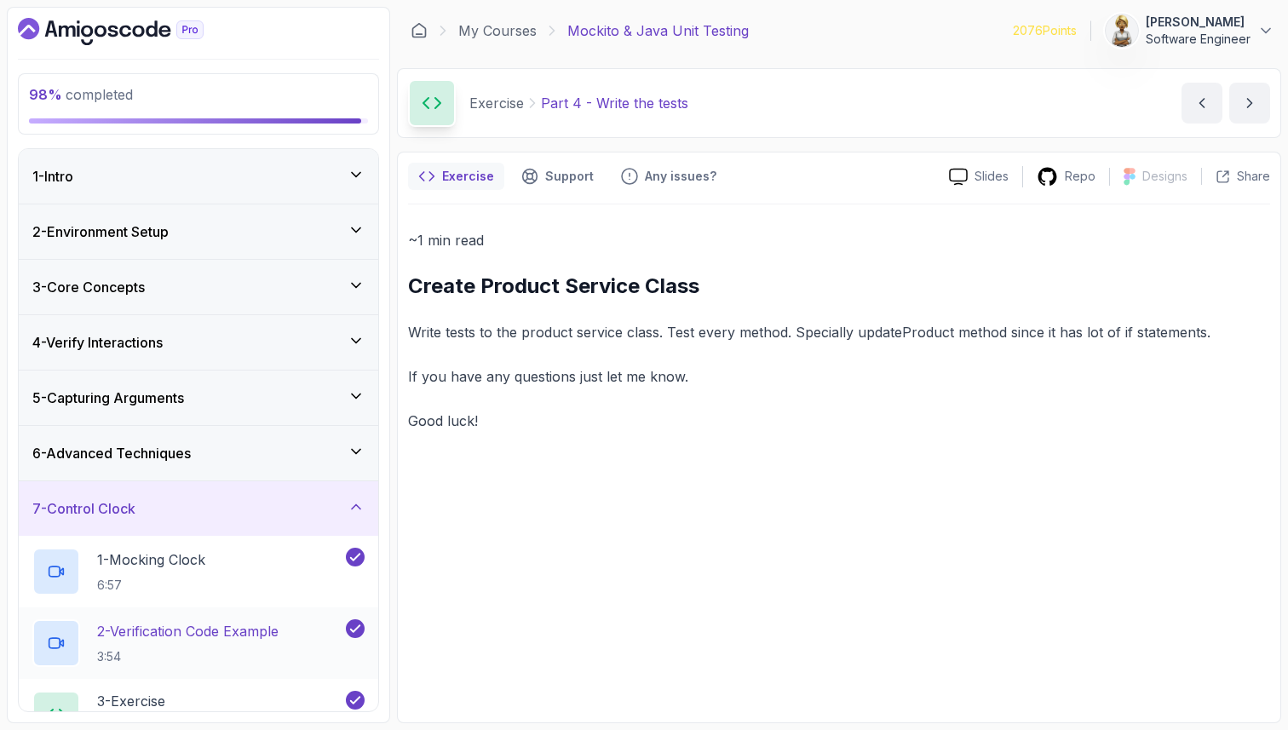
click at [245, 636] on p "2 - Verification Code Example" at bounding box center [187, 631] width 181 height 20
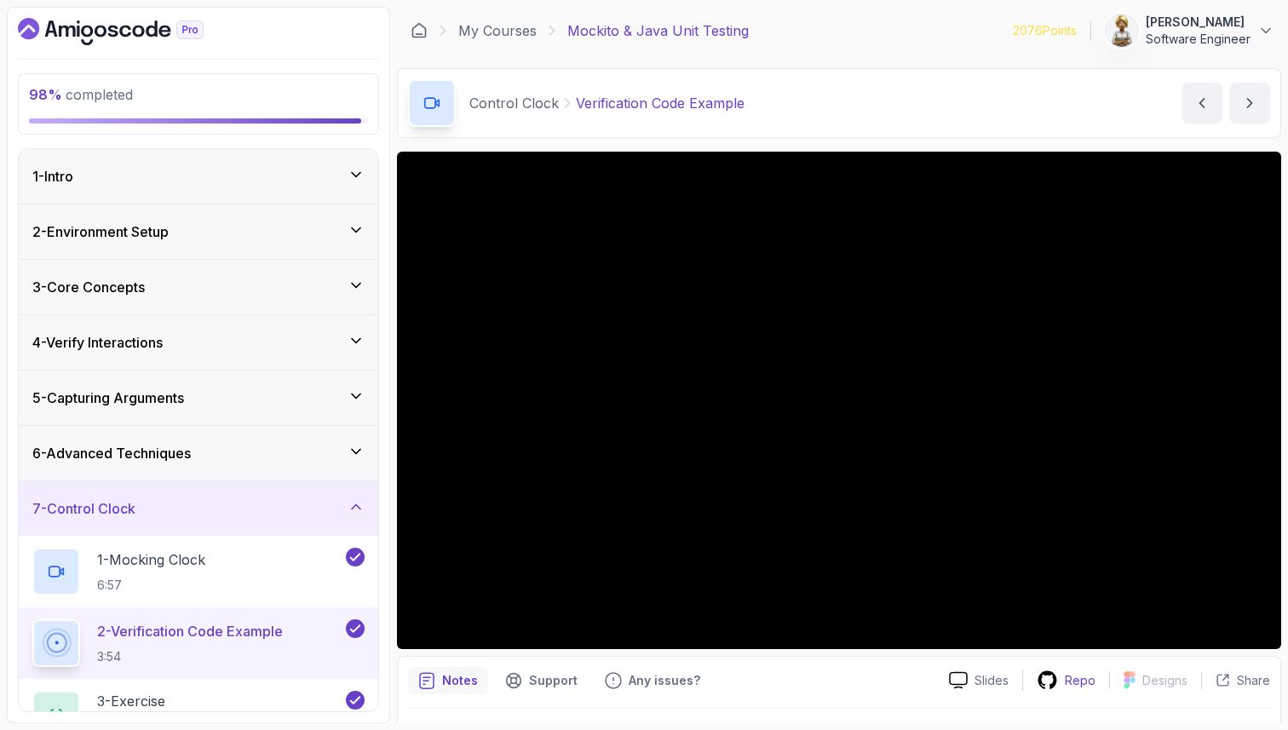
click at [1074, 679] on p "Repo" at bounding box center [1079, 680] width 31 height 17
click at [351, 453] on icon at bounding box center [355, 451] width 17 height 17
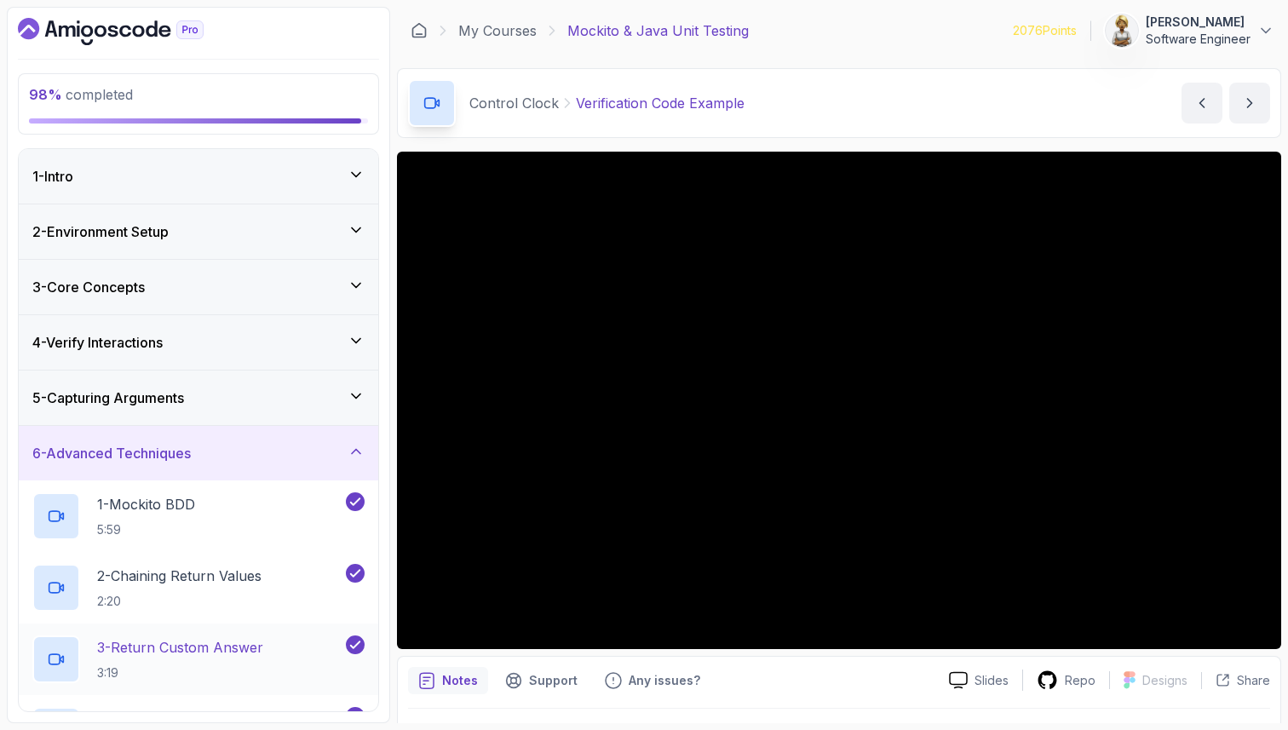
click at [216, 629] on div "3 - Return Custom Answer 3:19" at bounding box center [198, 659] width 359 height 72
click at [241, 645] on p "3 - Return Custom Answer" at bounding box center [180, 647] width 166 height 20
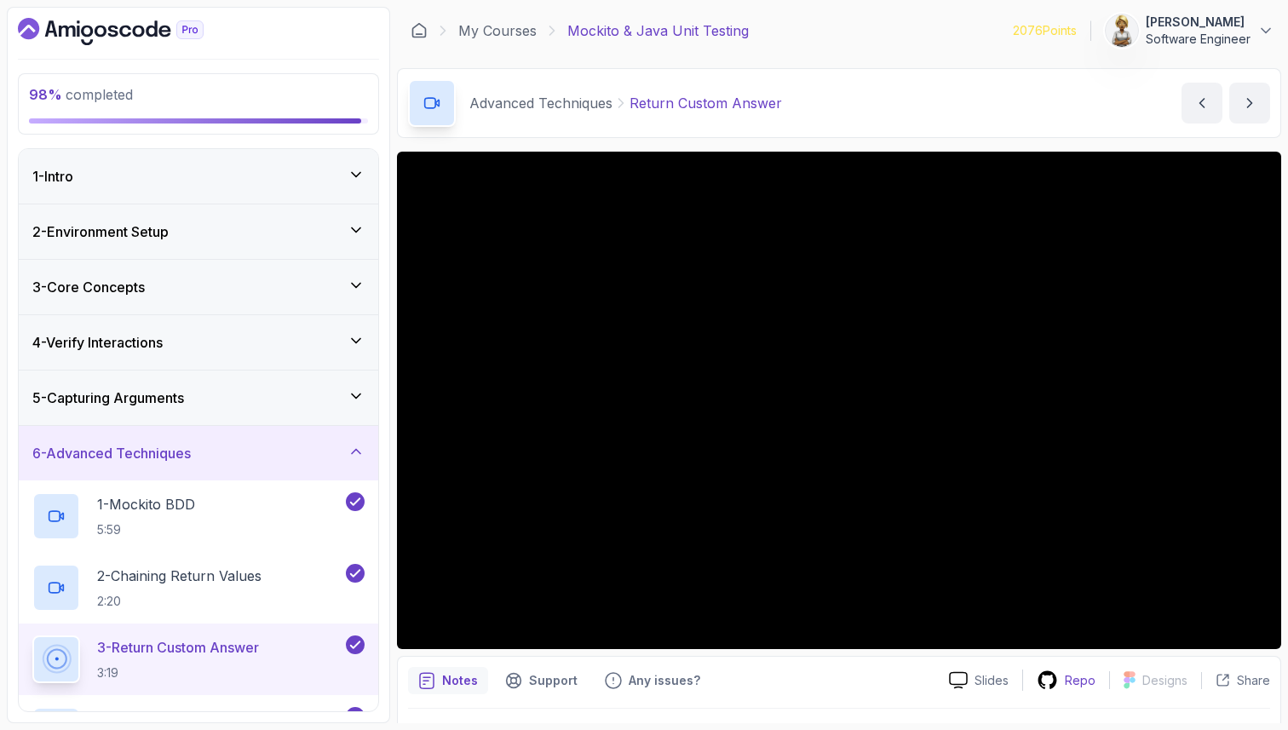
click at [1072, 672] on p "Repo" at bounding box center [1079, 680] width 31 height 17
click at [364, 440] on div "6 - Advanced Techniques" at bounding box center [198, 453] width 359 height 54
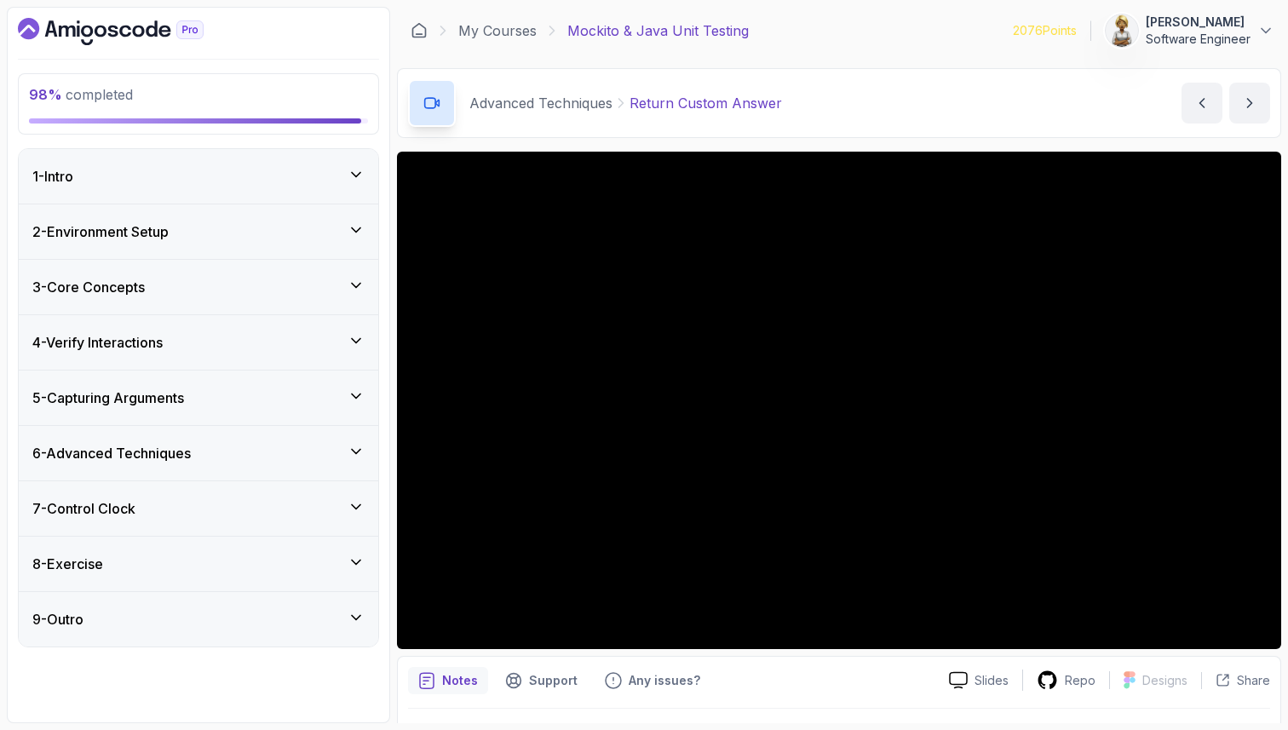
click at [357, 552] on div "8 - Exercise" at bounding box center [198, 563] width 359 height 54
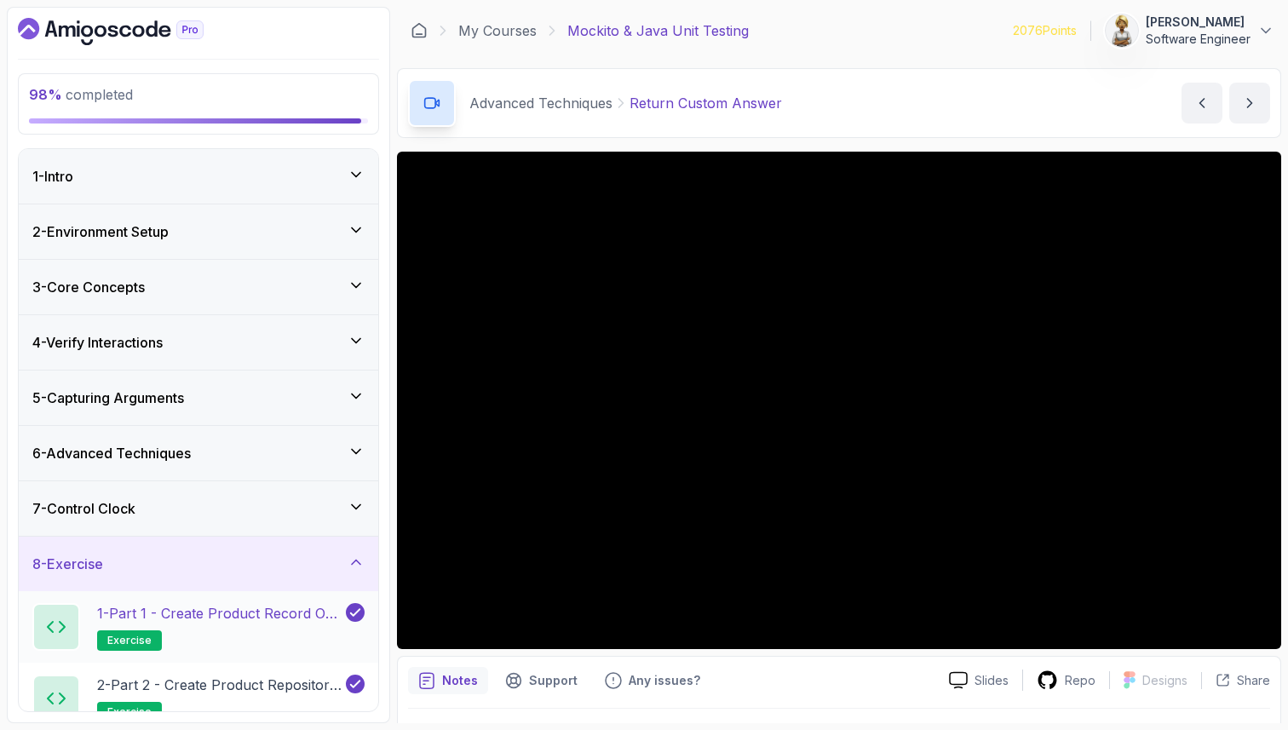
click at [287, 626] on h2 "1 - Part 1 - Create Product Record or Class exercise" at bounding box center [219, 627] width 245 height 48
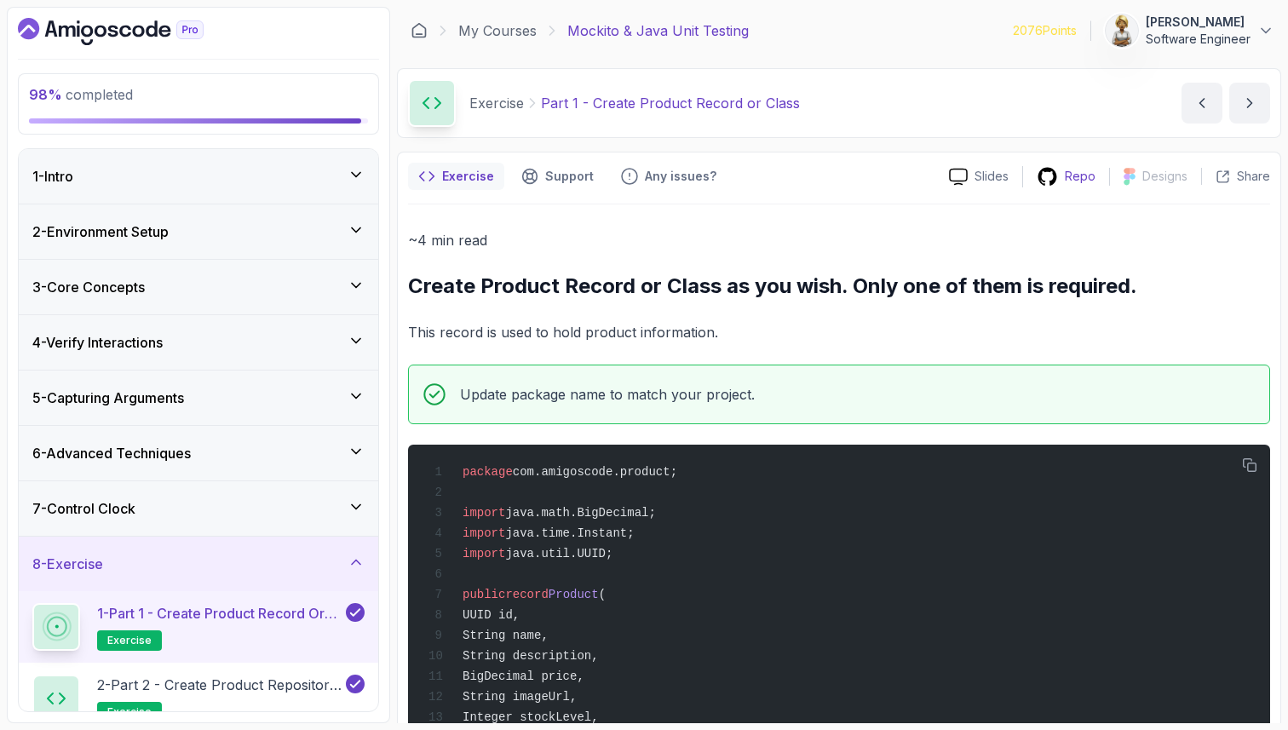
click at [1070, 173] on p "Repo" at bounding box center [1079, 176] width 31 height 17
